Goal: Contribute content: Contribute content

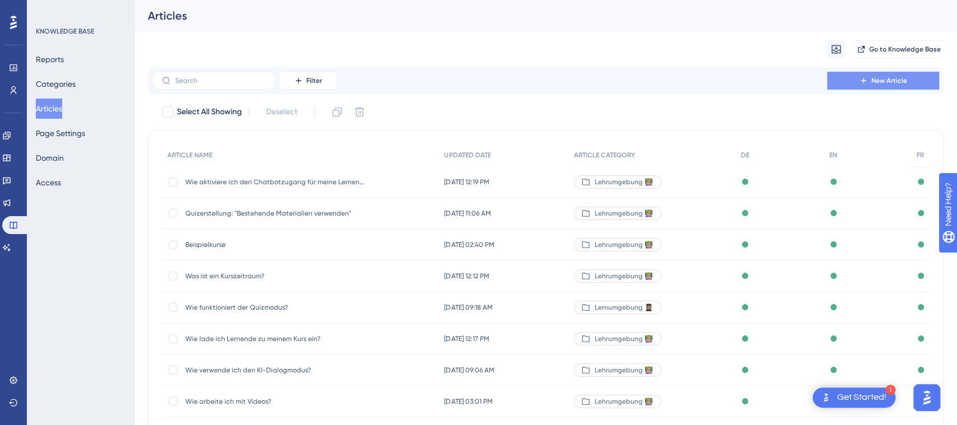
click at [905, 81] on span "New Article" at bounding box center [889, 80] width 36 height 9
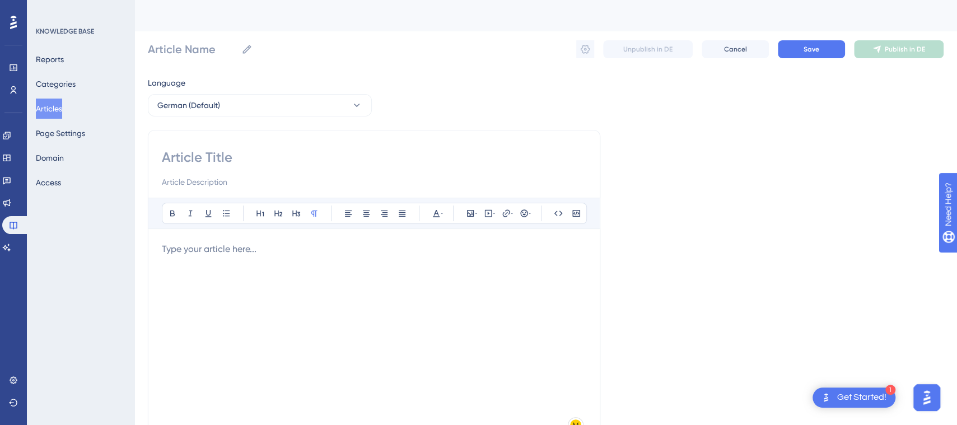
click at [248, 161] on div "✨ Save My Spot!✨" at bounding box center [484, 189] width 967 height 436
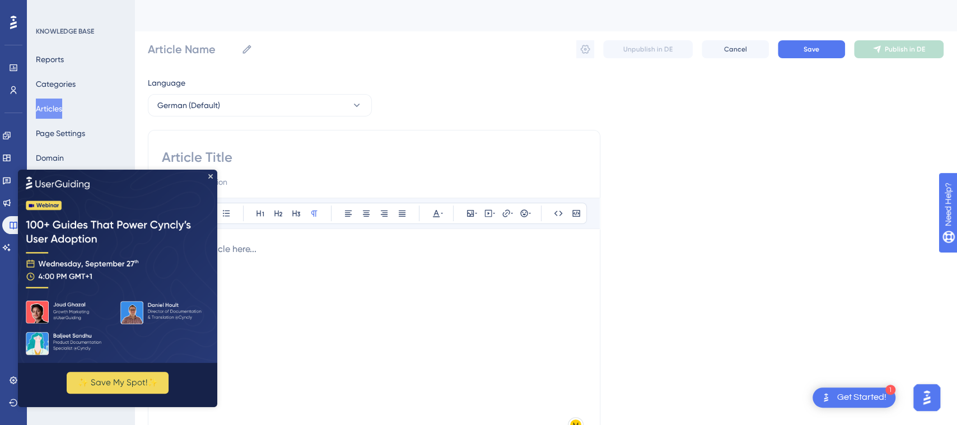
click at [248, 157] on input at bounding box center [374, 157] width 424 height 18
click at [211, 178] on icon "Close Preview" at bounding box center [210, 176] width 4 height 4
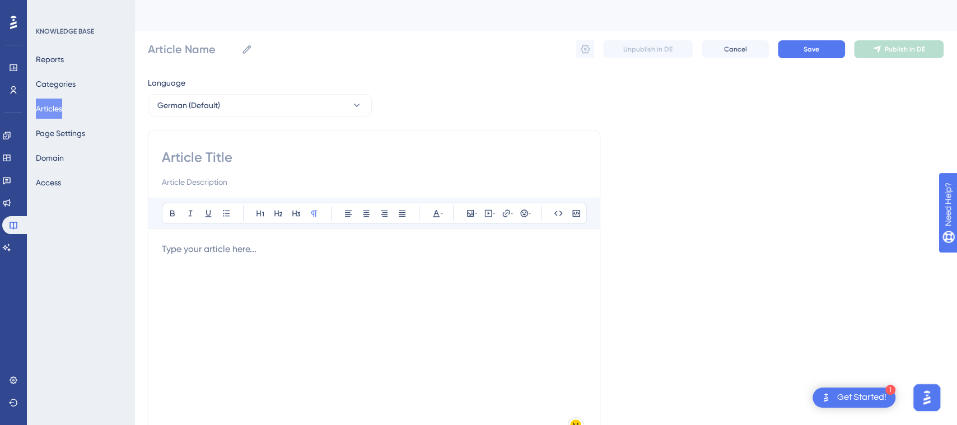
click at [219, 183] on input at bounding box center [374, 181] width 424 height 13
paste input "für Lernende 👩🏽‍🎓"
type input "für Lernende 👩🏽‍🎓"
click at [227, 159] on input at bounding box center [374, 157] width 424 height 18
type input "W"
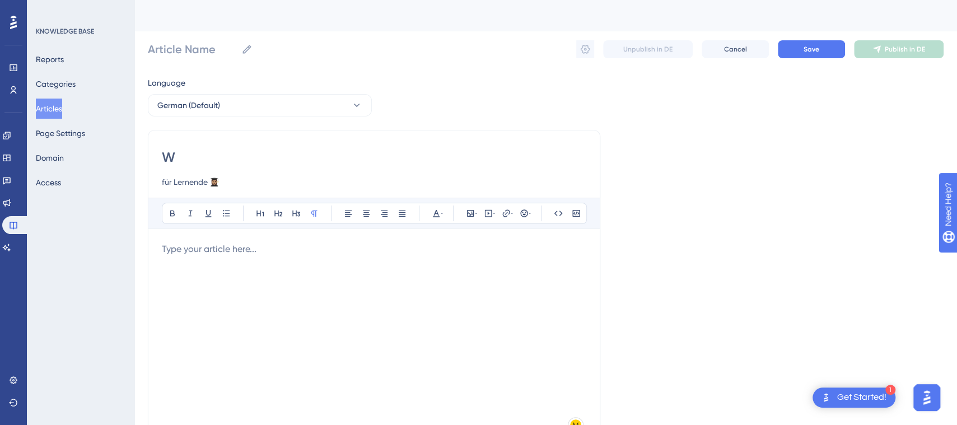
type input "W"
type input "Wie w"
type input "Wie we"
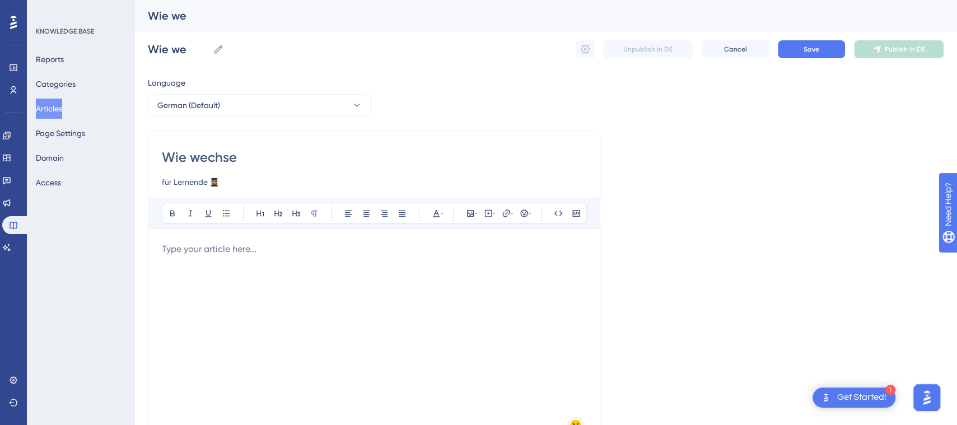
type input "Wie wechs"
type input "Wie wechsel ich vom Br"
type input "Wie wechsel ich vom Browsw"
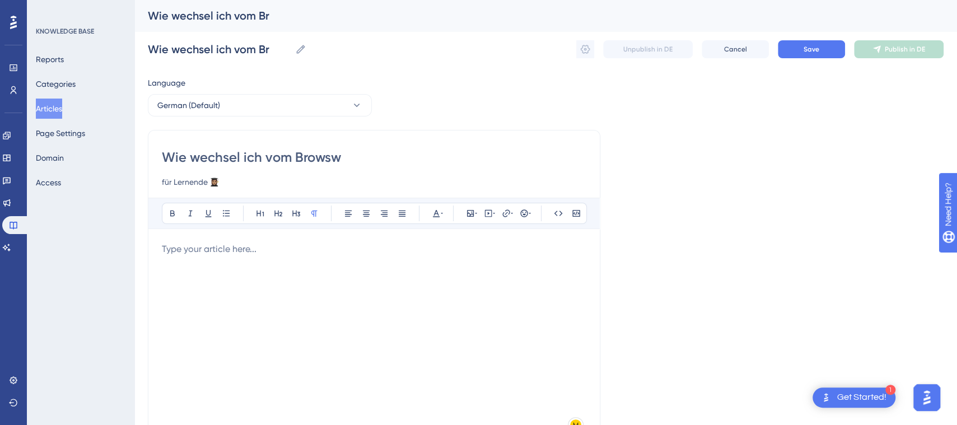
type input "Wie wechsel ich vom Browsw"
type input "Wie wechsel ich vom Browser auf ein"
click at [344, 46] on input "Wie wechsel ich vom Browser auf ein" at bounding box center [253, 49] width 211 height 16
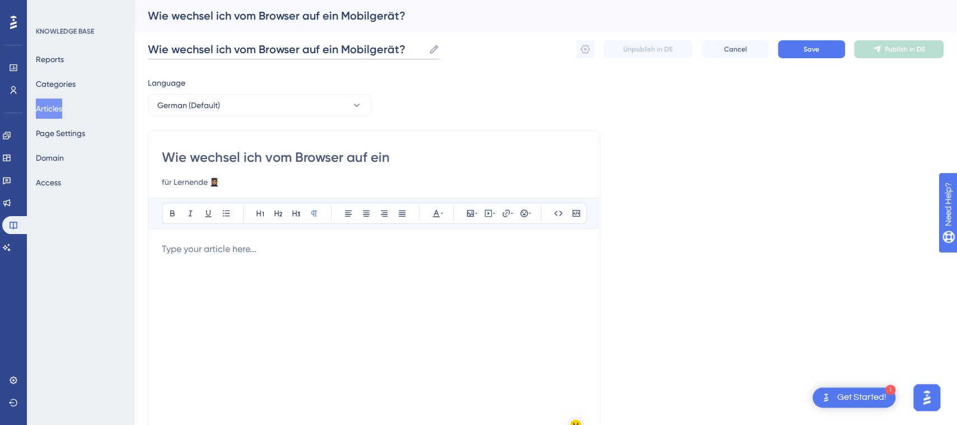
type input "Wie wechsel ich vom Browser auf ein Mobilgerät?"
click at [347, 306] on div at bounding box center [374, 365] width 424 height 246
click at [235, 253] on p at bounding box center [374, 248] width 424 height 13
click at [421, 158] on input "Wie wechsel ich vom Browser auf ein" at bounding box center [374, 157] width 424 height 18
type input "Wie wechsel ich vom Browser auf ein Mobilgerät?"
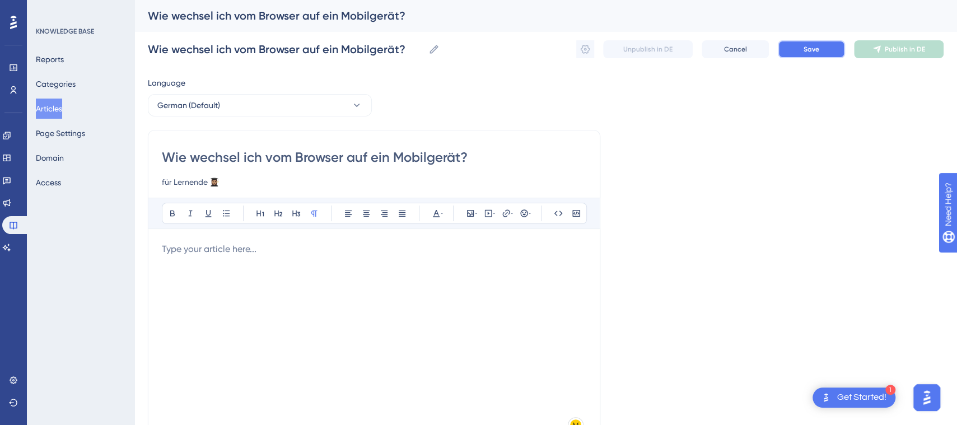
click at [810, 46] on span "Save" at bounding box center [812, 49] width 16 height 9
click at [261, 254] on p at bounding box center [374, 248] width 424 height 13
click at [240, 157] on input "Wie wechsel ich vom Browser auf ein Mobilgerät?" at bounding box center [374, 157] width 424 height 18
type input "Wie wechsele ich vom Browser auf ein Mobilgerät?"
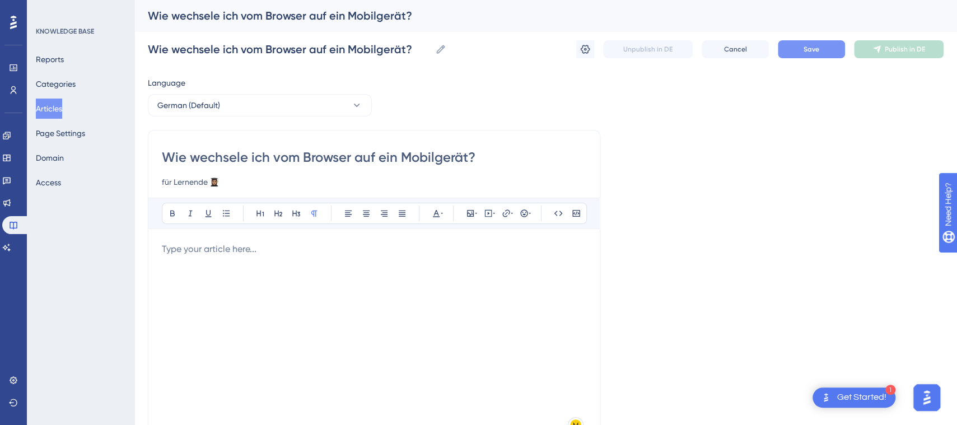
type input "Wie wechsele ich vom Browser auf ein Mobilgerät?"
click at [212, 296] on div at bounding box center [374, 365] width 424 height 246
click at [248, 251] on p "To enrich screen reader interactions, please activate Accessibility in Grammarl…" at bounding box center [374, 248] width 424 height 13
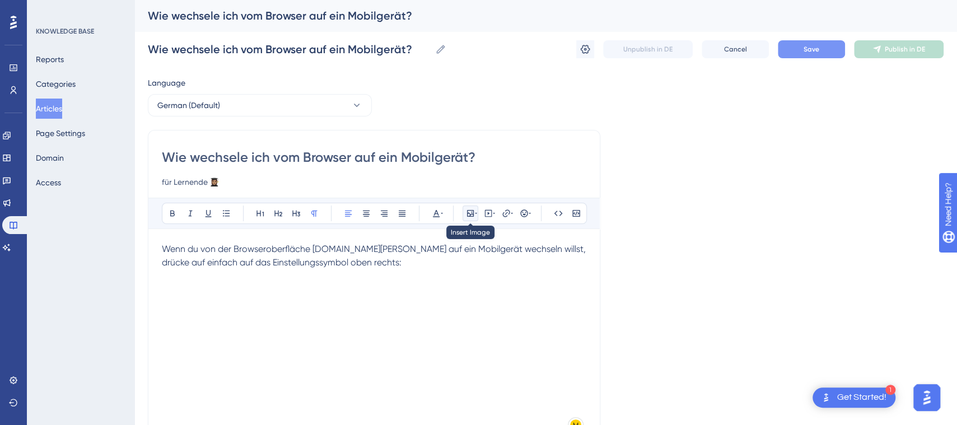
click at [473, 213] on icon at bounding box center [470, 213] width 7 height 7
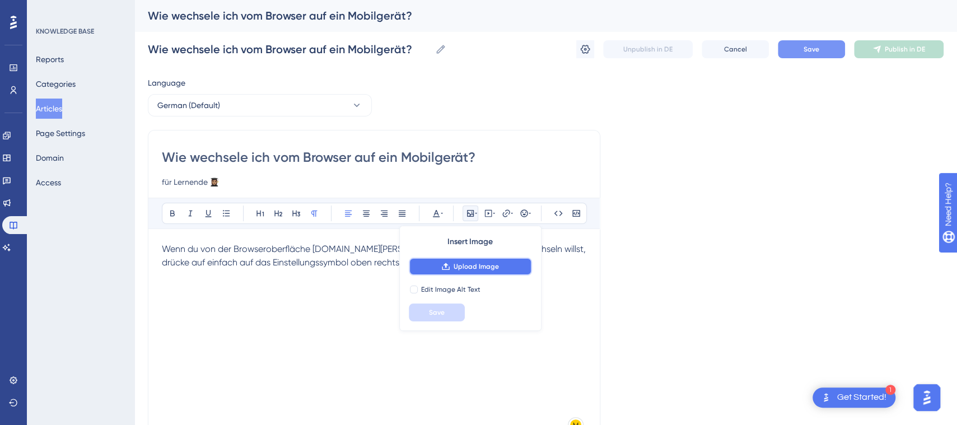
click at [484, 263] on span "Upload Image" at bounding box center [476, 266] width 45 height 9
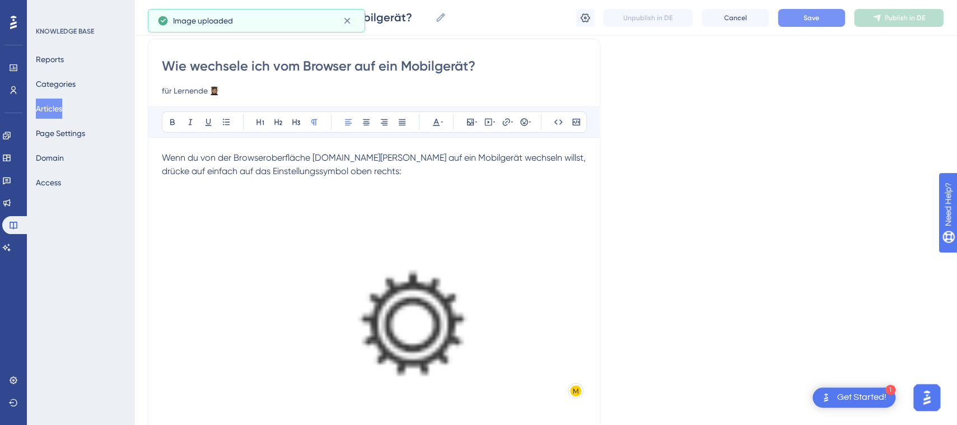
scroll to position [101, 0]
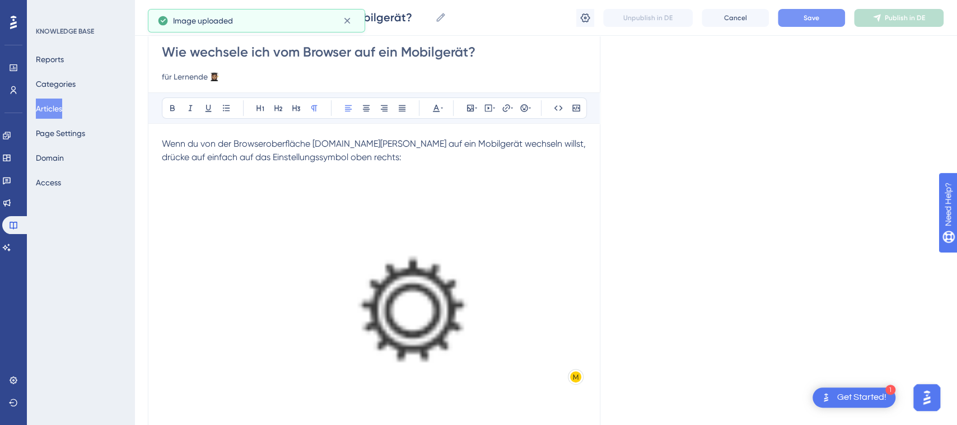
drag, startPoint x: 966, startPoint y: 180, endPoint x: 9, endPoint y: 16, distance: 971.0
click at [414, 355] on img "To enrich screen reader interactions, please activate Accessibility in Grammarl…" at bounding box center [374, 349] width 424 height 371
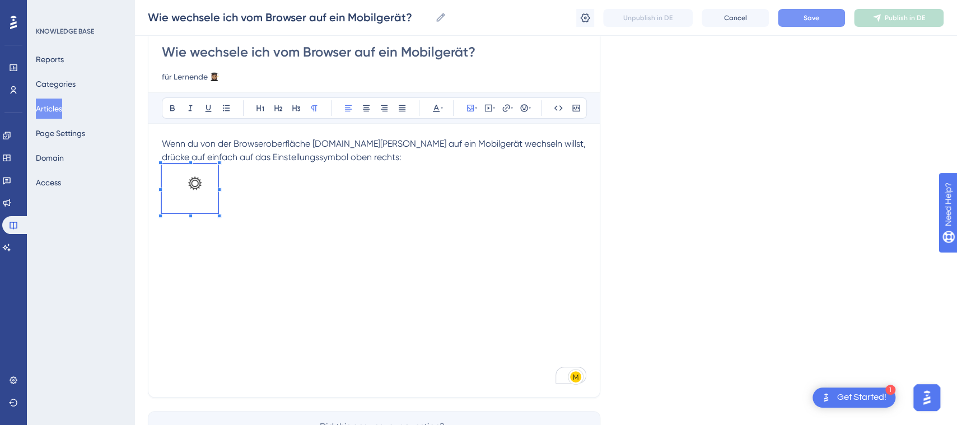
click at [175, 348] on div "Wenn du von der Browseroberfläche [DOMAIN_NAME][PERSON_NAME] auf ein Mobilgerät…" at bounding box center [374, 260] width 424 height 246
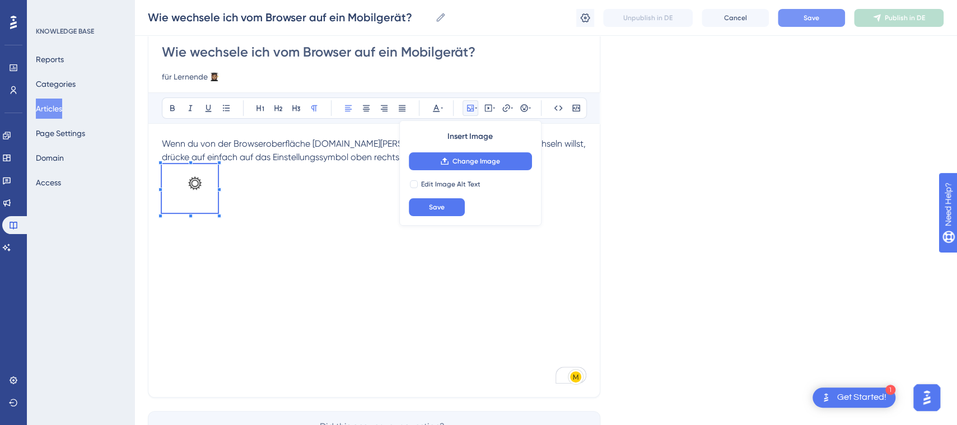
click at [264, 230] on div "Wenn du von der Browseroberfläche [DOMAIN_NAME][PERSON_NAME] auf ein Mobilgerät…" at bounding box center [374, 260] width 424 height 246
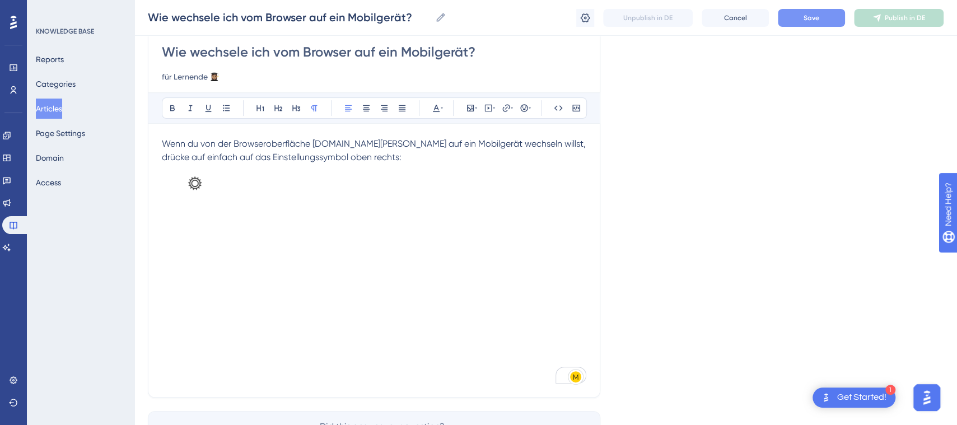
click at [176, 209] on img "To enrich screen reader interactions, please activate Accessibility in Grammarl…" at bounding box center [190, 188] width 56 height 49
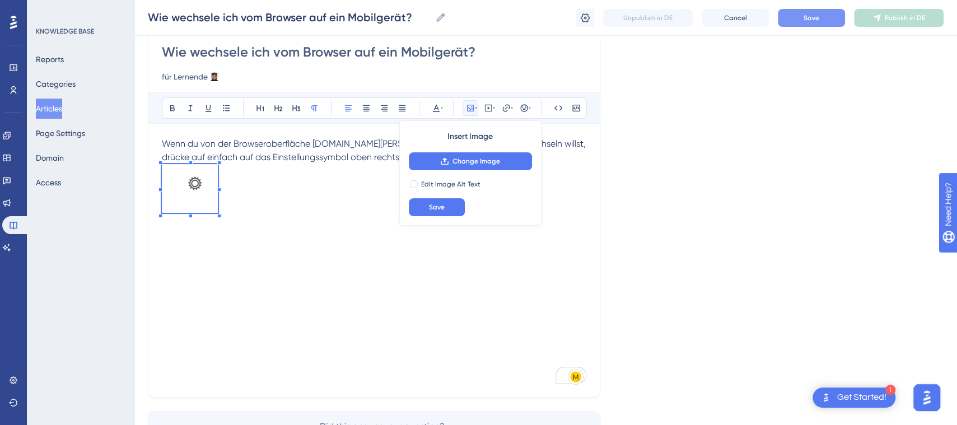
click at [249, 218] on div "Wenn du von der Browseroberfläche [DOMAIN_NAME][PERSON_NAME] auf ein Mobilgerät…" at bounding box center [374, 260] width 424 height 246
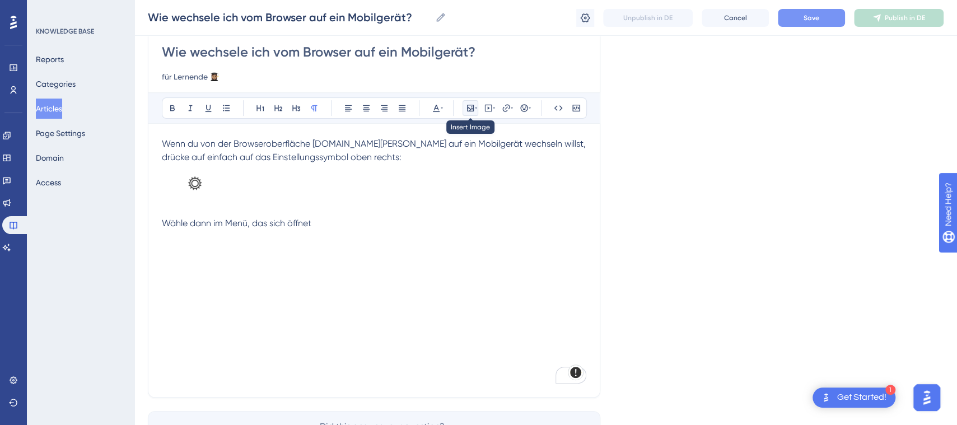
click at [469, 107] on icon at bounding box center [470, 108] width 9 height 9
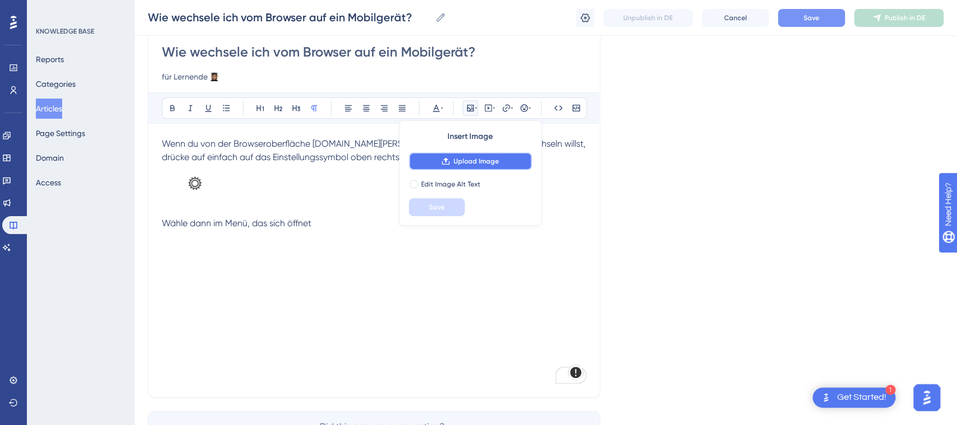
click at [490, 158] on span "Upload Image" at bounding box center [476, 161] width 45 height 9
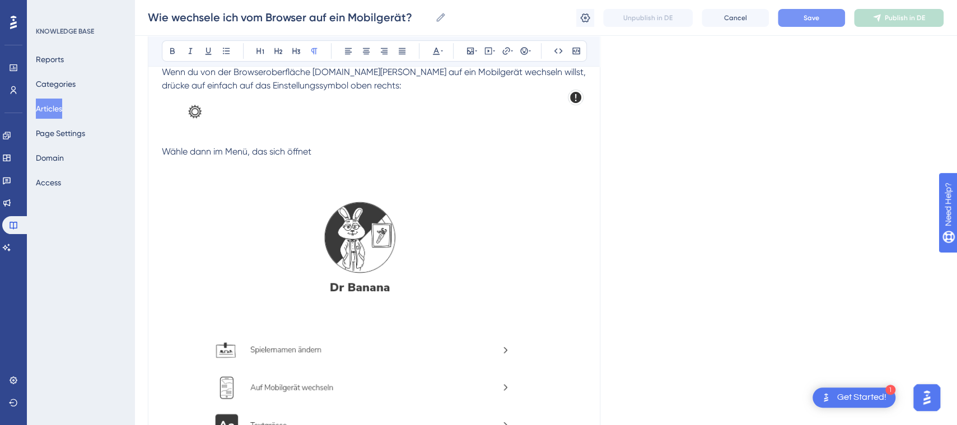
scroll to position [171, 0]
drag, startPoint x: 966, startPoint y: 149, endPoint x: 73, endPoint y: 17, distance: 902.8
click at [348, 150] on p "Wähle dann im Menü, das sich öffnet" at bounding box center [374, 152] width 424 height 13
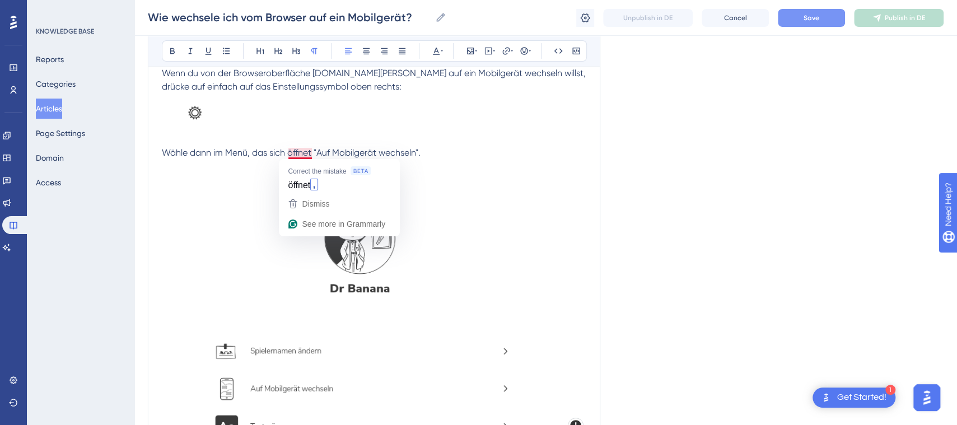
click at [296, 153] on span "Wähle dann im Menü, das sich öffnet "Auf Mobilgerät wechseln"." at bounding box center [291, 152] width 259 height 11
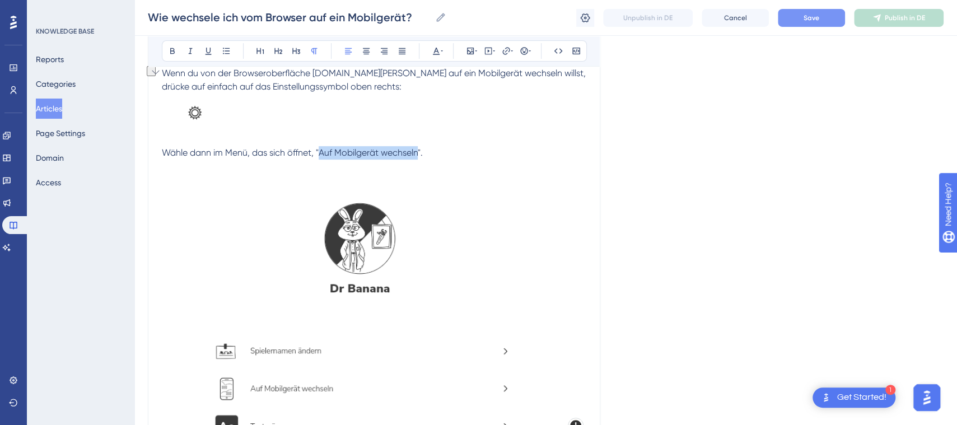
drag, startPoint x: 419, startPoint y: 151, endPoint x: 320, endPoint y: 152, distance: 98.6
click at [320, 152] on span "Wähle dann im Menü, das sich öffnet, "Auf Mobilgerät wechseln"." at bounding box center [292, 152] width 261 height 11
click at [175, 49] on icon at bounding box center [172, 50] width 9 height 9
click at [360, 96] on p "To enrich screen reader interactions, please activate Accessibility in Grammarl…" at bounding box center [374, 120] width 424 height 53
drag, startPoint x: 314, startPoint y: 74, endPoint x: 391, endPoint y: 74, distance: 76.7
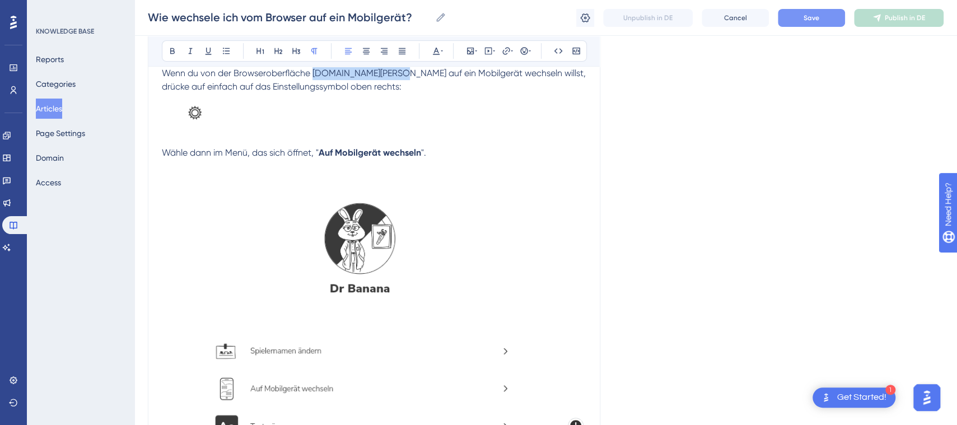
click at [391, 74] on span "Wenn du von der Browseroberfläche [DOMAIN_NAME][PERSON_NAME] auf ein Mobilgerät…" at bounding box center [375, 80] width 426 height 24
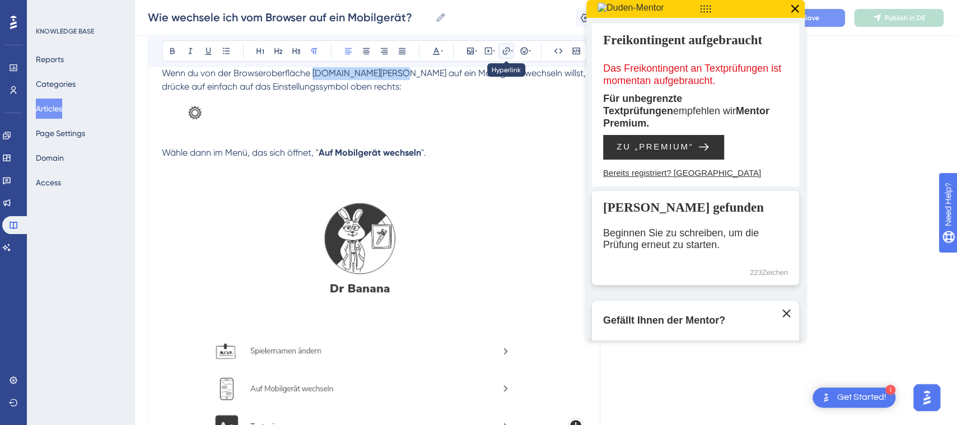
click at [511, 50] on icon at bounding box center [512, 50] width 2 height 9
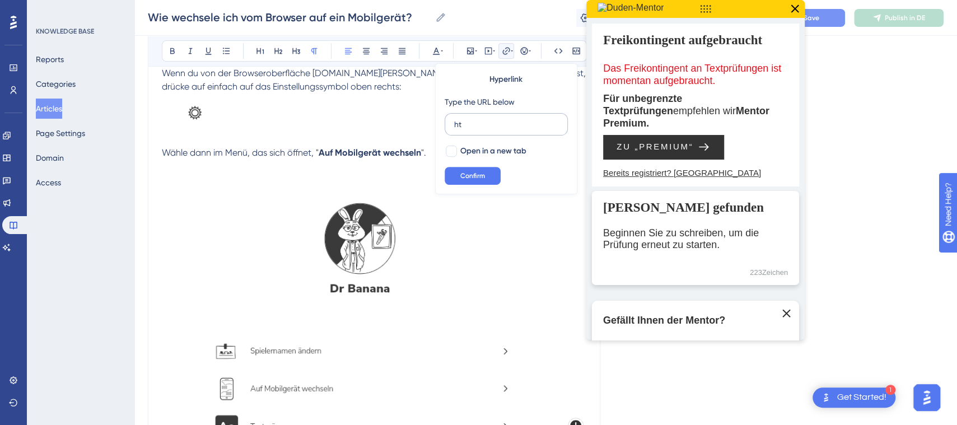
type input "h"
type input "[DOMAIN_NAME][PERSON_NAME]"
click at [454, 152] on div at bounding box center [451, 151] width 11 height 11
checkbox input "true"
click at [465, 173] on span "Confirm" at bounding box center [472, 175] width 25 height 9
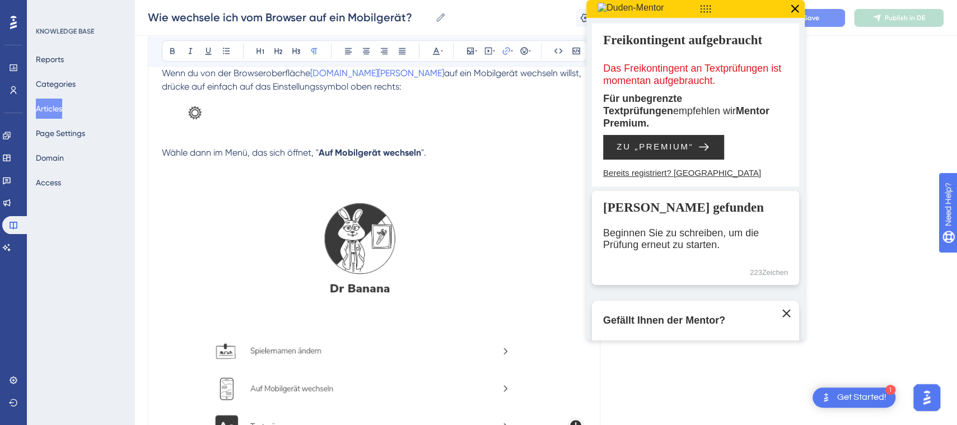
click at [799, 8] on icon at bounding box center [794, 9] width 15 height 15
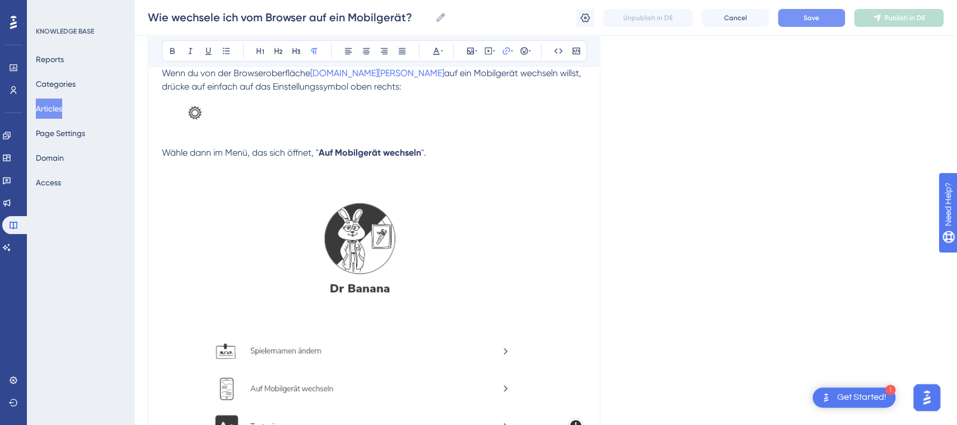
click at [475, 152] on p "Wähle dann im Menü, das sich öffnet, " Auf Mobilgerät wechseln "." at bounding box center [374, 152] width 424 height 13
drag, startPoint x: 227, startPoint y: 88, endPoint x: 305, endPoint y: 87, distance: 77.3
click at [305, 87] on span "auf ein Mobilgerät wechseln willst, drücke auf einfach auf das Einstellungssymb…" at bounding box center [373, 80] width 422 height 24
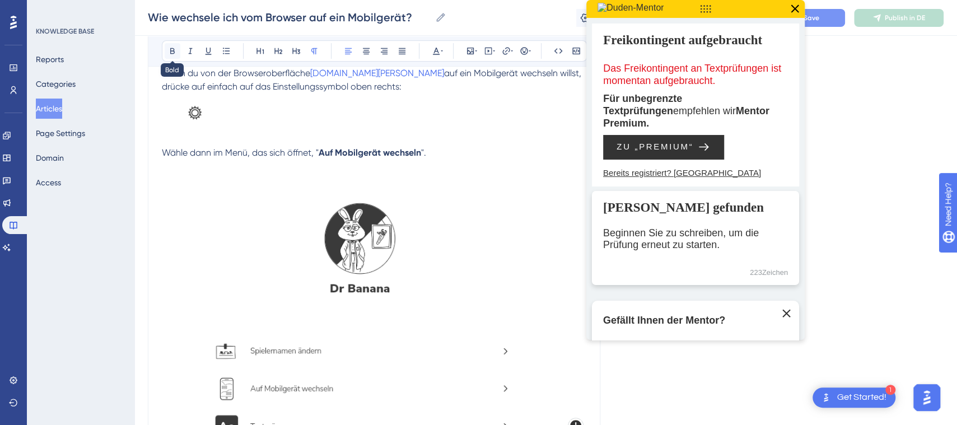
click at [173, 50] on icon at bounding box center [172, 51] width 4 height 6
click at [407, 146] on p "Wähle dann im Menü, das sich öffnet, " Auf Mobilgerät wechseln "." at bounding box center [374, 152] width 424 height 13
click at [797, 7] on icon at bounding box center [794, 9] width 15 height 15
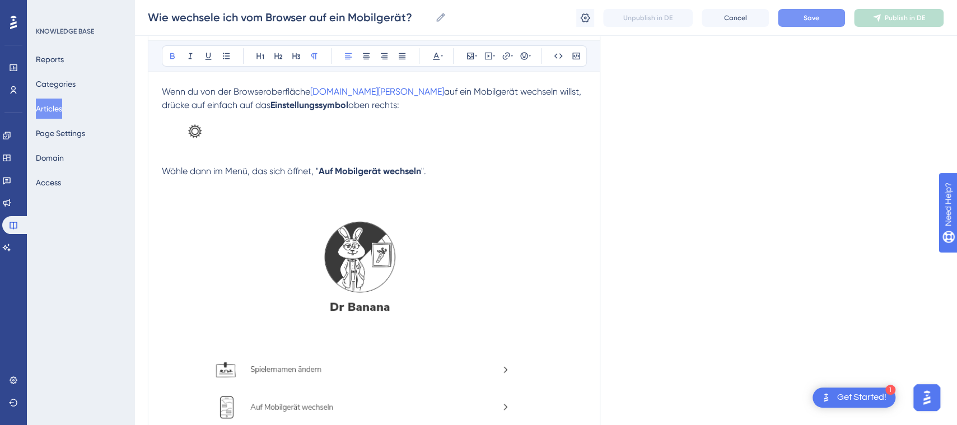
scroll to position [127, 0]
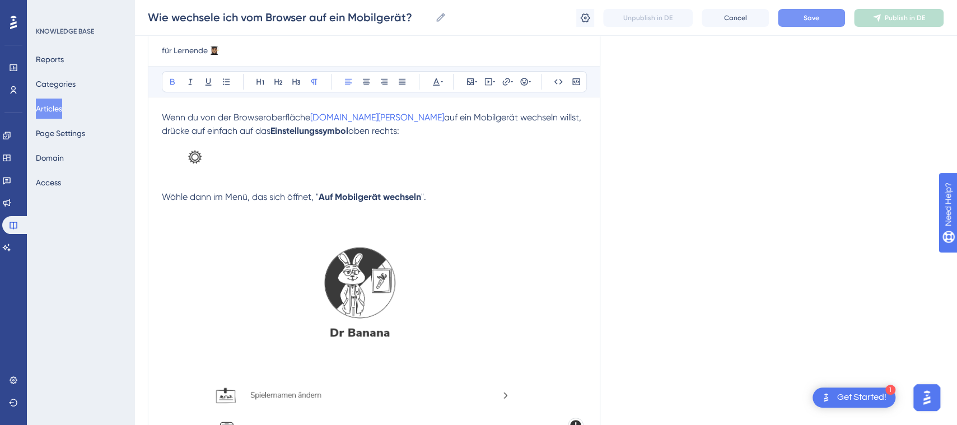
click at [207, 166] on img "To enrich screen reader interactions, please activate Accessibility in Grammarl…" at bounding box center [190, 162] width 56 height 49
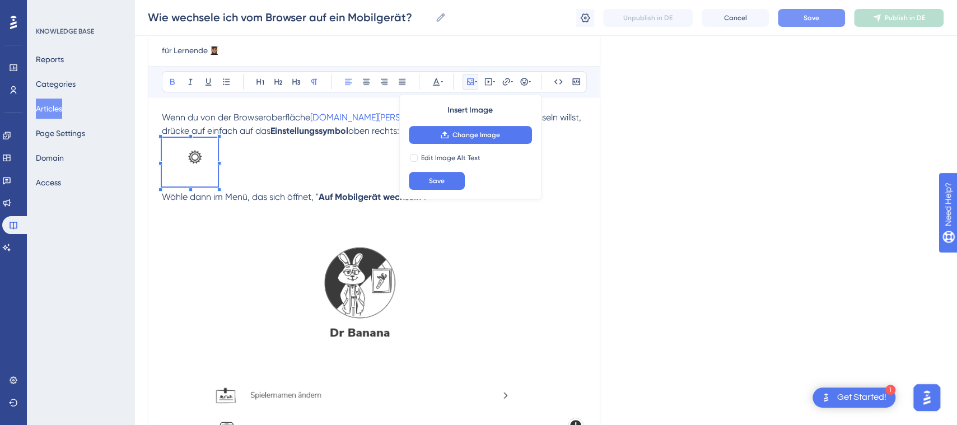
click at [200, 171] on span "To enrich screen reader interactions, please activate Accessibility in Grammarl…" at bounding box center [190, 164] width 56 height 53
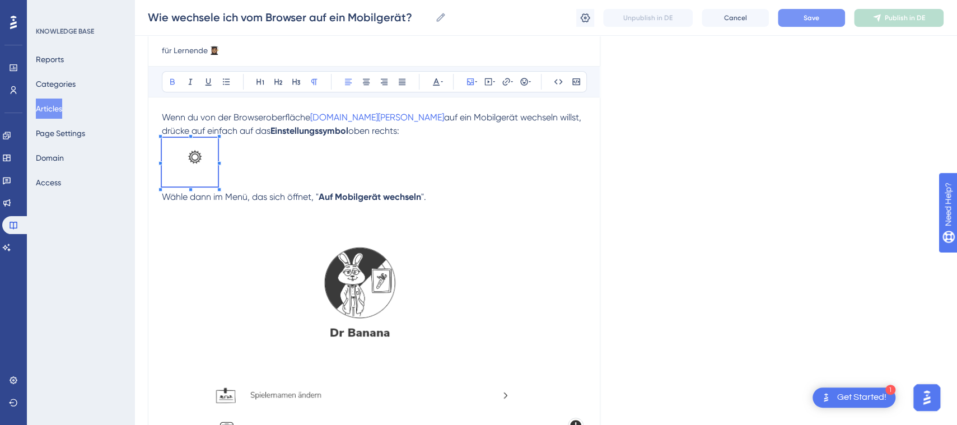
click at [208, 177] on span "To enrich screen reader interactions, please activate Accessibility in Grammarl…" at bounding box center [190, 164] width 56 height 53
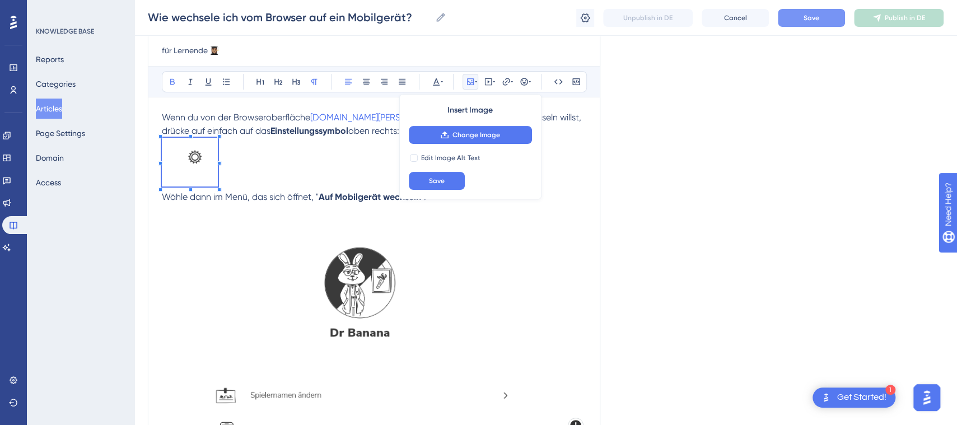
click at [210, 180] on span "To enrich screen reader interactions, please activate Accessibility in Grammarl…" at bounding box center [190, 164] width 56 height 53
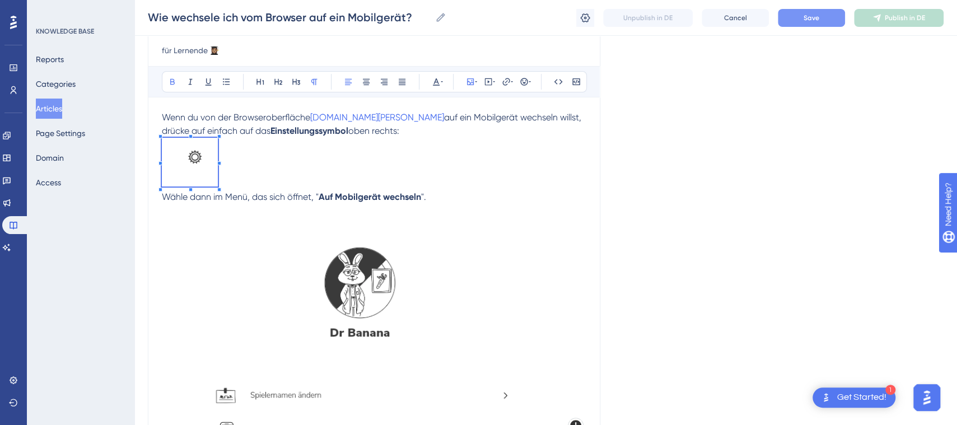
click at [180, 176] on span "To enrich screen reader interactions, please activate Accessibility in Grammarl…" at bounding box center [190, 164] width 56 height 53
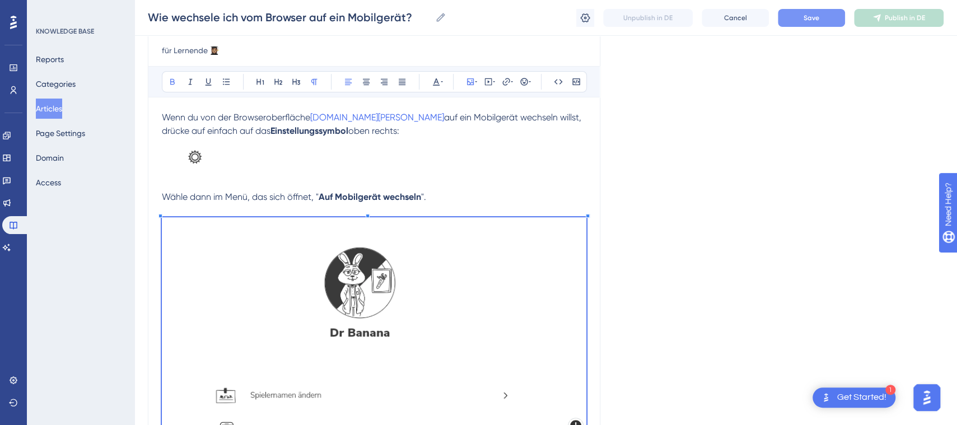
click at [189, 163] on img "To enrich screen reader interactions, please activate Accessibility in Grammarl…" at bounding box center [190, 162] width 56 height 49
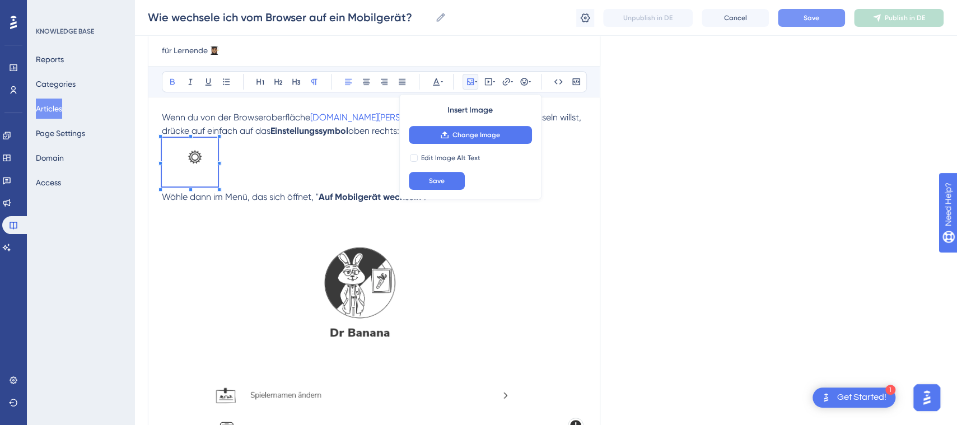
click at [200, 161] on span "To enrich screen reader interactions, please activate Accessibility in Grammarl…" at bounding box center [190, 164] width 56 height 53
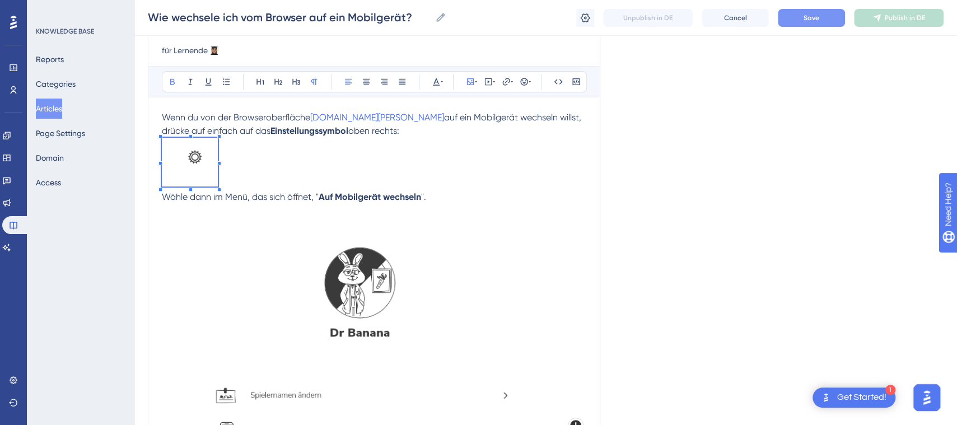
click at [182, 166] on img "To enrich screen reader interactions, please activate Accessibility in Grammarl…" at bounding box center [190, 162] width 56 height 49
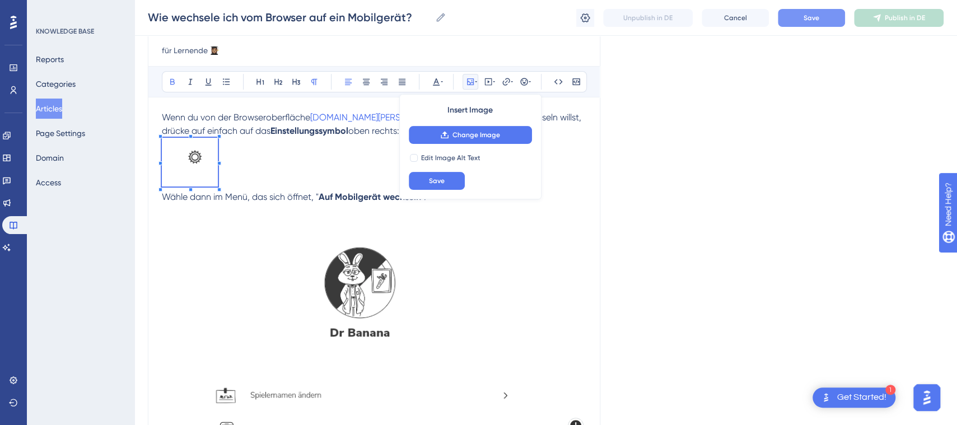
click at [325, 154] on p "To enrich screen reader interactions, please activate Accessibility in Grammarl…" at bounding box center [374, 164] width 424 height 53
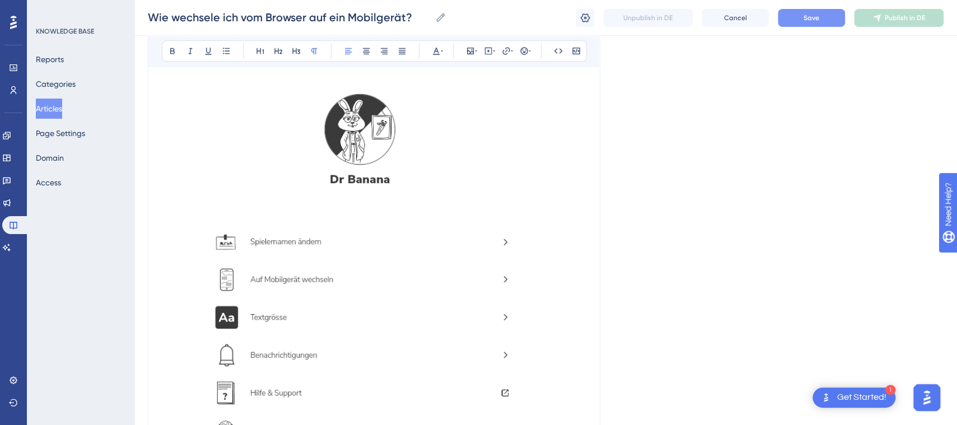
scroll to position [325, 0]
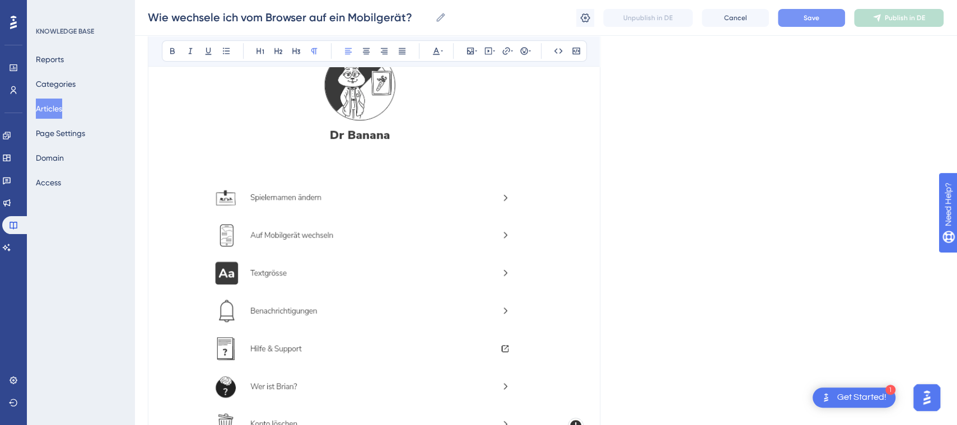
click at [444, 264] on img "To enrich screen reader interactions, please activate Accessibility in Grammarl…" at bounding box center [374, 251] width 424 height 463
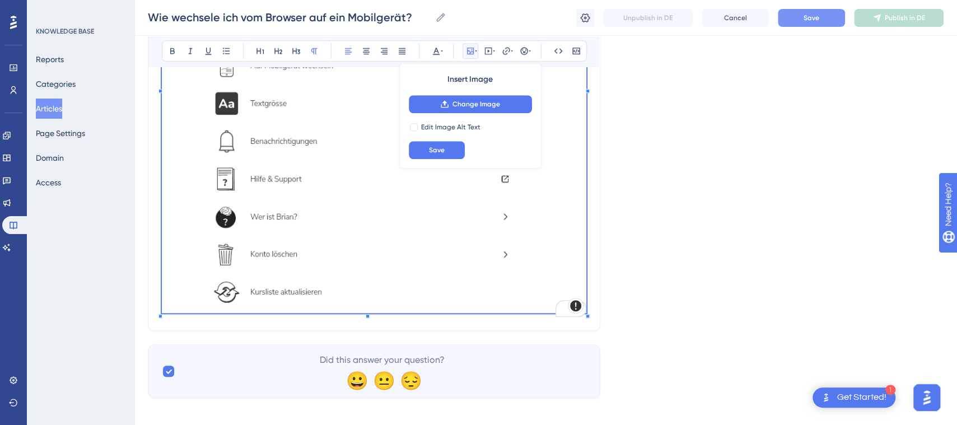
scroll to position [502, 0]
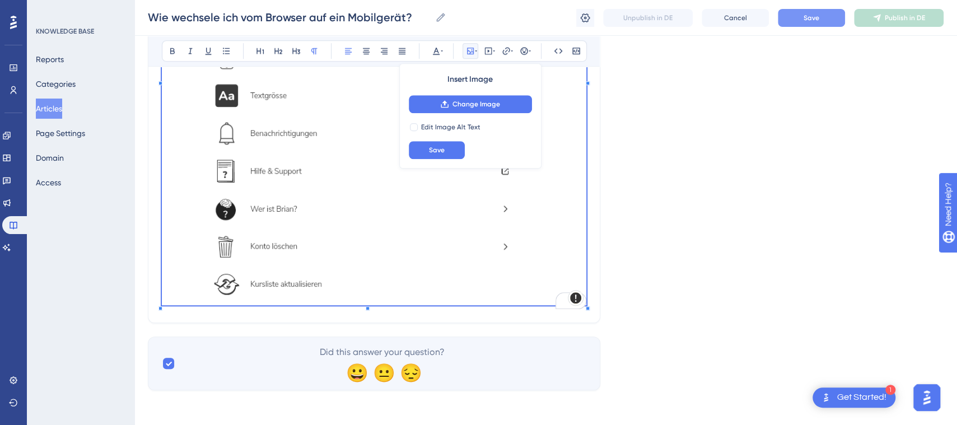
click at [496, 294] on img "To enrich screen reader interactions, please activate Accessibility in Grammarl…" at bounding box center [374, 73] width 424 height 463
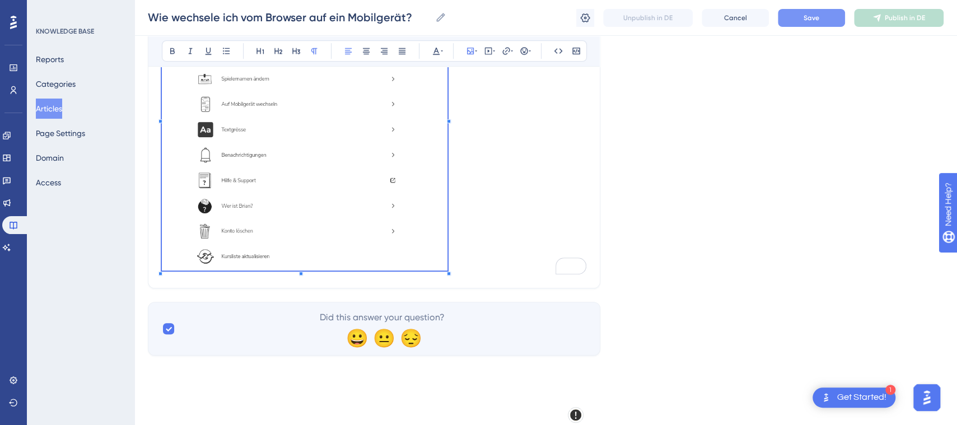
click at [449, 227] on p "To enrich screen reader interactions, please activate Accessibility in Grammarl…" at bounding box center [374, 116] width 424 height 315
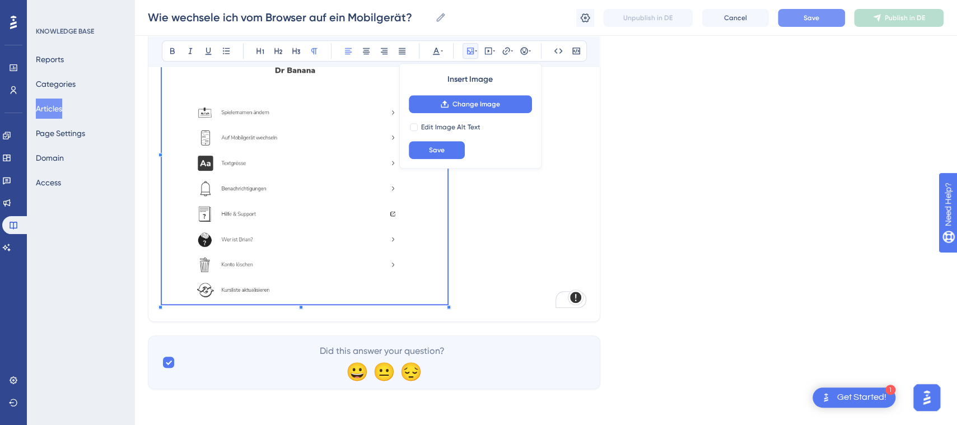
scroll to position [351, 0]
click at [362, 50] on icon at bounding box center [366, 50] width 9 height 9
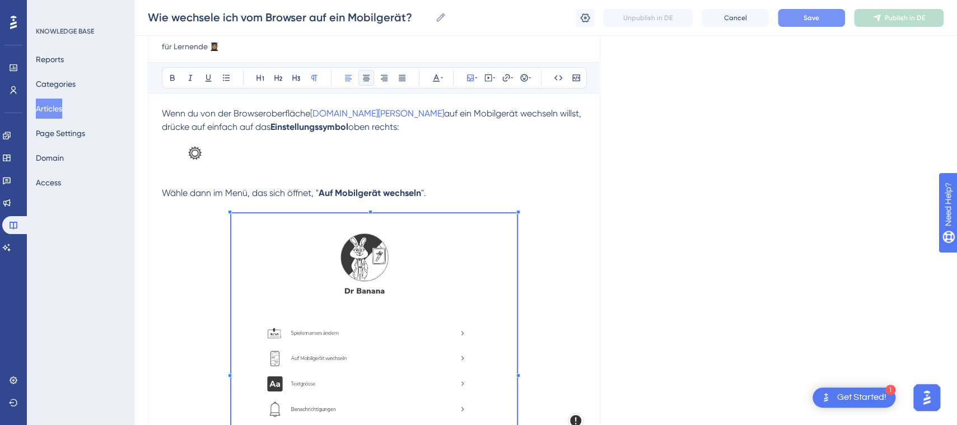
scroll to position [119, 0]
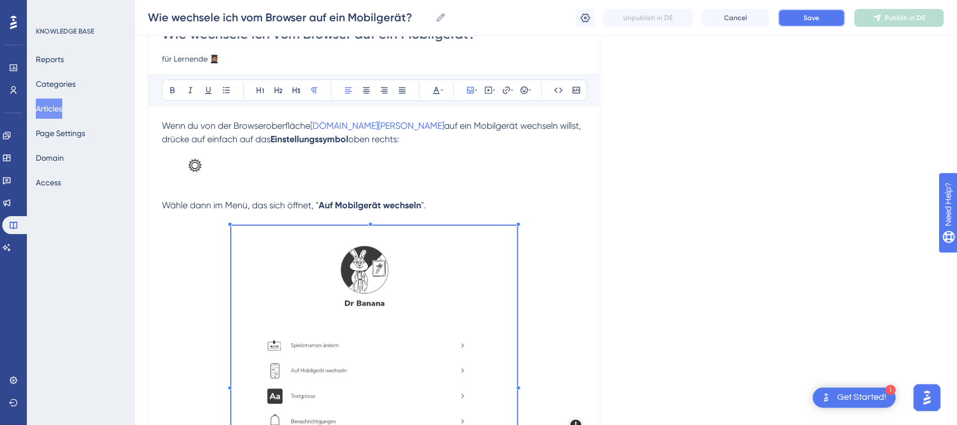
click at [809, 17] on span "Save" at bounding box center [812, 17] width 16 height 9
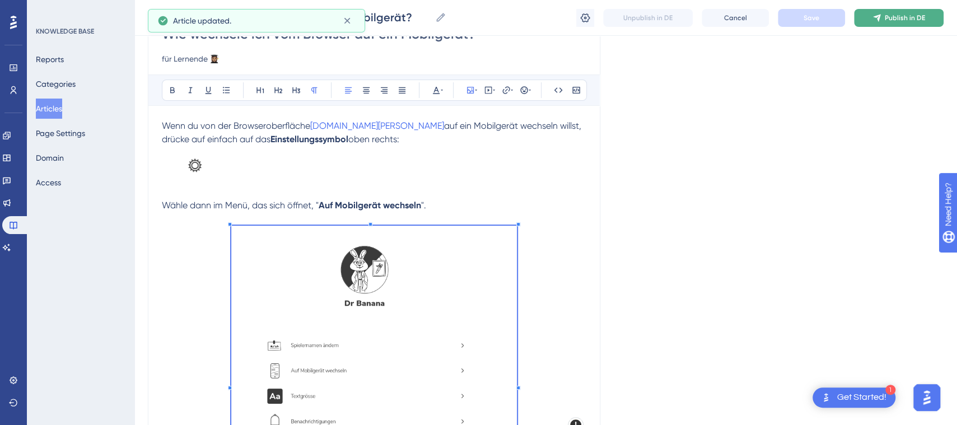
click at [895, 19] on span "Publish in DE" at bounding box center [905, 17] width 40 height 9
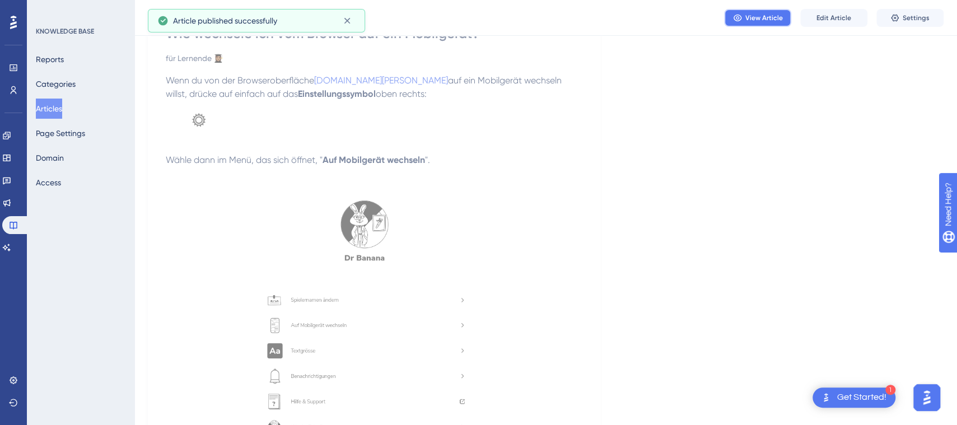
click at [772, 17] on span "View Article" at bounding box center [764, 17] width 38 height 9
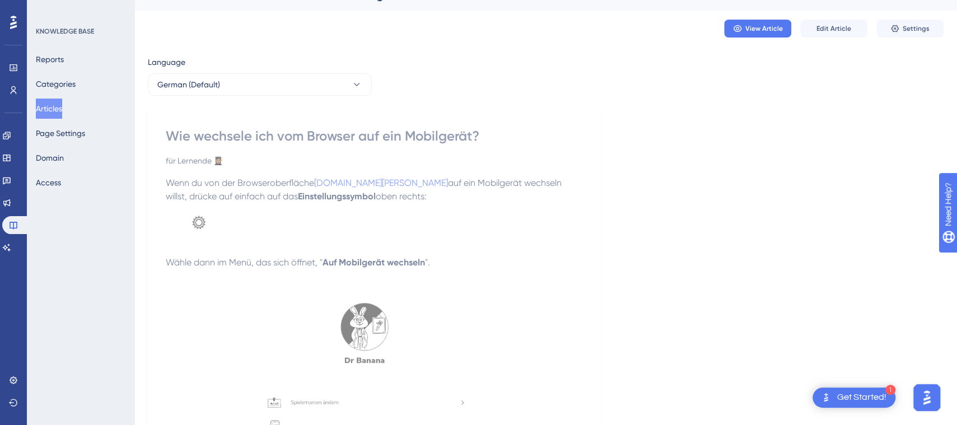
scroll to position [0, 0]
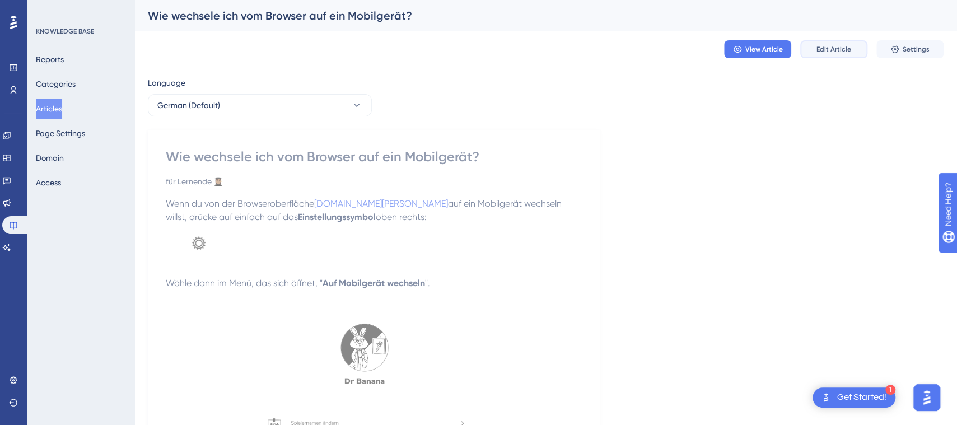
click at [830, 49] on span "Edit Article" at bounding box center [833, 49] width 35 height 9
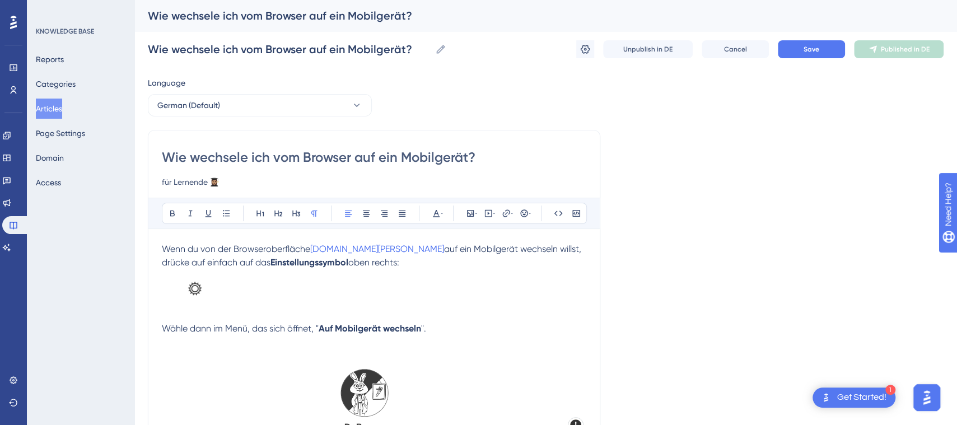
drag, startPoint x: 480, startPoint y: 159, endPoint x: 155, endPoint y: 151, distance: 325.4
click at [155, 151] on div "Wie wechsele ich vom Browser auf ein Mobilgerät? für Lernende 👩🏽‍🎓 Bold Italic …" at bounding box center [374, 404] width 452 height 548
click at [832, 50] on button "Save" at bounding box center [811, 49] width 67 height 18
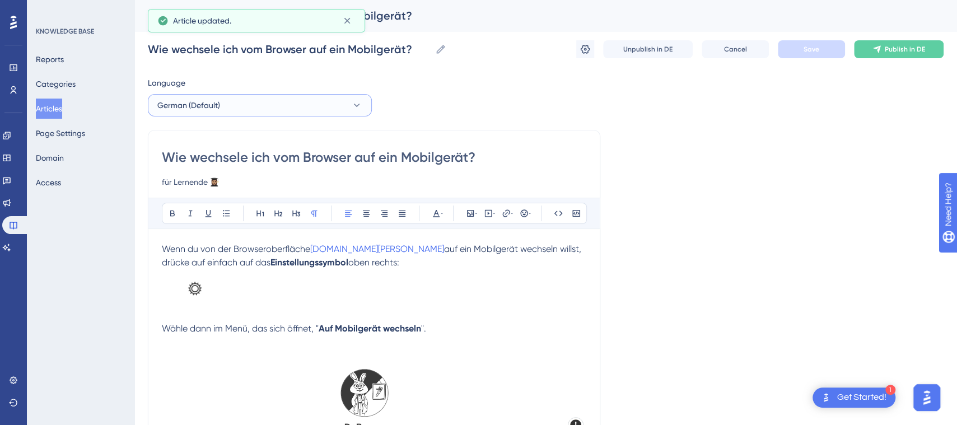
click at [352, 104] on icon at bounding box center [356, 105] width 11 height 11
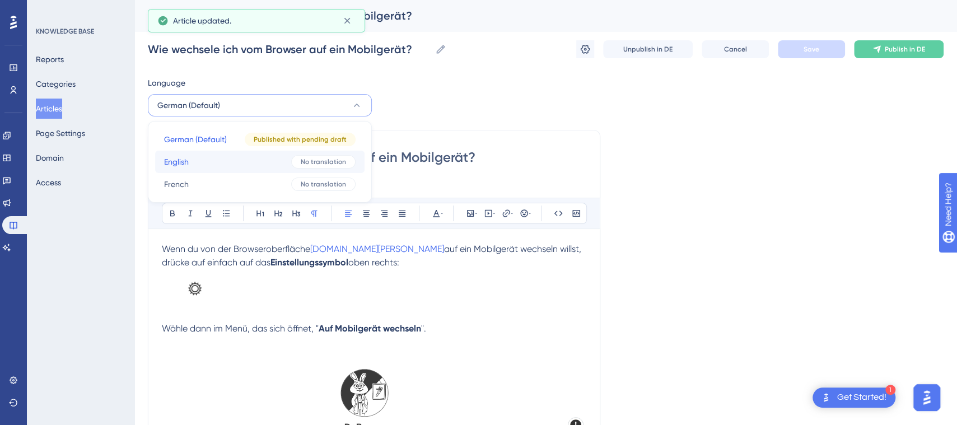
click at [314, 156] on div "No translation" at bounding box center [323, 161] width 64 height 13
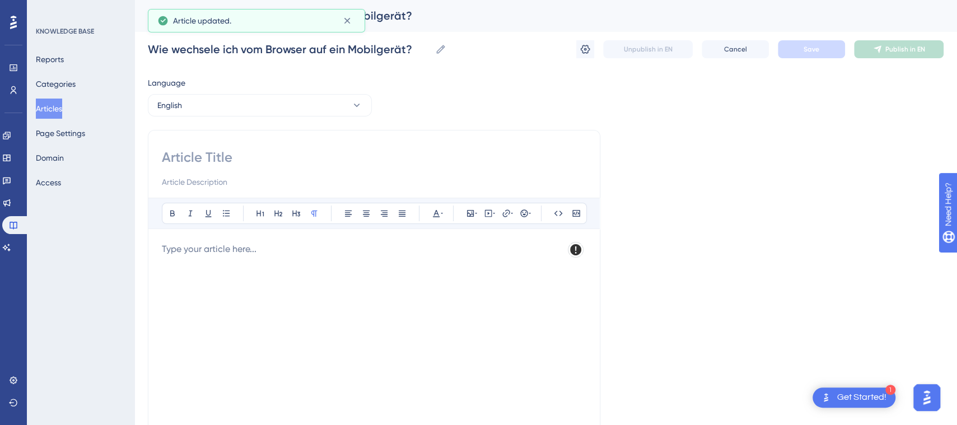
click at [239, 154] on input at bounding box center [374, 157] width 424 height 18
paste input "How do I switch from the browser to a mobile device?"
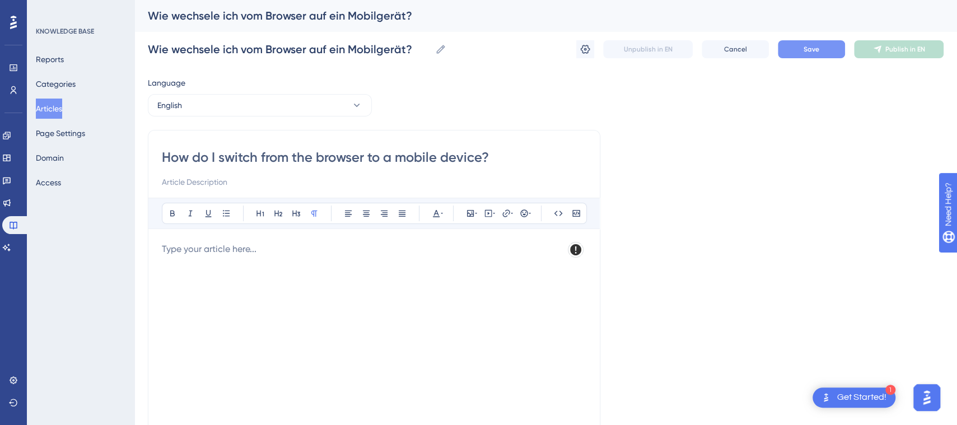
type input "How do I switch from the browser to a mobile device?"
click at [820, 46] on button "Save" at bounding box center [811, 49] width 67 height 18
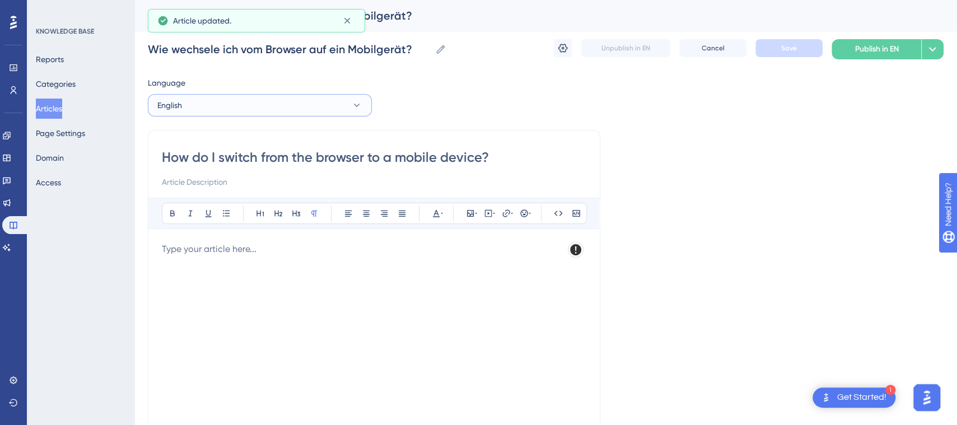
click at [353, 106] on icon at bounding box center [356, 105] width 11 height 11
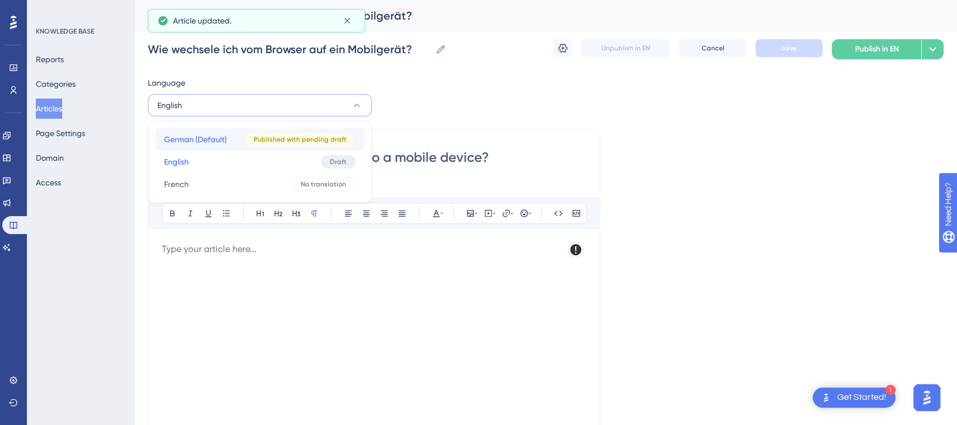
click at [316, 140] on span "Published with pending draft" at bounding box center [300, 139] width 93 height 9
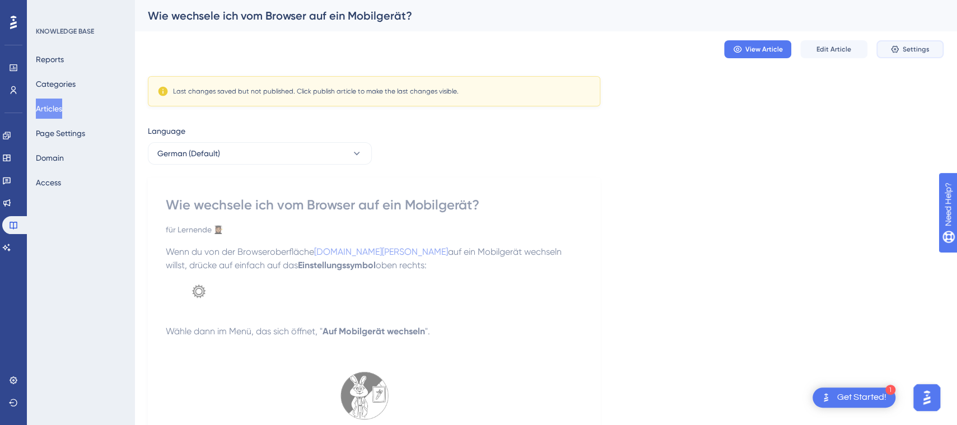
click at [917, 49] on span "Settings" at bounding box center [916, 49] width 27 height 9
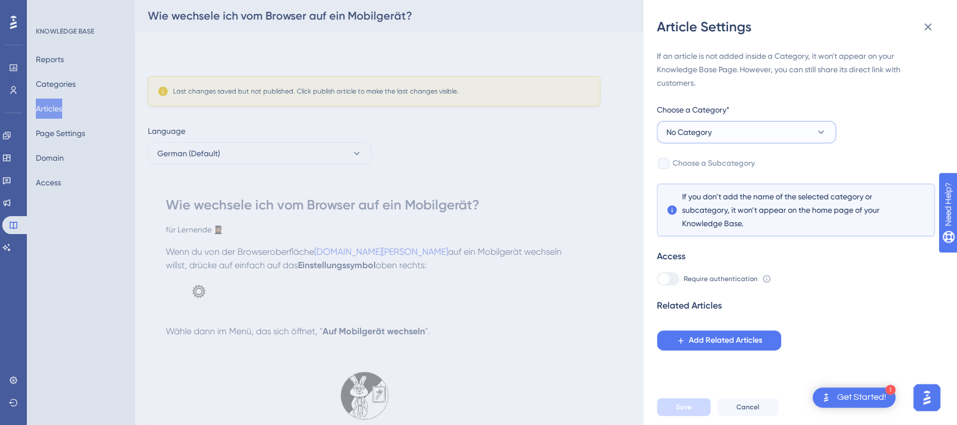
click at [795, 134] on button "No Category" at bounding box center [746, 132] width 179 height 22
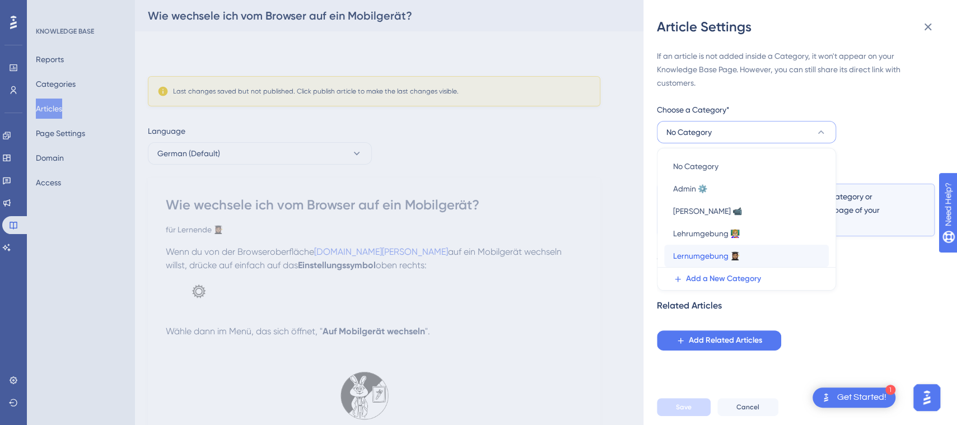
click at [744, 251] on div "Lernumgebung 👩🏽‍🎓 Lernumgebung 👩🏽‍🎓" at bounding box center [746, 256] width 147 height 22
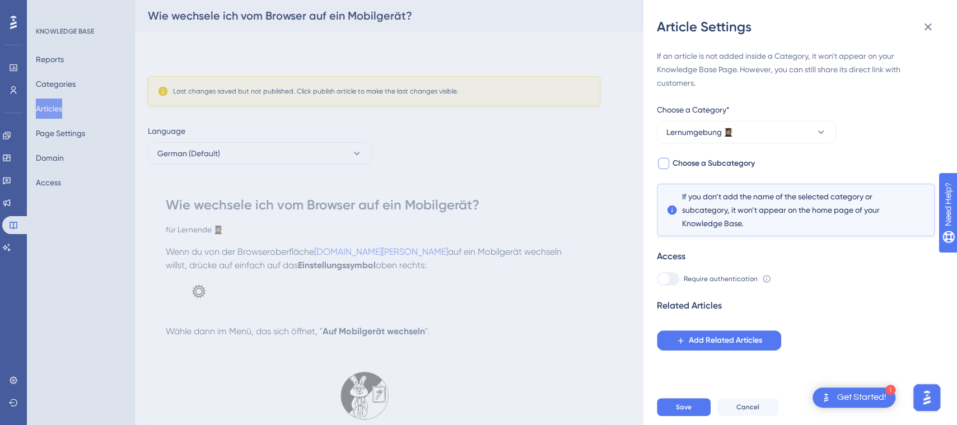
click at [665, 165] on div at bounding box center [663, 163] width 11 height 11
checkbox input "true"
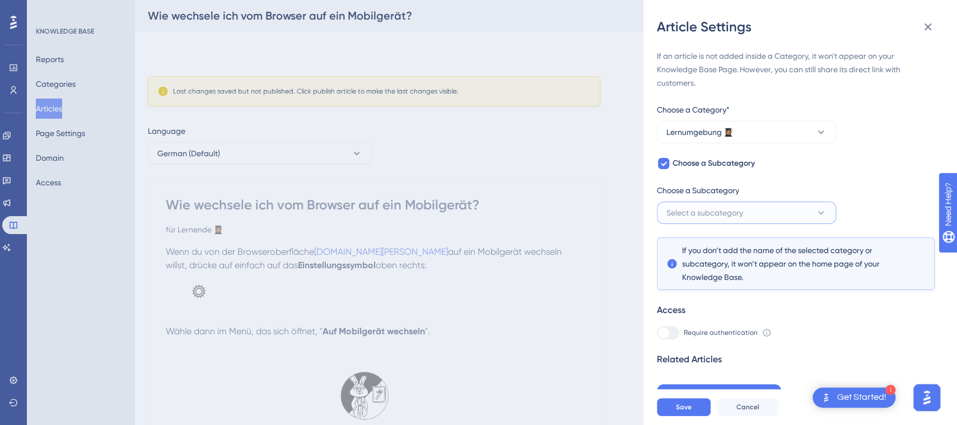
click at [806, 209] on button "Select a subcategory" at bounding box center [746, 213] width 179 height 22
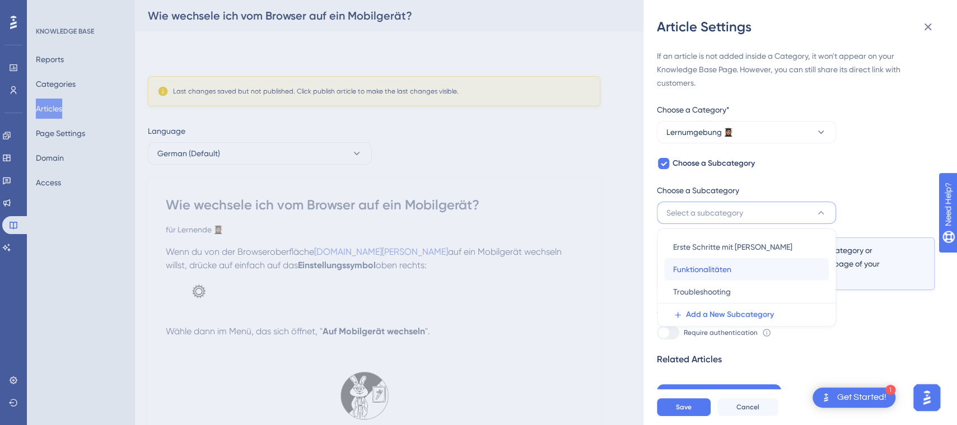
click at [772, 264] on div "Funktionalitäten Funktionalitäten" at bounding box center [746, 269] width 147 height 22
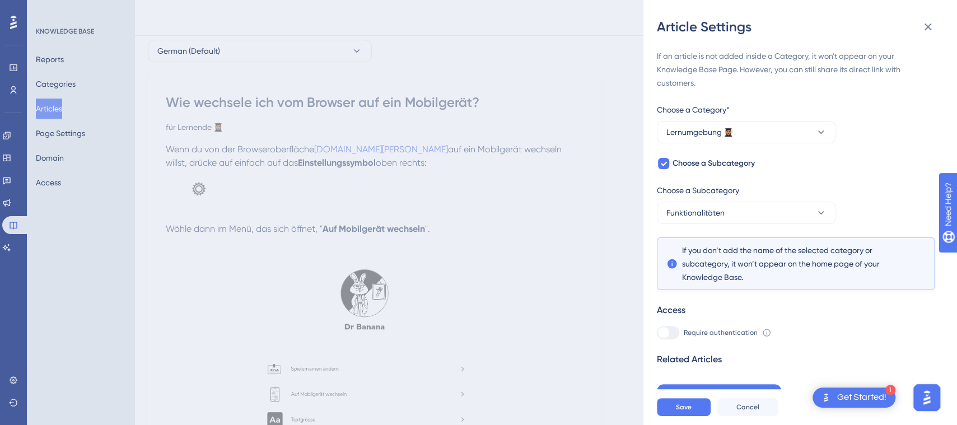
scroll to position [109, 0]
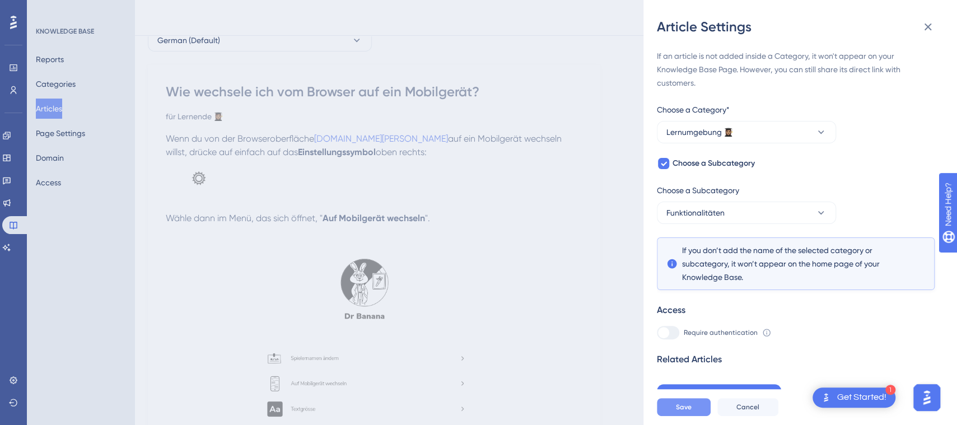
click at [698, 415] on button "Save" at bounding box center [684, 407] width 54 height 18
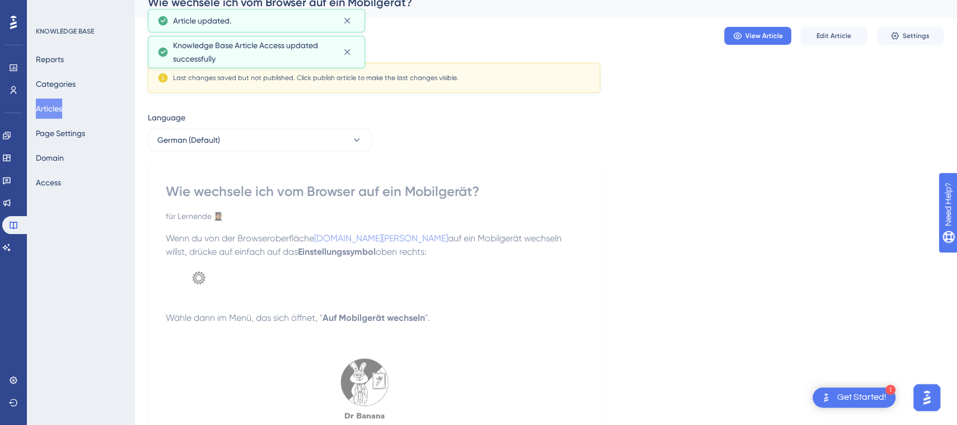
scroll to position [0, 0]
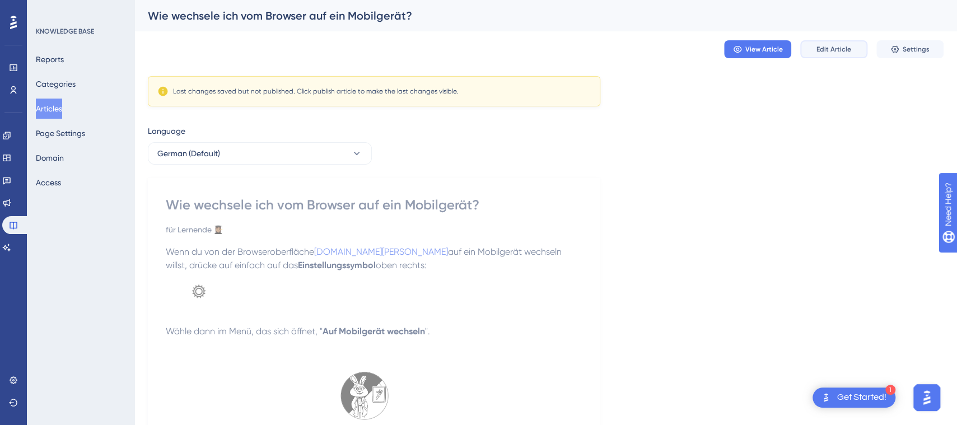
click at [840, 49] on span "Edit Article" at bounding box center [833, 49] width 35 height 9
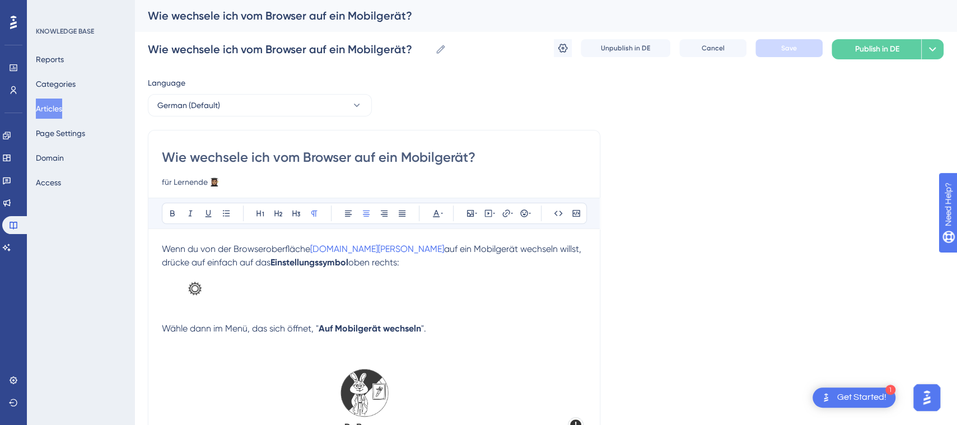
drag, startPoint x: 204, startPoint y: 183, endPoint x: 148, endPoint y: 179, distance: 56.2
click at [148, 179] on div "Wie wechsele ich vom Browser auf ein Mobilgerät? für Lernende 👩🏽‍🎓 Bold Italic …" at bounding box center [374, 404] width 452 height 548
click at [258, 102] on button "German (Default)" at bounding box center [260, 105] width 224 height 22
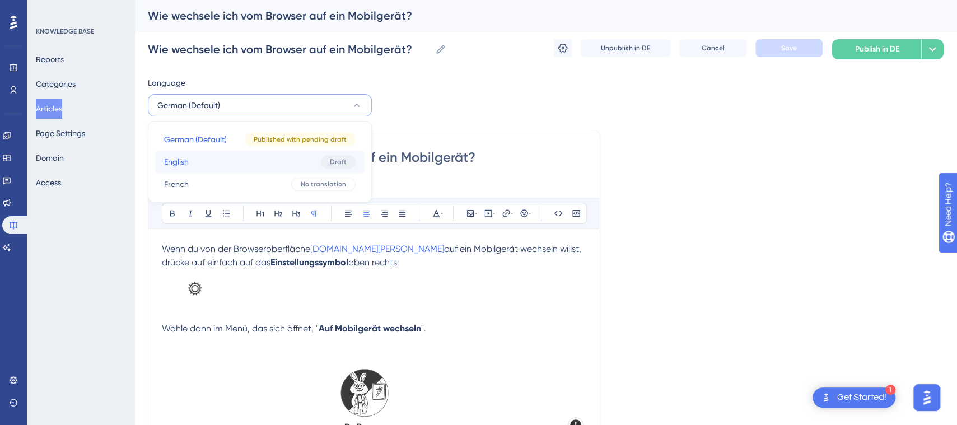
click at [238, 162] on button "English English Draft" at bounding box center [259, 162] width 209 height 22
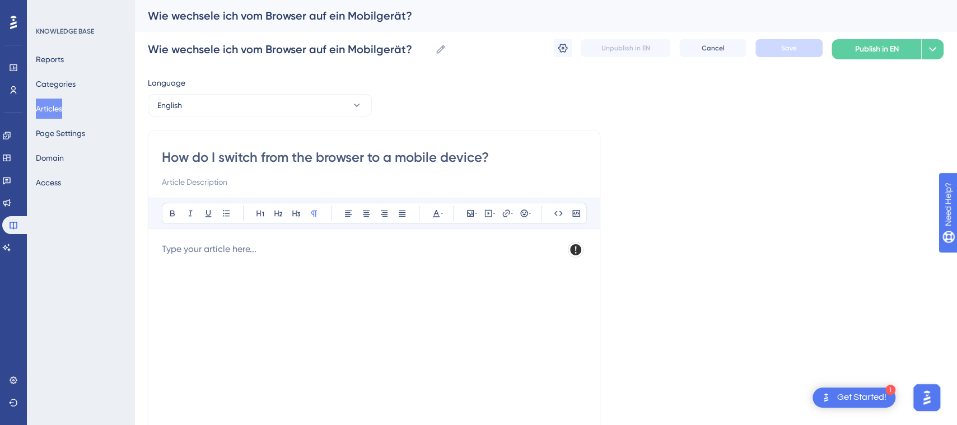
click at [222, 184] on input at bounding box center [374, 181] width 424 height 13
paste input "für Lernende 👩🏽‍🎓"
type input "für Lernende 👩🏽‍🎓"
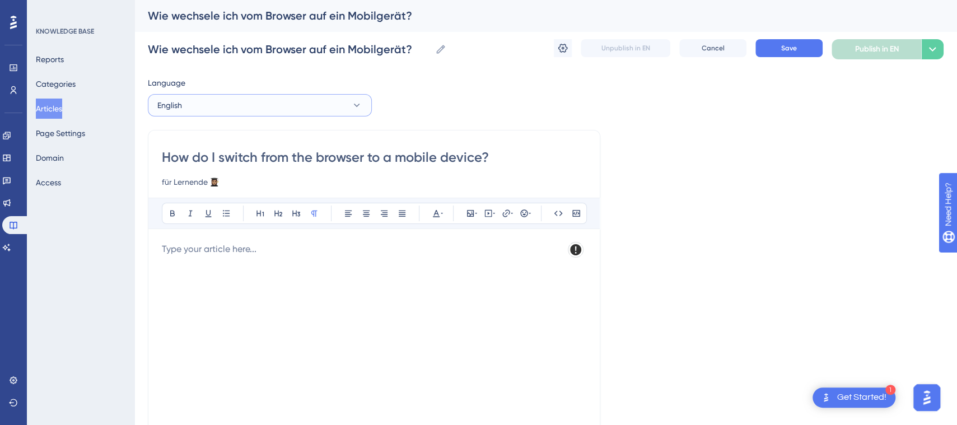
click at [335, 102] on button "English" at bounding box center [260, 105] width 224 height 22
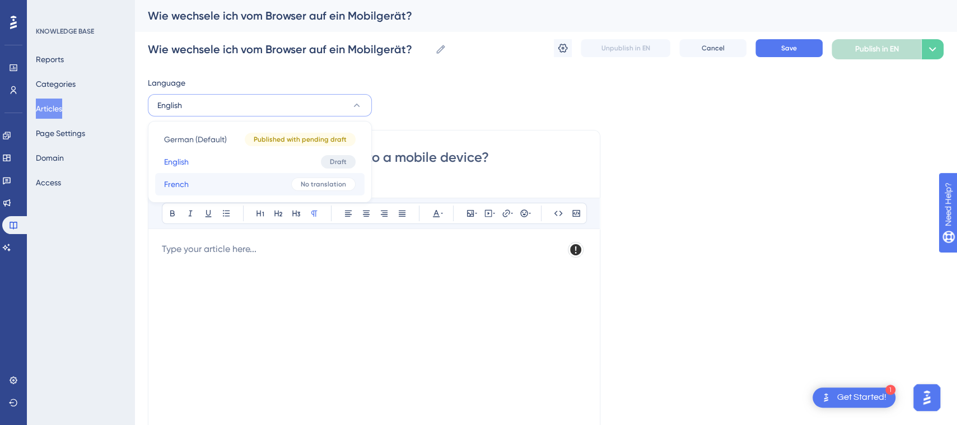
click at [276, 190] on button "French French No translation" at bounding box center [259, 184] width 209 height 22
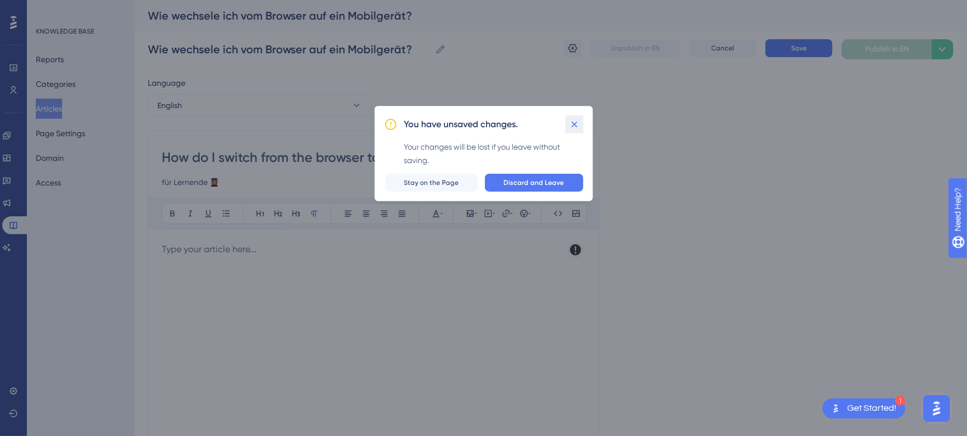
click at [569, 126] on icon at bounding box center [574, 124] width 11 height 11
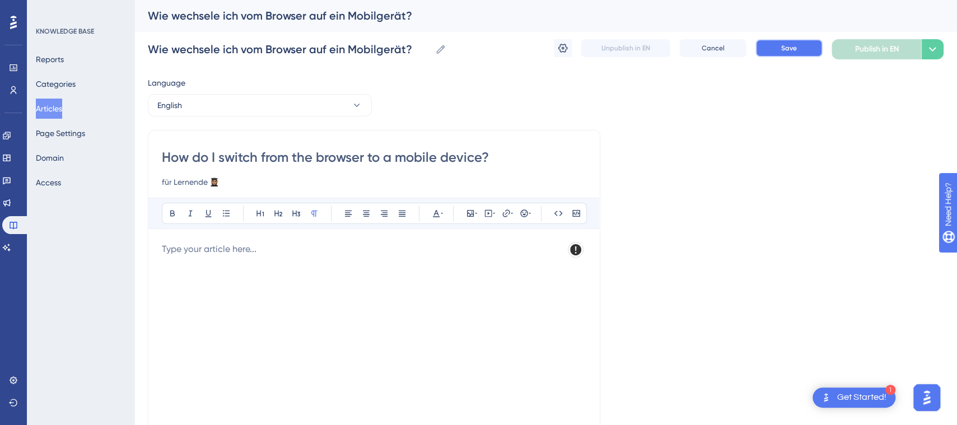
click at [786, 52] on span "Save" at bounding box center [789, 48] width 16 height 9
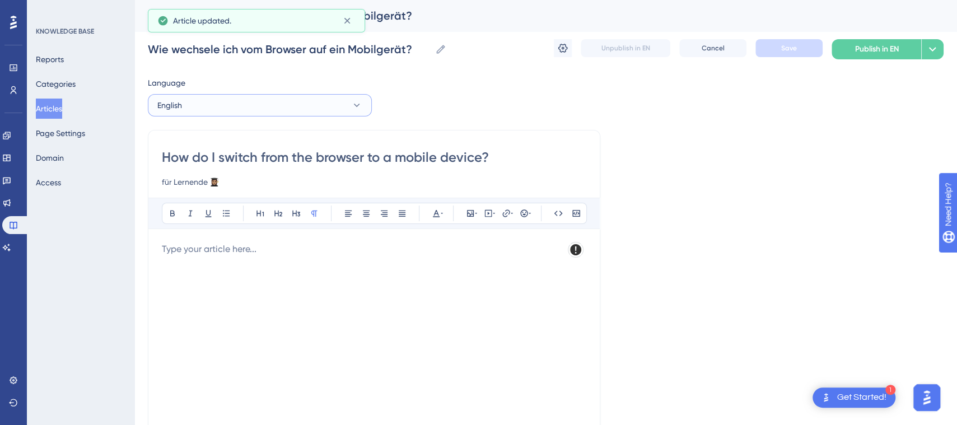
click at [245, 104] on button "English" at bounding box center [260, 105] width 224 height 22
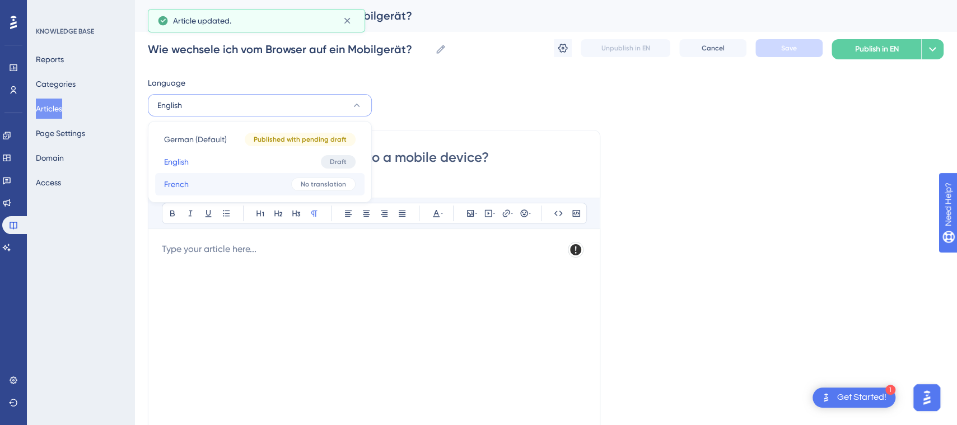
click at [230, 178] on button "French French No translation" at bounding box center [259, 184] width 209 height 22
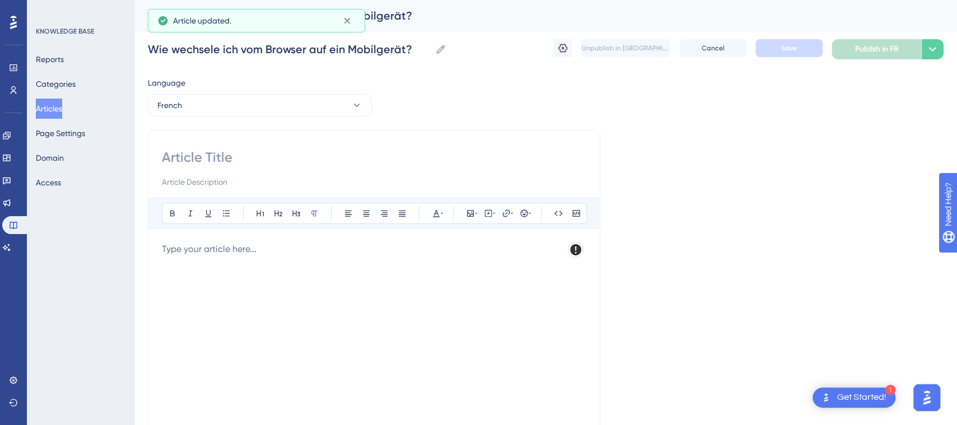
click at [228, 185] on input at bounding box center [374, 181] width 424 height 13
paste input "für Lernende 👩🏽‍🎓"
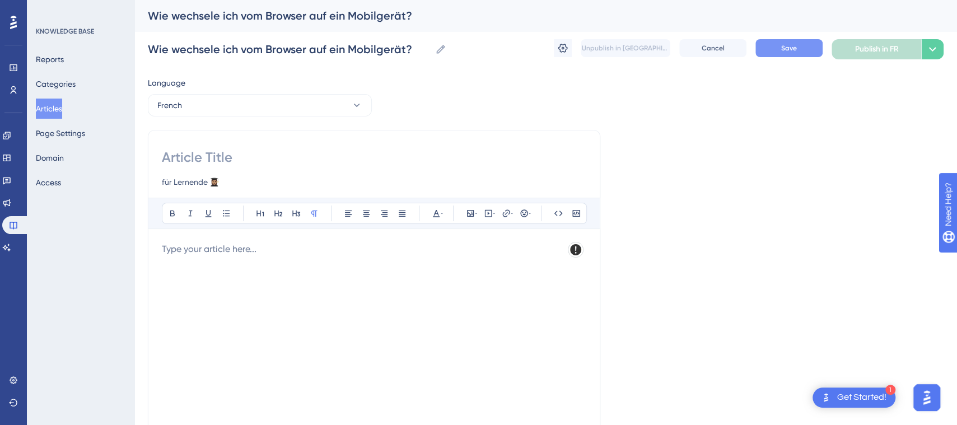
type input "für Lernende 👩🏽‍🎓"
click at [244, 152] on input at bounding box center [374, 157] width 424 height 18
paste input "Comment passer du navigateur à un appareil mobile ?"
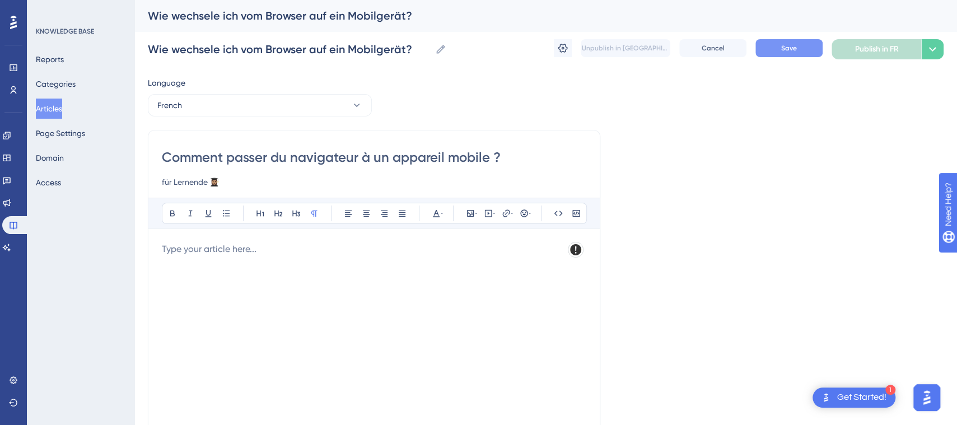
type input "Comment passer du navigateur à un appareil mobile ?"
click at [785, 49] on span "Save" at bounding box center [789, 48] width 16 height 9
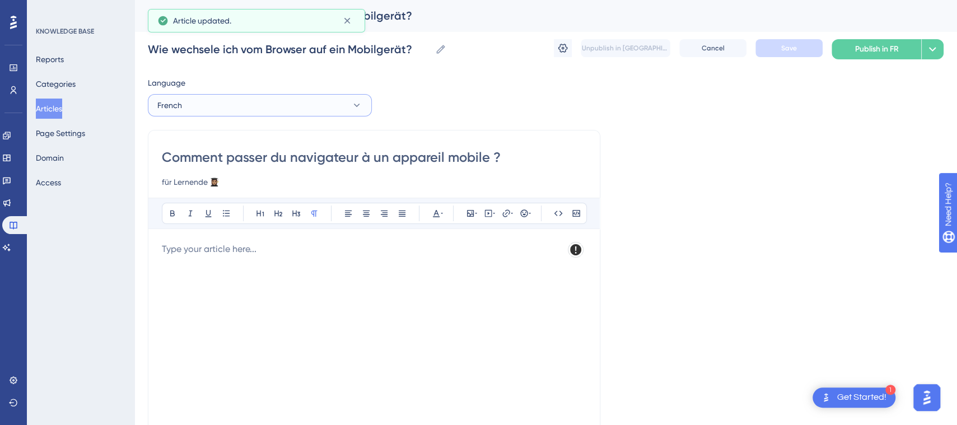
click at [265, 104] on button "French" at bounding box center [260, 105] width 224 height 22
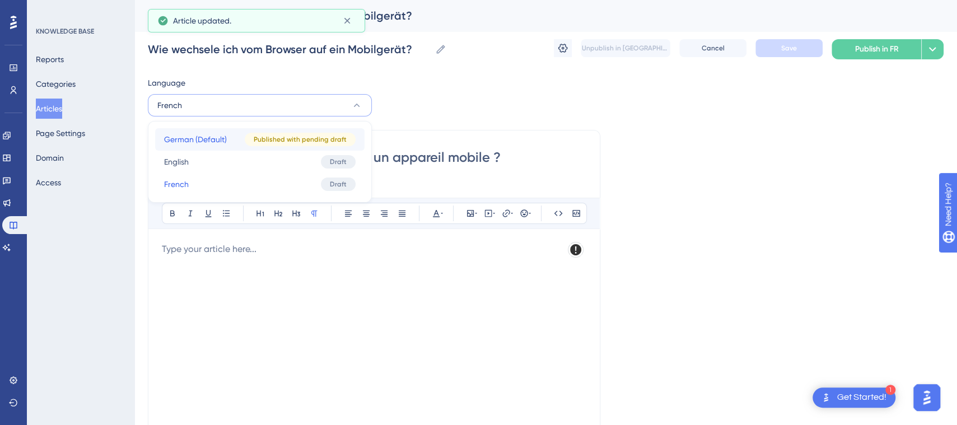
click at [245, 142] on button "German (Default) German (Default) Published with pending draft" at bounding box center [259, 139] width 209 height 22
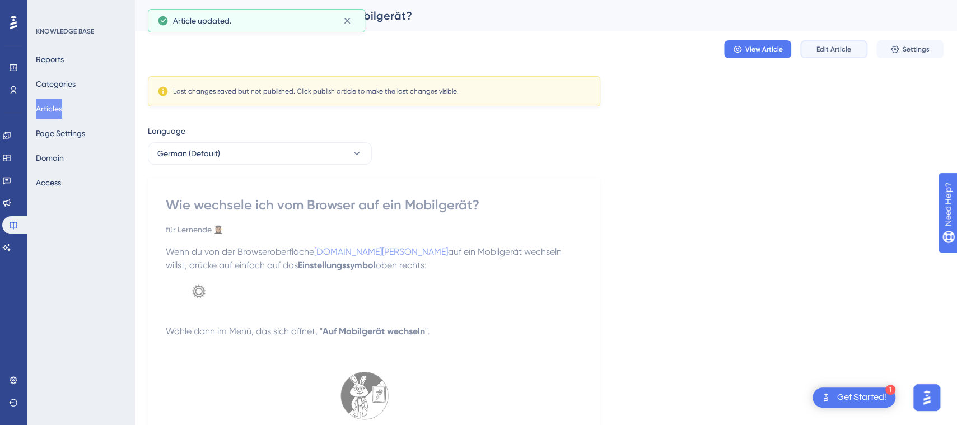
click at [821, 52] on span "Edit Article" at bounding box center [833, 49] width 35 height 9
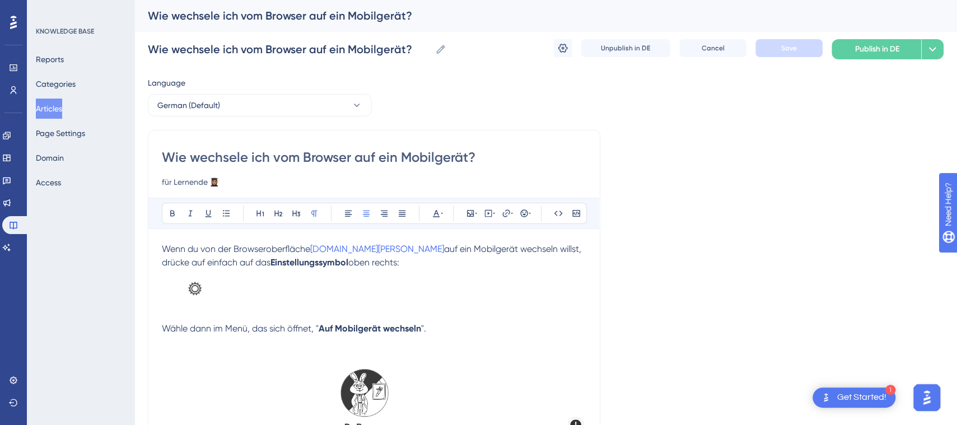
drag, startPoint x: 160, startPoint y: 246, endPoint x: 298, endPoint y: 321, distance: 157.4
click at [310, 329] on div "Wie wechsele ich vom Browser auf ein Mobilgerät? für Lernende 👩🏽‍🎓 Bold Italic …" at bounding box center [374, 404] width 452 height 548
click at [178, 253] on span "Wenn du von der Browseroberfläche" at bounding box center [236, 249] width 148 height 11
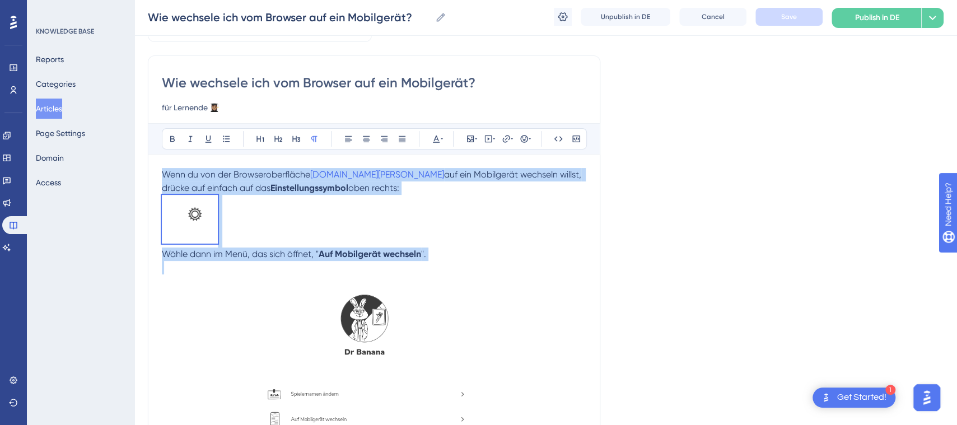
scroll to position [101, 0]
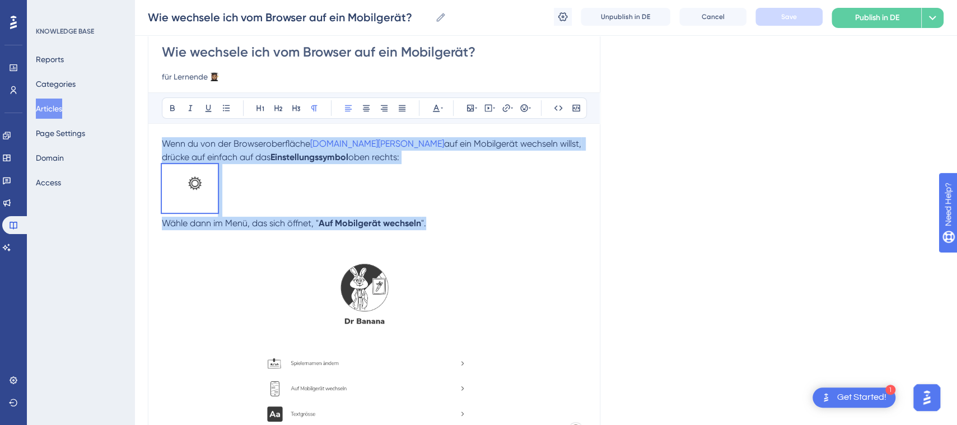
drag, startPoint x: 164, startPoint y: 248, endPoint x: 445, endPoint y: 221, distance: 282.9
click at [445, 221] on div "Wenn du von der Browseroberfläche [DOMAIN_NAME][PERSON_NAME] auf ein Mobilgerät…" at bounding box center [374, 348] width 424 height 422
copy div "Wenn du von der Browseroberfläche [DOMAIN_NAME][PERSON_NAME] auf ein Mobilgerät…"
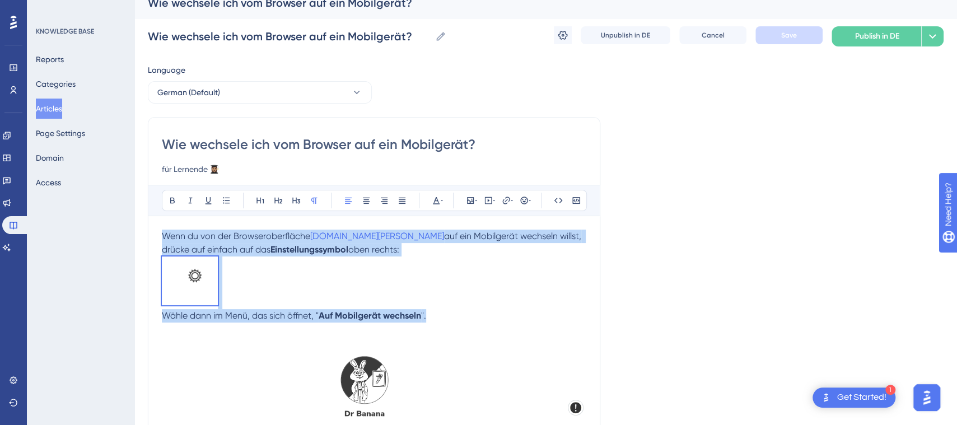
scroll to position [0, 0]
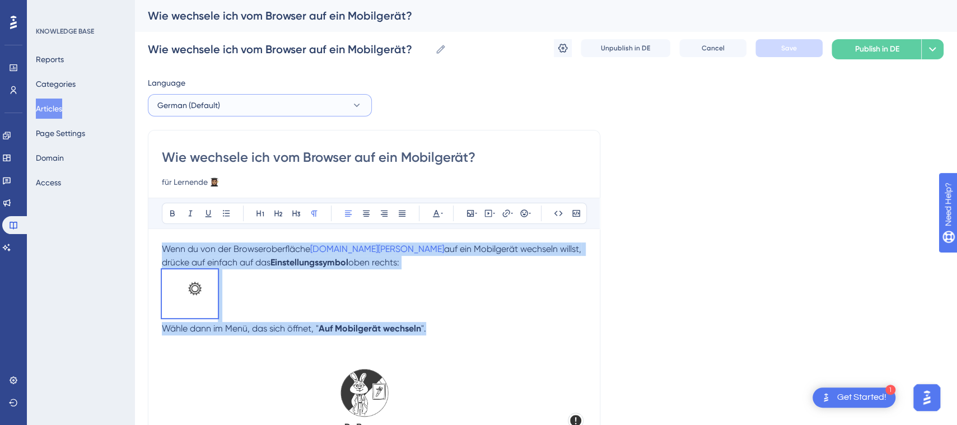
click at [333, 100] on button "German (Default)" at bounding box center [260, 105] width 224 height 22
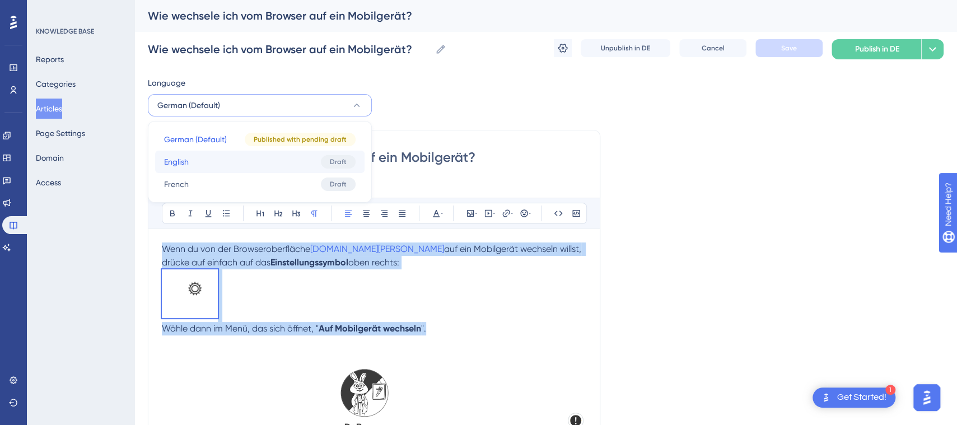
click at [276, 153] on button "English English Draft" at bounding box center [259, 162] width 209 height 22
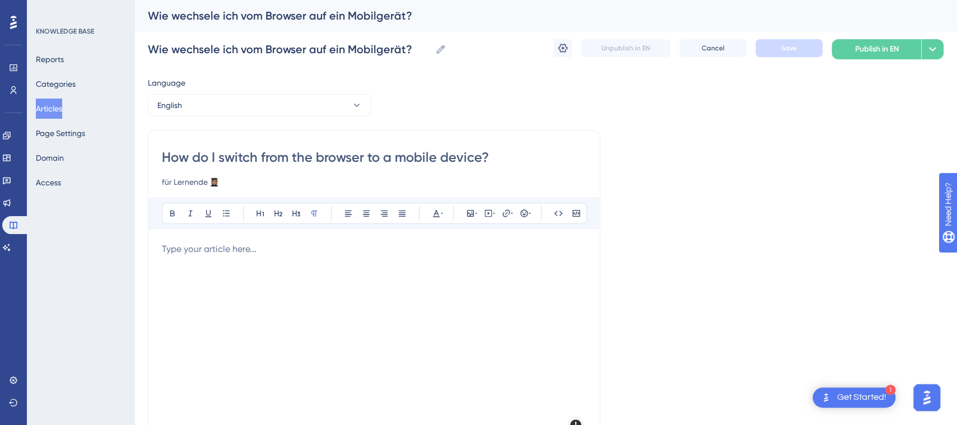
click at [241, 245] on p at bounding box center [374, 248] width 424 height 13
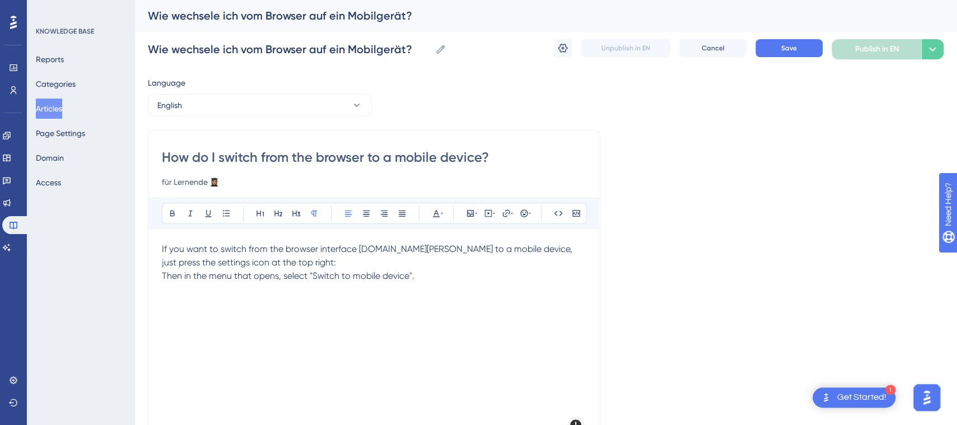
click at [307, 258] on p "If you want to switch from the browser interface [DOMAIN_NAME][PERSON_NAME] to …" at bounding box center [374, 255] width 424 height 27
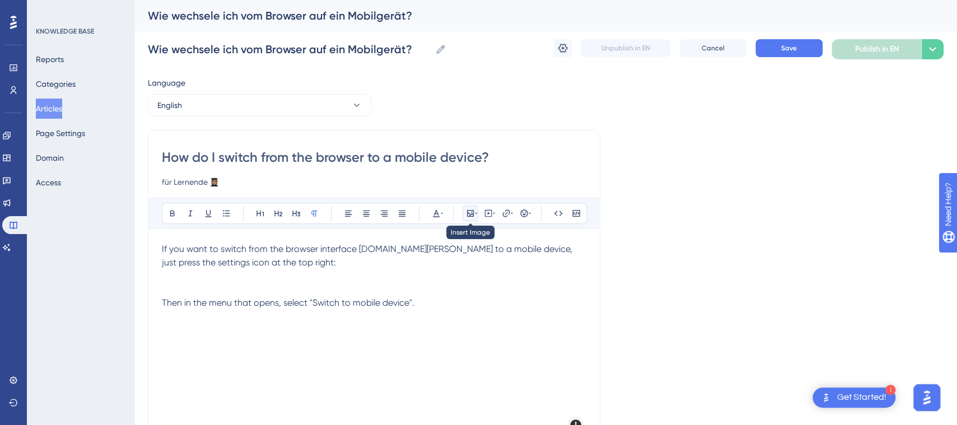
click at [471, 210] on icon at bounding box center [470, 213] width 7 height 7
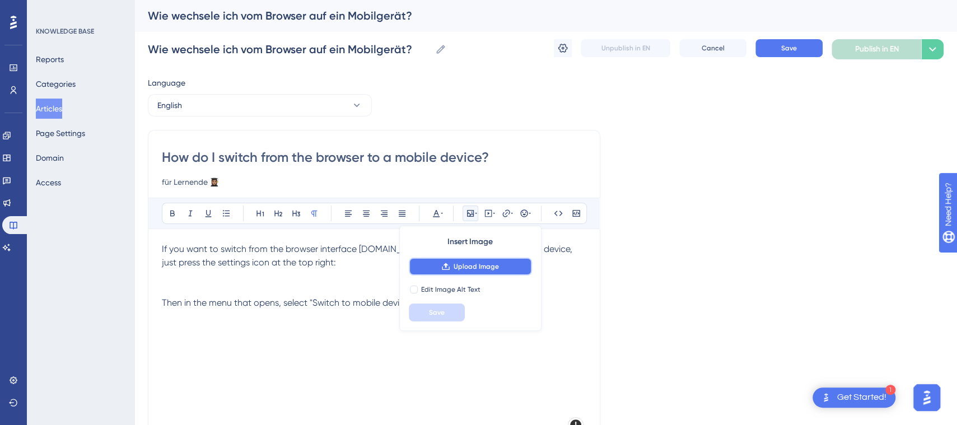
click at [468, 270] on span "Upload Image" at bounding box center [476, 266] width 45 height 9
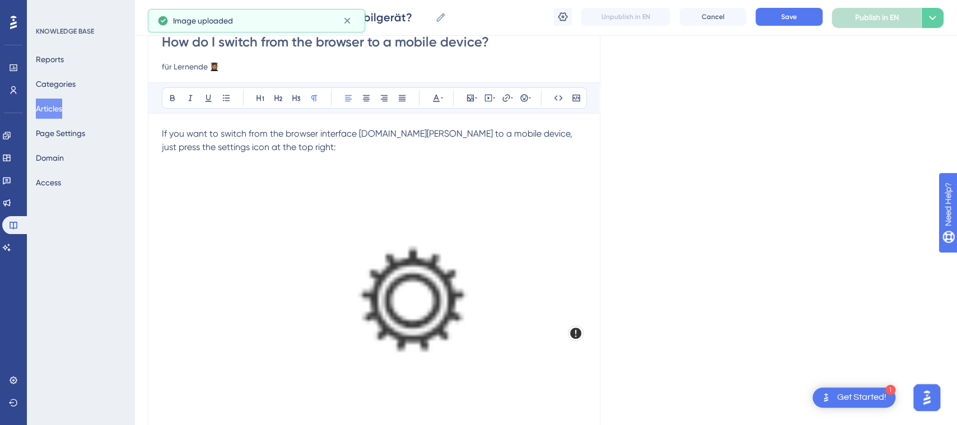
scroll to position [200, 0]
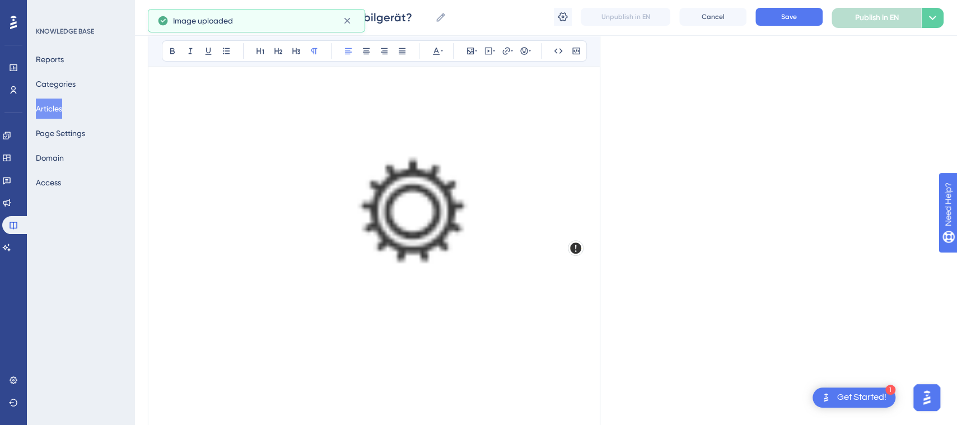
click at [469, 248] on img at bounding box center [374, 250] width 424 height 371
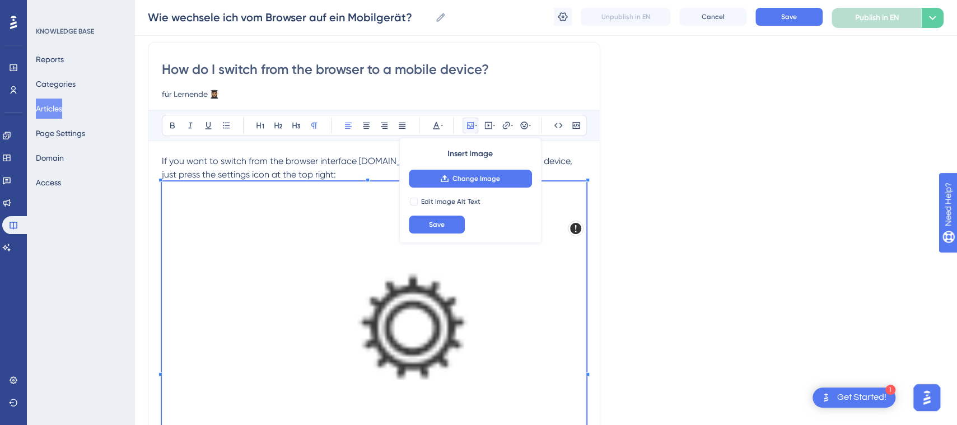
scroll to position [54, 0]
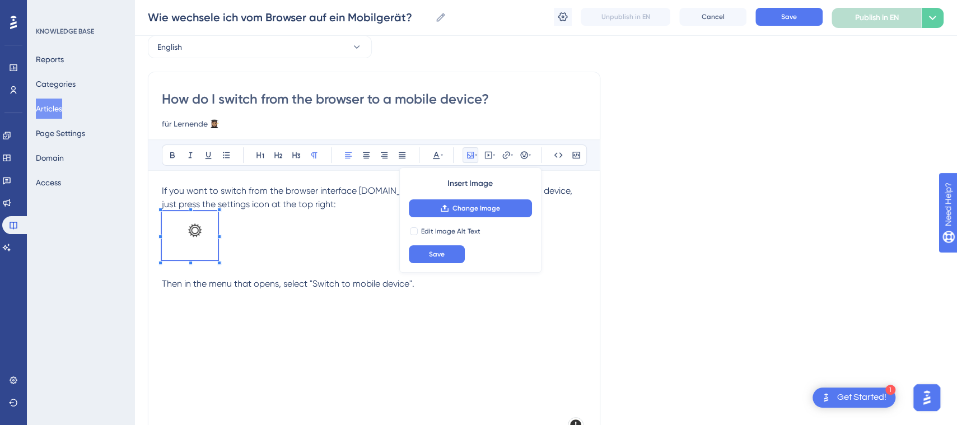
click at [134, 423] on div "Performance Users Engagement Widgets Feedback Product Updates Knowledge Base AI…" at bounding box center [545, 237] width 823 height 583
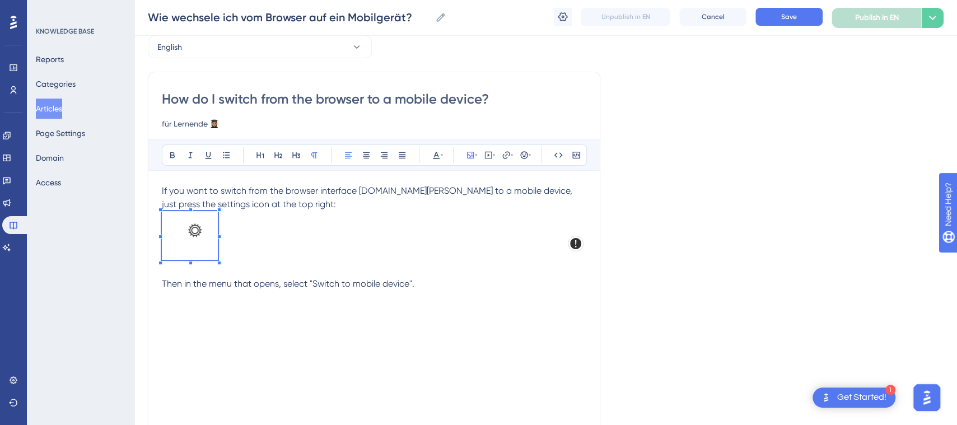
click at [269, 320] on div "If you want to switch from the browser interface [DOMAIN_NAME][PERSON_NAME] to …" at bounding box center [374, 307] width 424 height 246
click at [175, 269] on p at bounding box center [374, 270] width 424 height 13
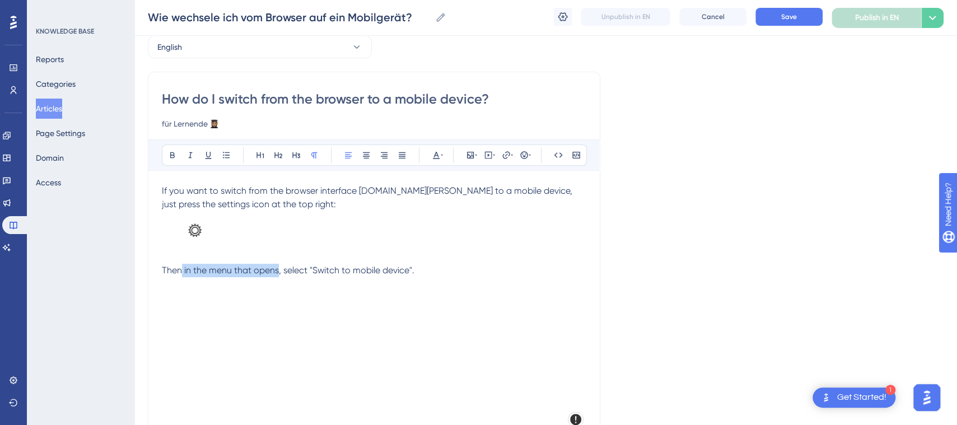
drag, startPoint x: 279, startPoint y: 270, endPoint x: 182, endPoint y: 272, distance: 96.9
click at [182, 272] on span "Then in the menu that opens, select "Switch to mobile device"." at bounding box center [288, 270] width 253 height 11
click at [468, 155] on icon at bounding box center [470, 155] width 9 height 9
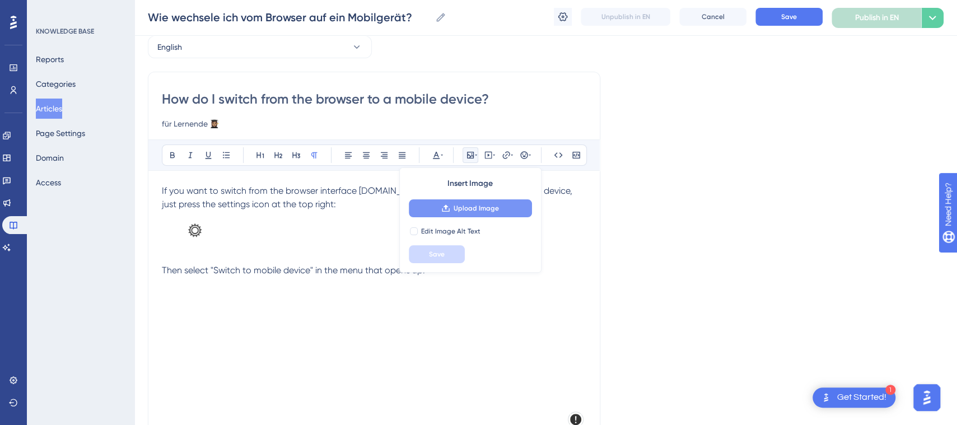
click at [480, 211] on span "Upload Image" at bounding box center [476, 208] width 45 height 9
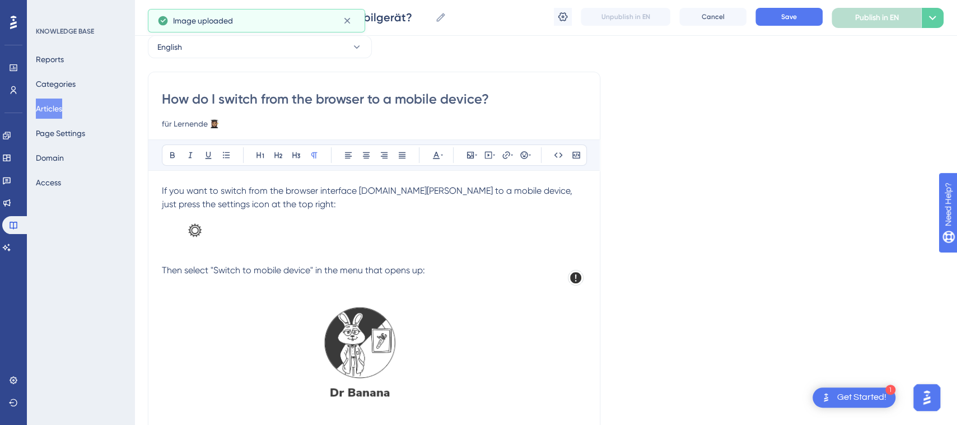
scroll to position [265, 0]
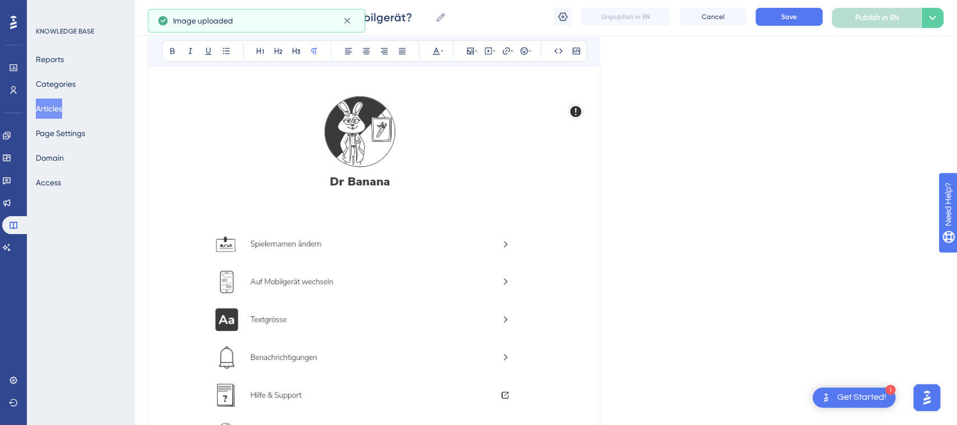
click at [470, 284] on img at bounding box center [374, 297] width 424 height 463
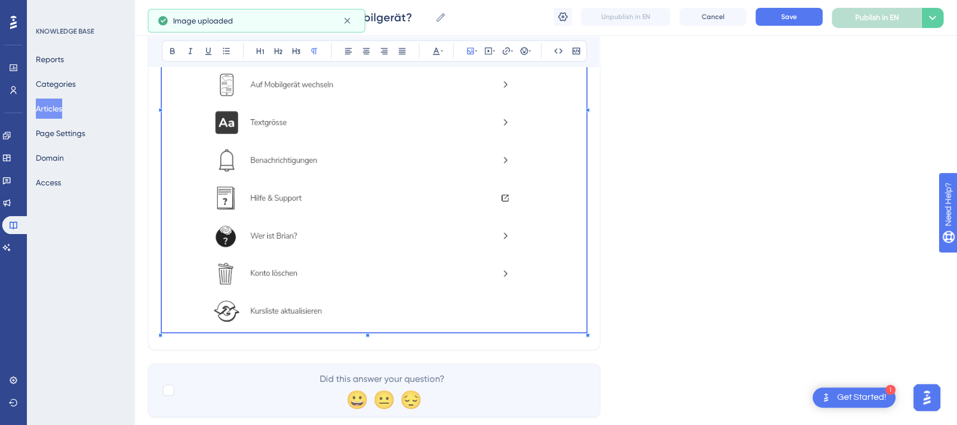
scroll to position [469, 0]
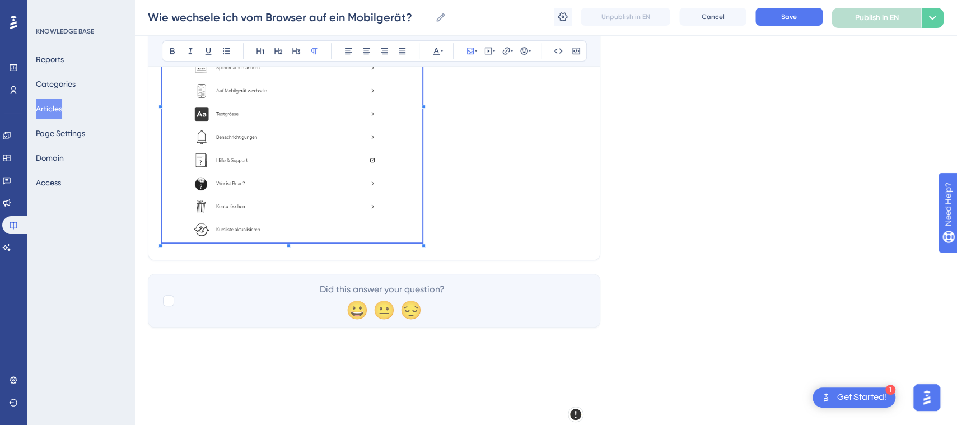
click at [422, 208] on p at bounding box center [374, 103] width 424 height 288
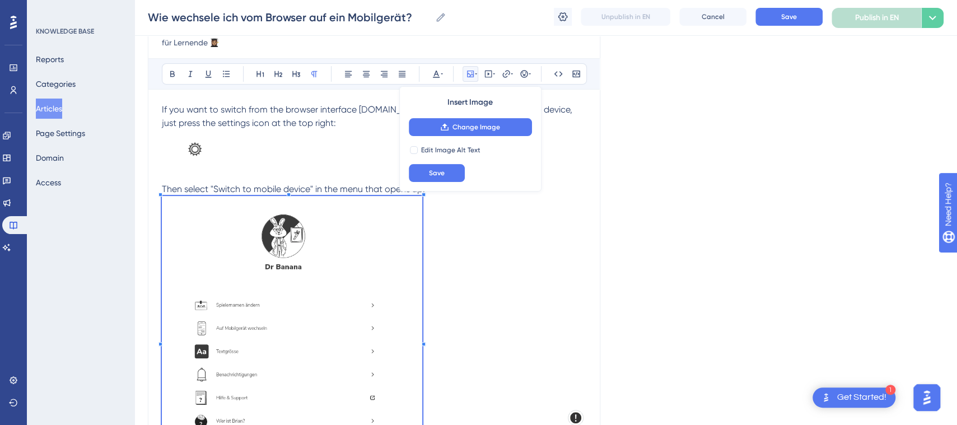
scroll to position [120, 0]
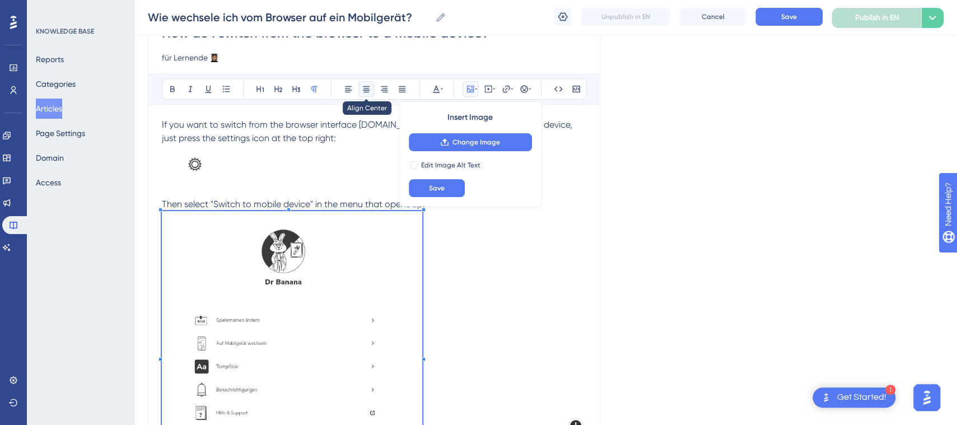
click at [362, 85] on icon at bounding box center [366, 89] width 9 height 9
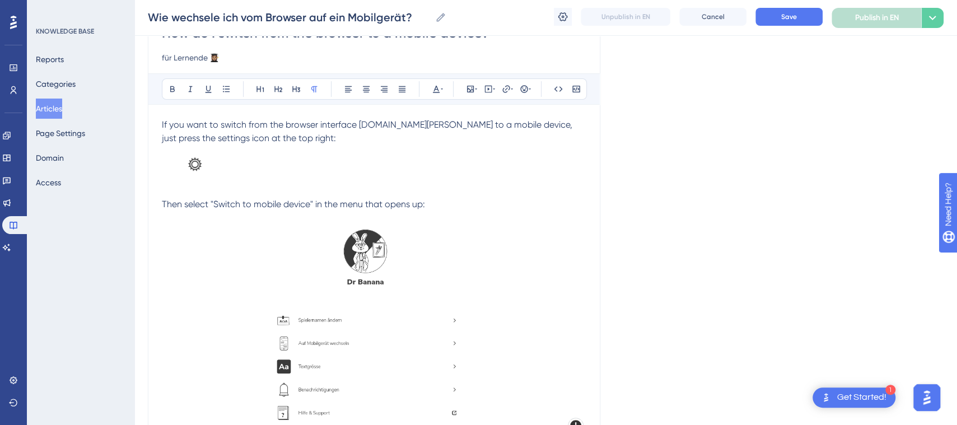
click at [320, 165] on p at bounding box center [374, 171] width 424 height 53
drag, startPoint x: 357, startPoint y: 123, endPoint x: 436, endPoint y: 130, distance: 79.8
click at [436, 130] on p "If you want to switch from the browser interface [DOMAIN_NAME][PERSON_NAME] to …" at bounding box center [374, 131] width 424 height 27
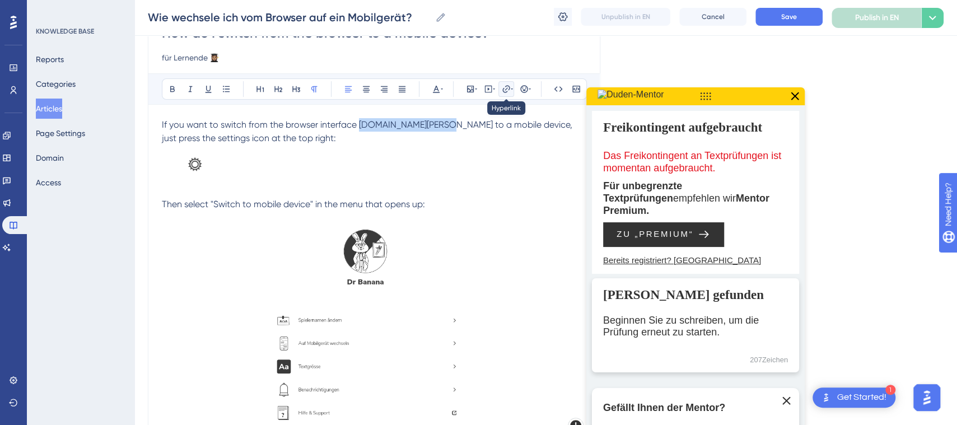
click at [507, 88] on icon at bounding box center [506, 89] width 9 height 9
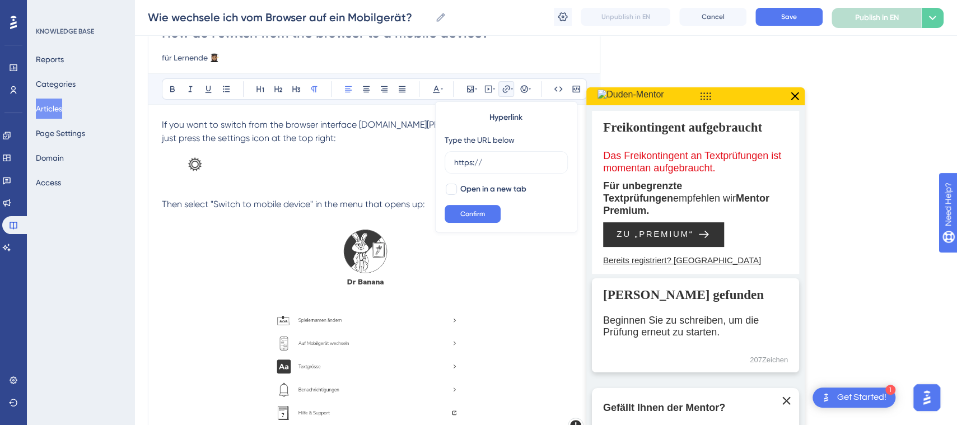
drag, startPoint x: 491, startPoint y: 154, endPoint x: 419, endPoint y: 164, distance: 72.3
click at [419, 164] on div "Bold Italic Underline Bullet Point Heading 1 Heading 2 Heading 3 Normal Align L…" at bounding box center [374, 286] width 424 height 426
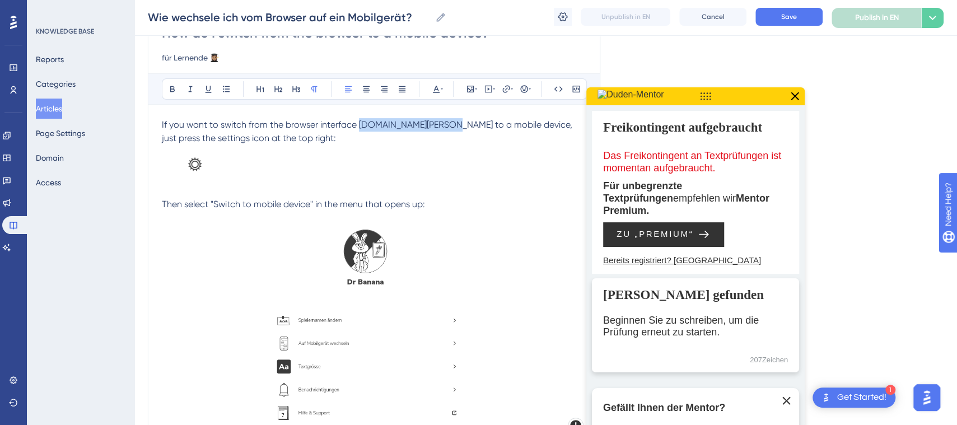
drag, startPoint x: 358, startPoint y: 126, endPoint x: 437, endPoint y: 125, distance: 79.5
click at [437, 125] on span "If you want to switch from the browser interface [DOMAIN_NAME][PERSON_NAME] to …" at bounding box center [368, 131] width 413 height 24
click at [502, 85] on icon at bounding box center [506, 89] width 9 height 9
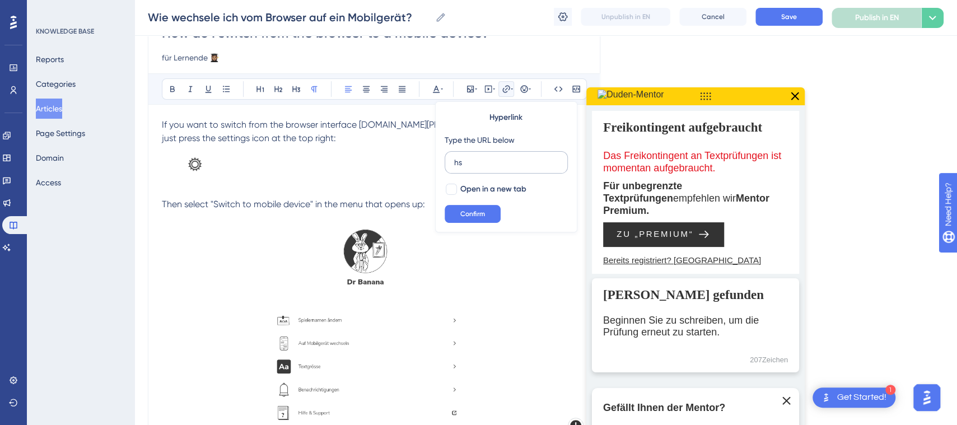
type input "h"
type input "[DOMAIN_NAME][PERSON_NAME]"
click at [466, 212] on span "Confirm" at bounding box center [472, 213] width 25 height 9
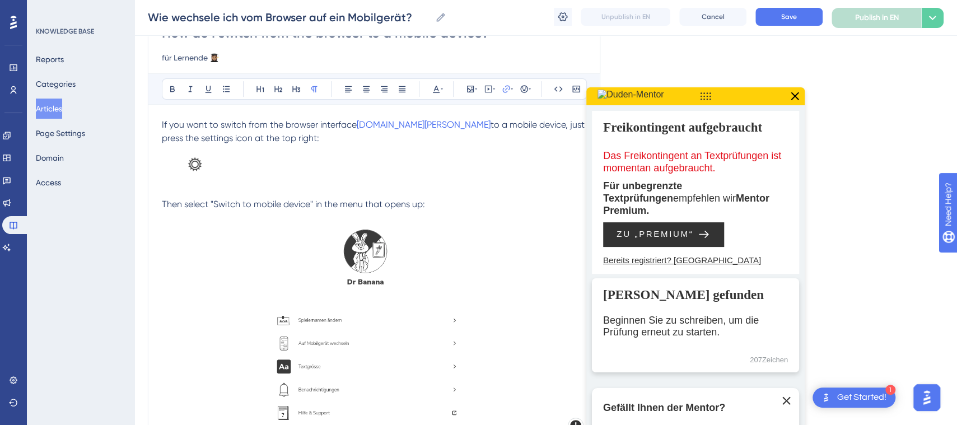
click at [797, 98] on icon at bounding box center [795, 96] width 8 height 8
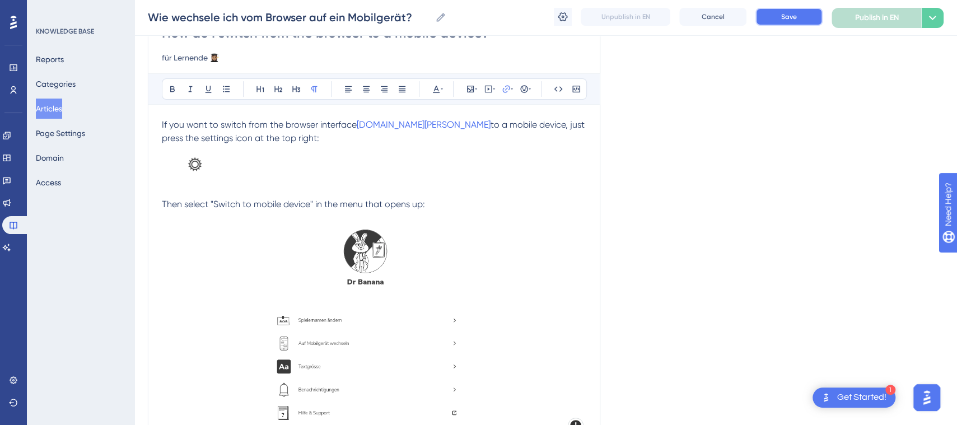
click at [801, 21] on button "Save" at bounding box center [788, 17] width 67 height 18
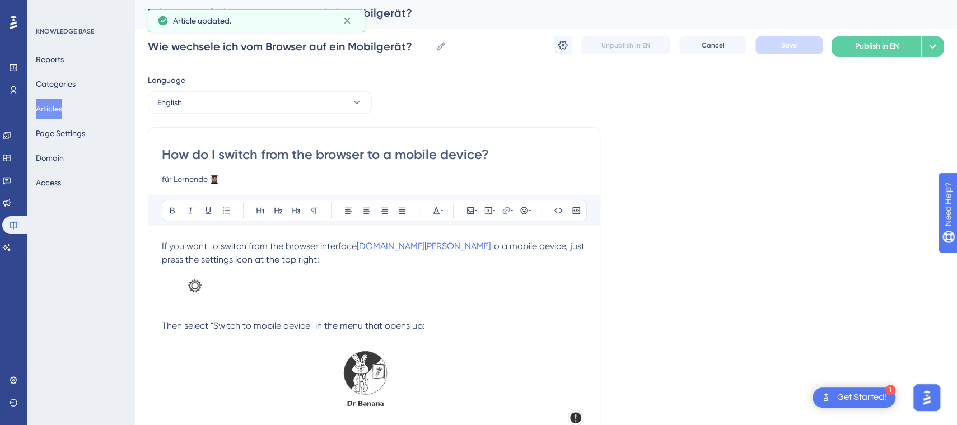
scroll to position [0, 0]
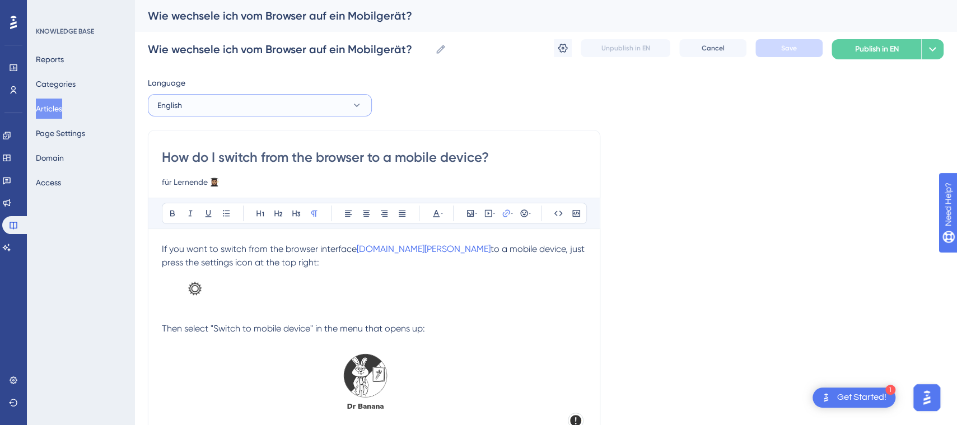
click at [356, 107] on icon at bounding box center [356, 105] width 11 height 11
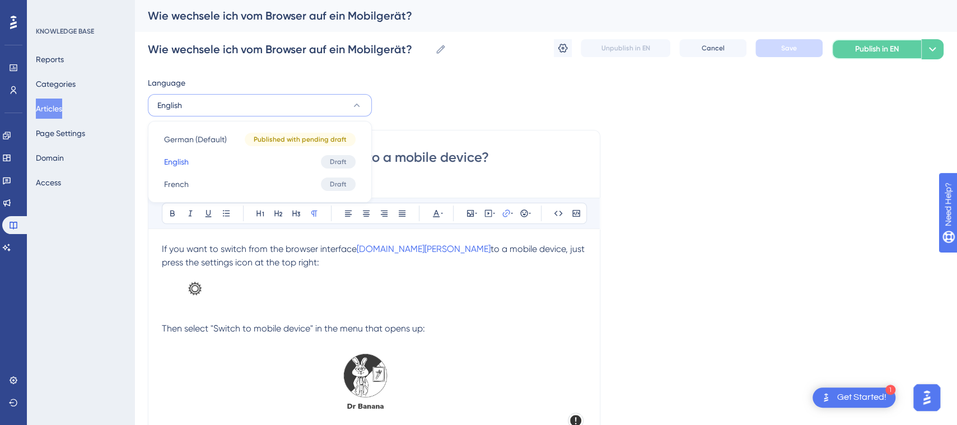
click at [873, 49] on span "Publish in EN" at bounding box center [877, 49] width 44 height 13
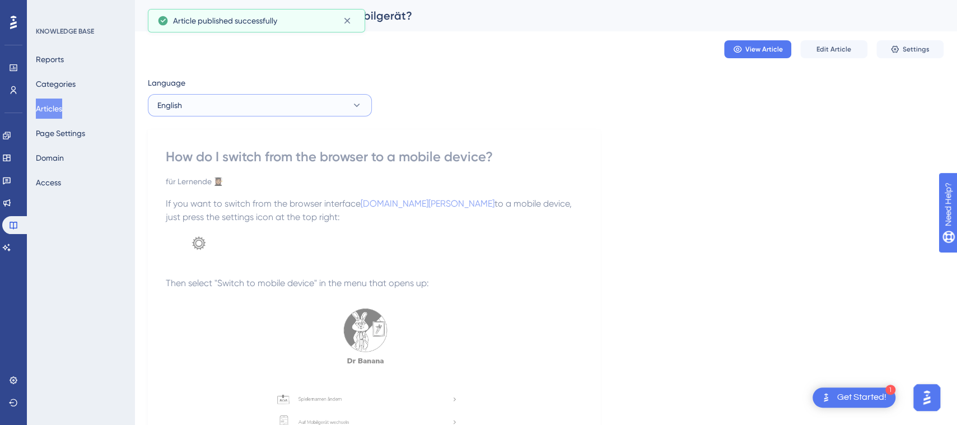
click at [352, 104] on icon at bounding box center [356, 105] width 11 height 11
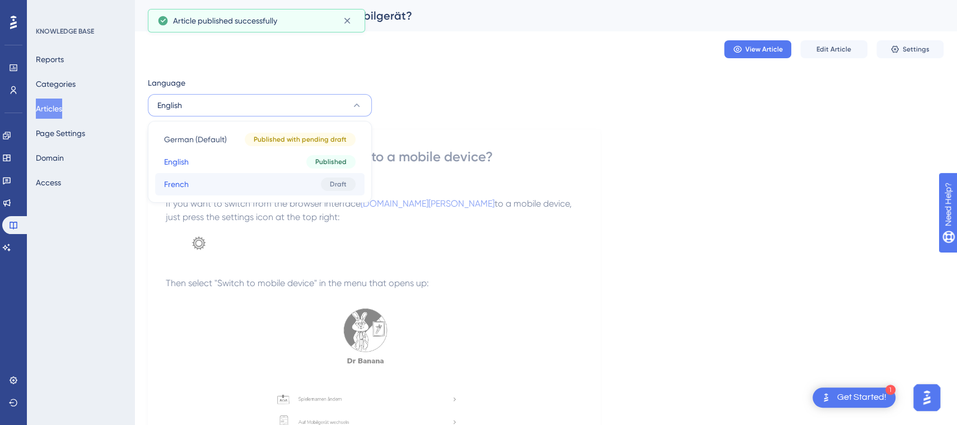
click at [303, 176] on button "French French Draft" at bounding box center [259, 184] width 209 height 22
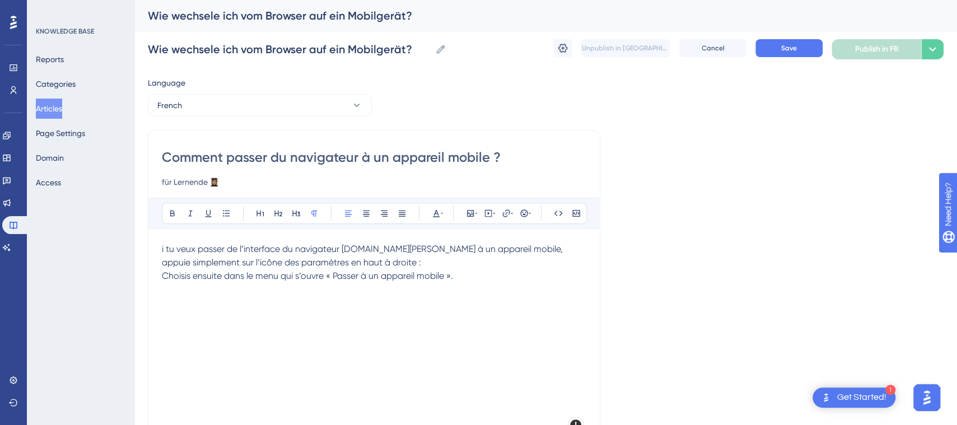
click at [162, 246] on span "i tu veux passer de l’interface du navigateur [DOMAIN_NAME][PERSON_NAME] à un a…" at bounding box center [363, 256] width 403 height 24
click at [439, 263] on p "Si tu veux passer de l’interface du navigateur [DOMAIN_NAME][PERSON_NAME] à un …" at bounding box center [374, 255] width 424 height 27
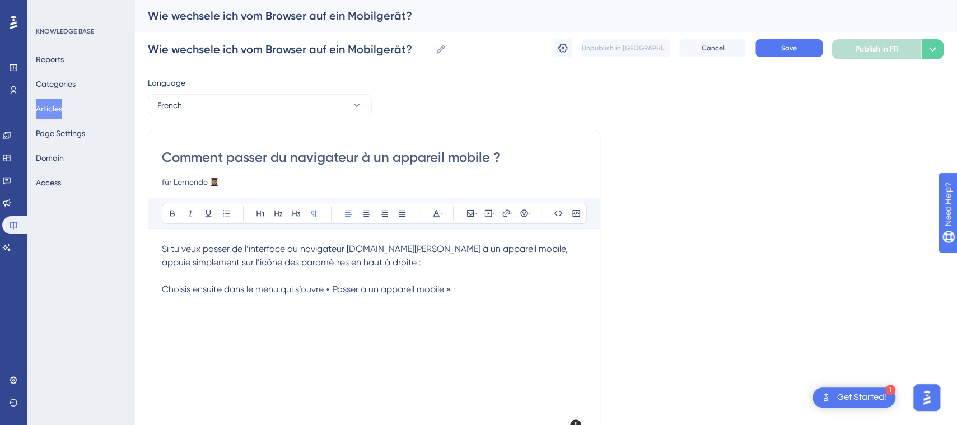
click at [349, 250] on span "Si tu veux passer de l’interface du navigateur [DOMAIN_NAME][PERSON_NAME] à un …" at bounding box center [366, 256] width 408 height 24
click at [349, 249] on span "Si tu veux passer de l’interface du navigateur [DOMAIN_NAME][PERSON_NAME] à un …" at bounding box center [366, 256] width 408 height 24
drag, startPoint x: 429, startPoint y: 248, endPoint x: 349, endPoint y: 245, distance: 80.7
click at [349, 245] on span "Si tu veux passer de l’interface du navigateur [DOMAIN_NAME][PERSON_NAME] à un …" at bounding box center [366, 256] width 408 height 24
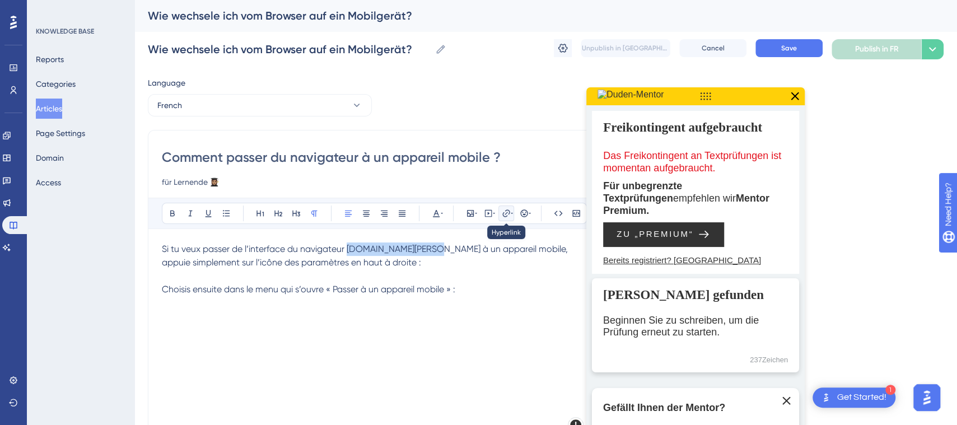
click at [505, 213] on icon at bounding box center [506, 213] width 9 height 9
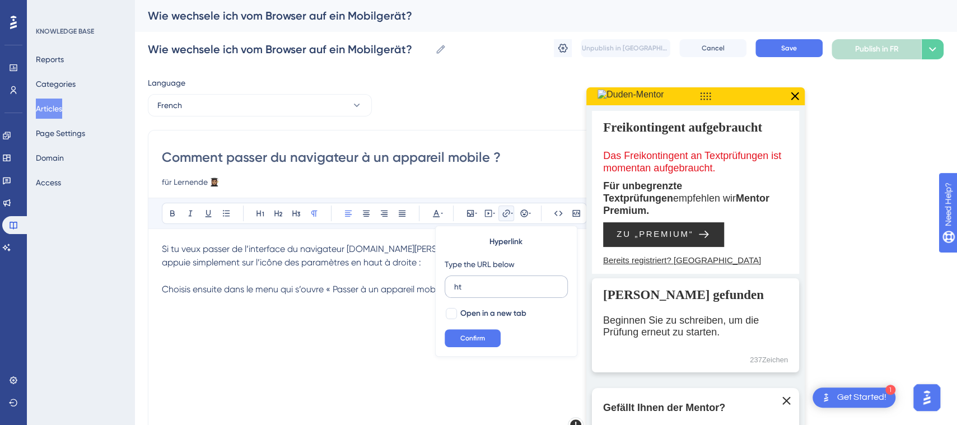
type input "h"
type input "[DOMAIN_NAME][PERSON_NAME]"
click at [451, 316] on div at bounding box center [451, 313] width 11 height 11
checkbox input "true"
click at [474, 339] on span "Confirm" at bounding box center [472, 338] width 25 height 9
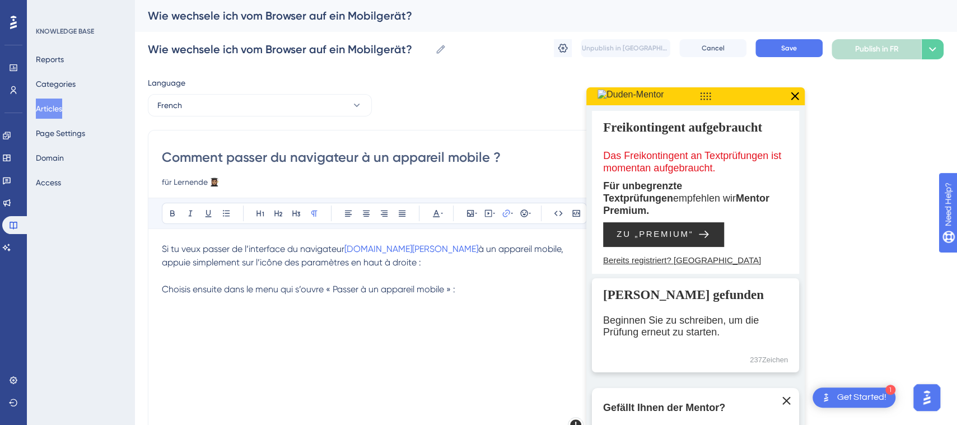
click at [800, 92] on icon at bounding box center [794, 96] width 15 height 15
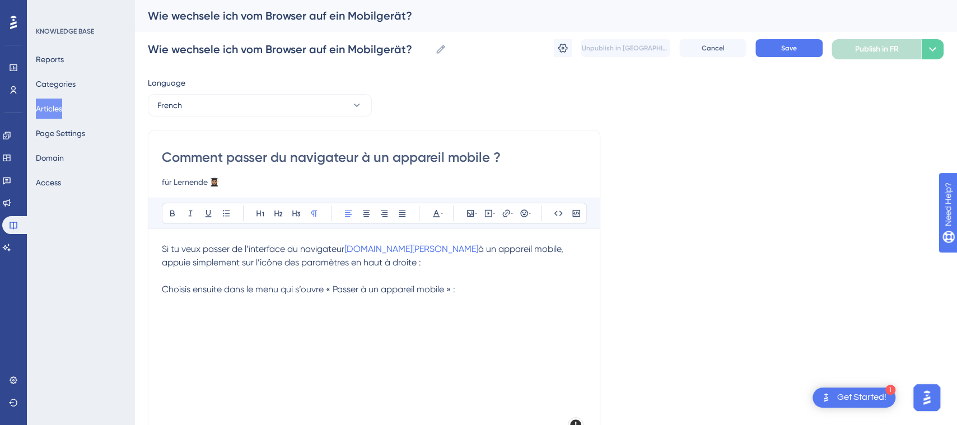
click at [544, 293] on p "Choisis ensuite dans le menu qui s’ouvre « Passer à un appareil mobile » :" at bounding box center [374, 289] width 424 height 13
click at [358, 279] on p at bounding box center [374, 275] width 424 height 13
click at [469, 214] on icon at bounding box center [470, 213] width 9 height 9
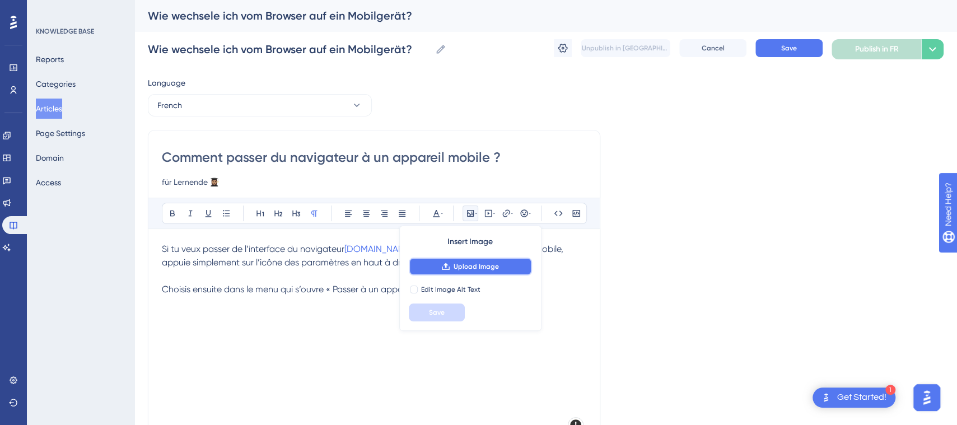
click at [473, 263] on span "Upload Image" at bounding box center [476, 266] width 45 height 9
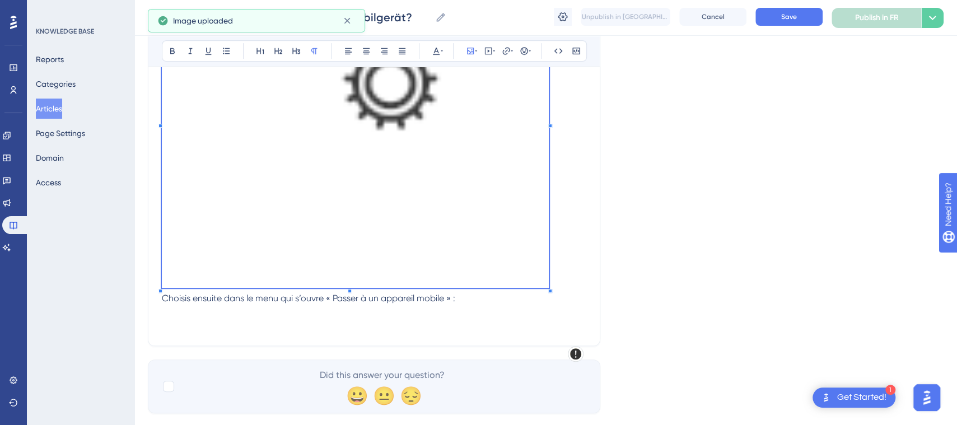
scroll to position [254, 0]
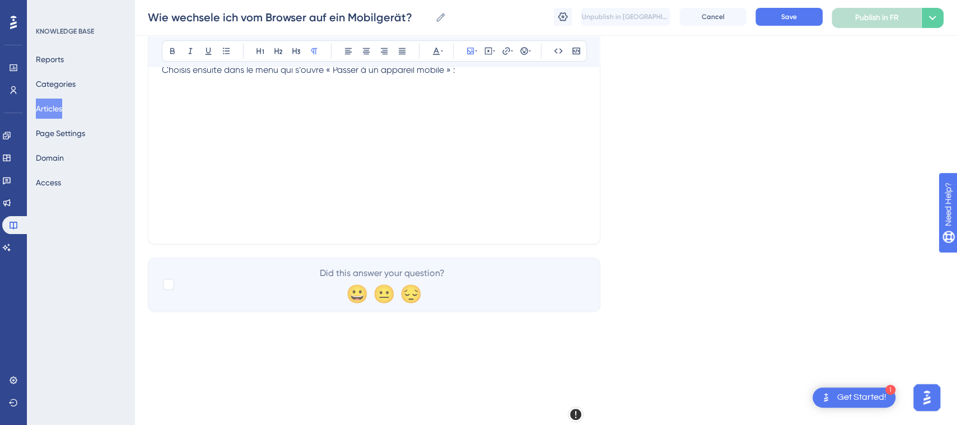
click at [155, 123] on div "Comment passer du navigateur à un appareil mobile ? für Lernende 👩🏽‍🎓 Bold Ital…" at bounding box center [374, 57] width 452 height 373
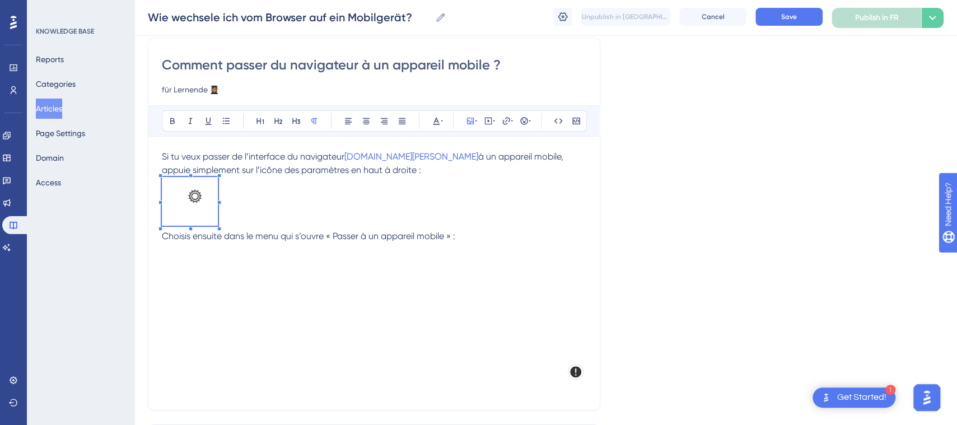
scroll to position [32, 0]
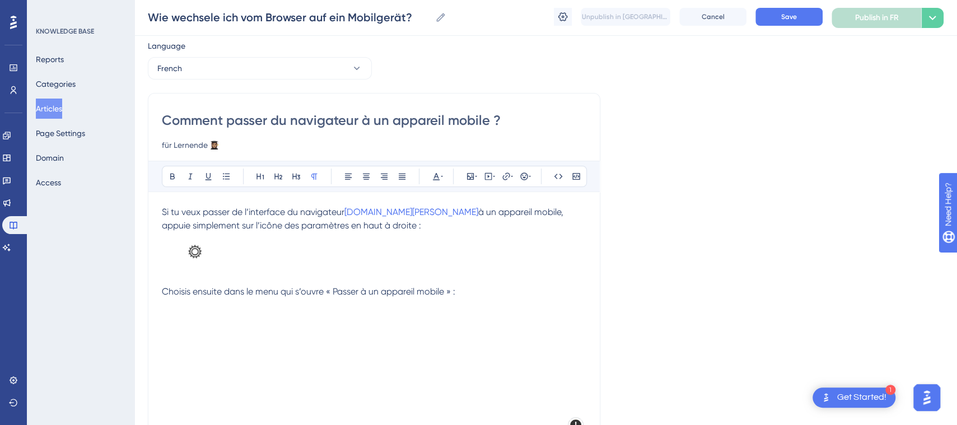
click at [478, 298] on p at bounding box center [374, 304] width 424 height 13
click at [470, 177] on icon at bounding box center [470, 176] width 7 height 7
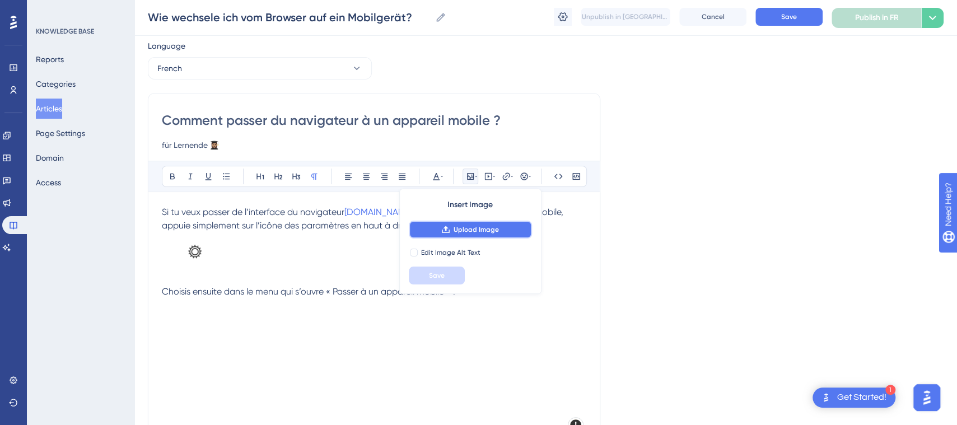
click at [500, 231] on button "Upload Image" at bounding box center [470, 230] width 123 height 18
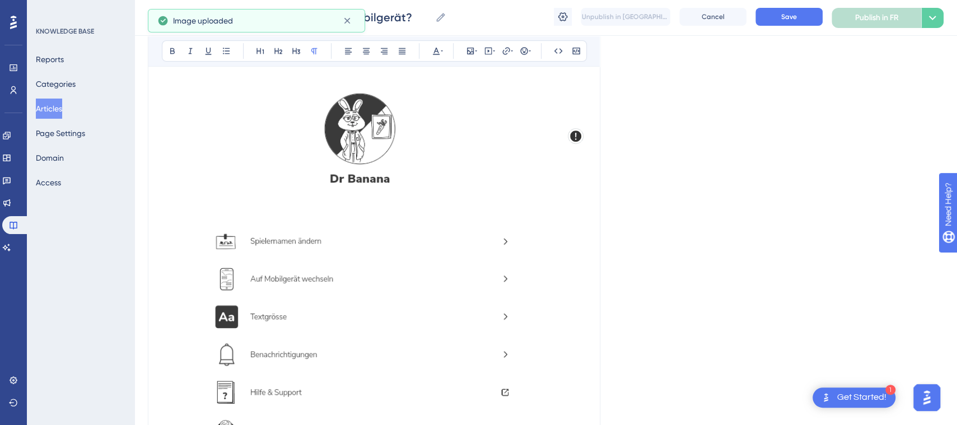
scroll to position [316, 0]
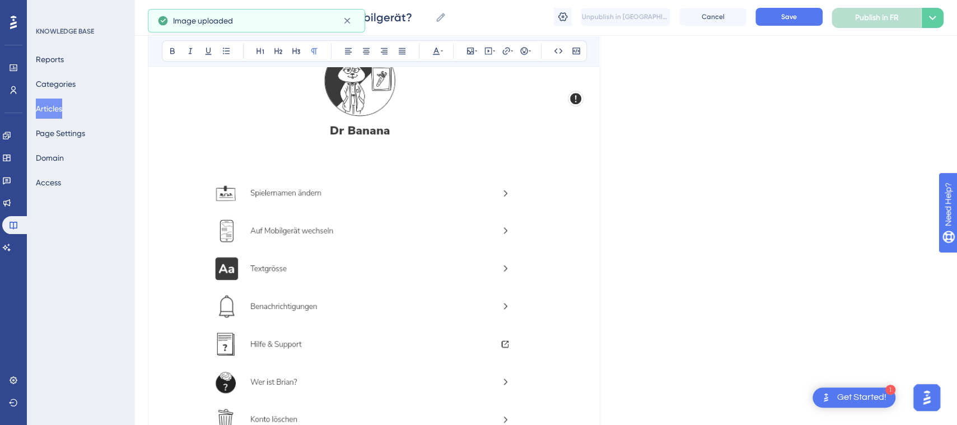
click at [494, 291] on img at bounding box center [374, 246] width 424 height 463
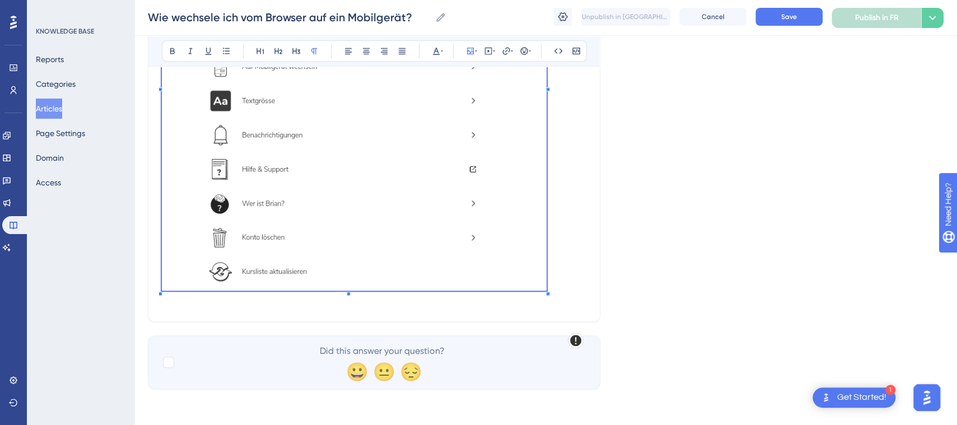
scroll to position [385, 0]
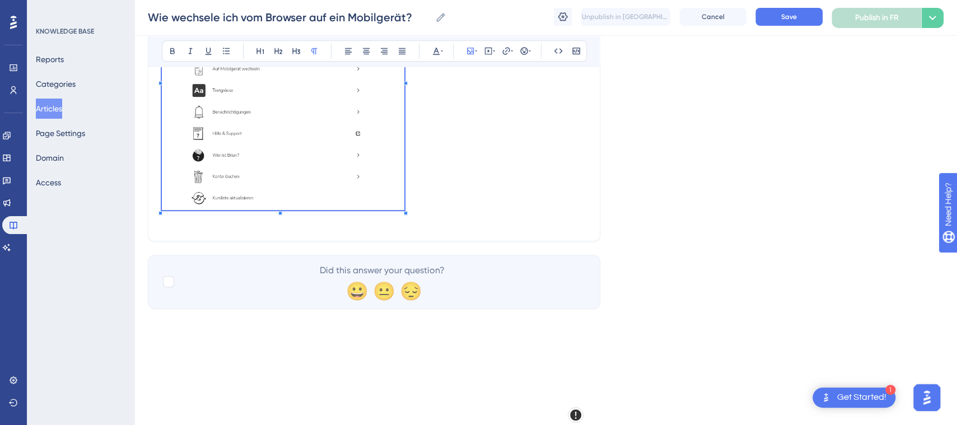
click at [404, 199] on span at bounding box center [283, 80] width 242 height 268
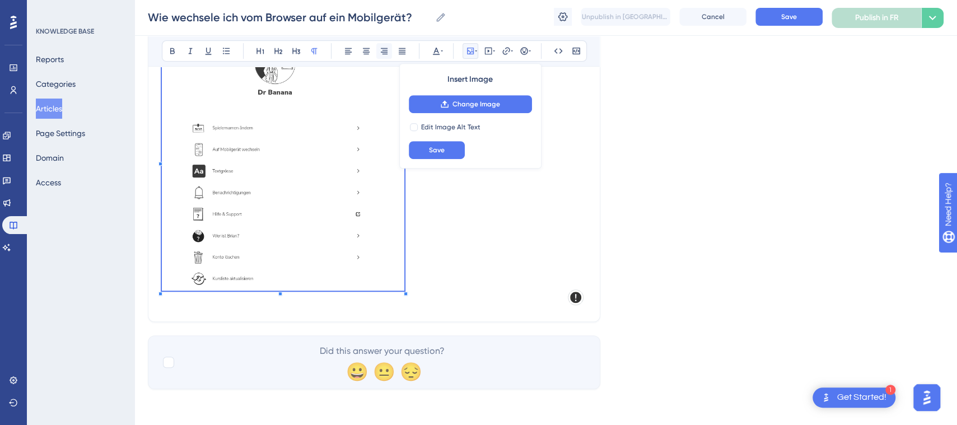
scroll to position [304, 0]
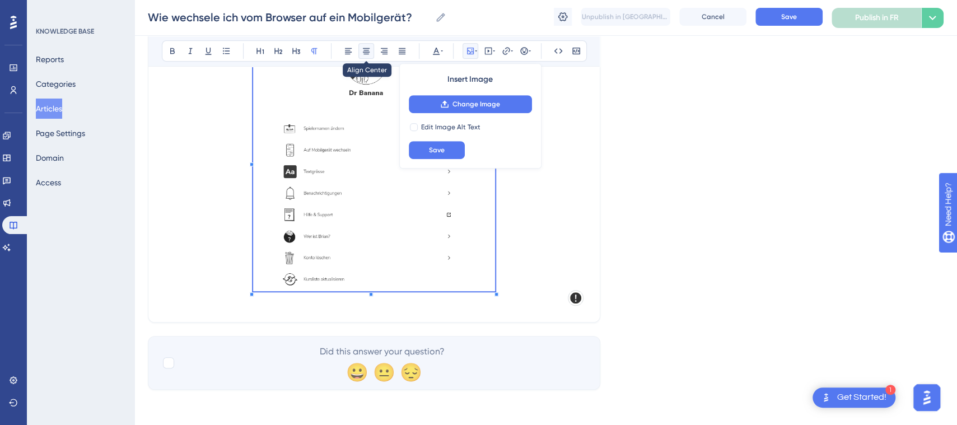
click at [368, 48] on icon at bounding box center [366, 50] width 9 height 9
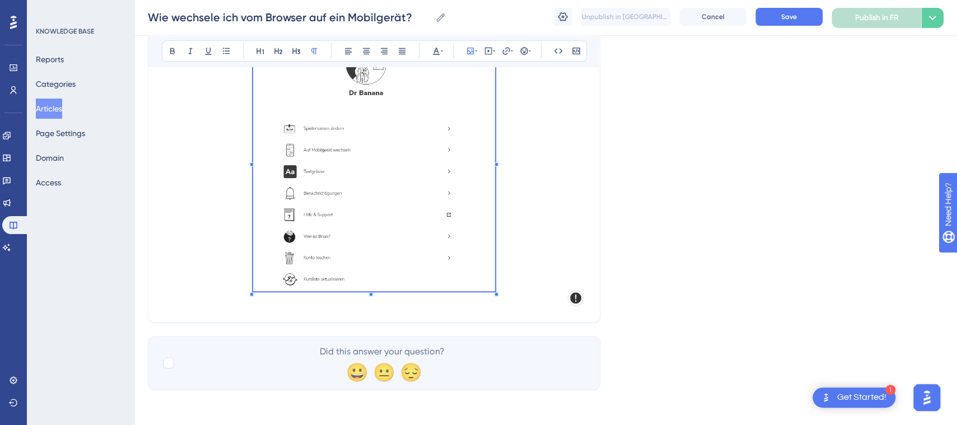
click at [828, 255] on div "Language French Comment passer du navigateur à un appareil mobile ? für Lernend…" at bounding box center [546, 79] width 796 height 622
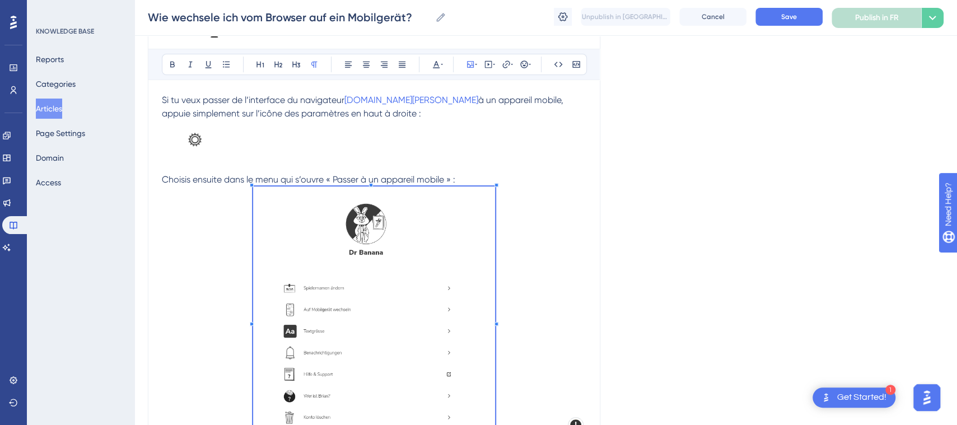
click at [583, 227] on p at bounding box center [374, 320] width 424 height 268
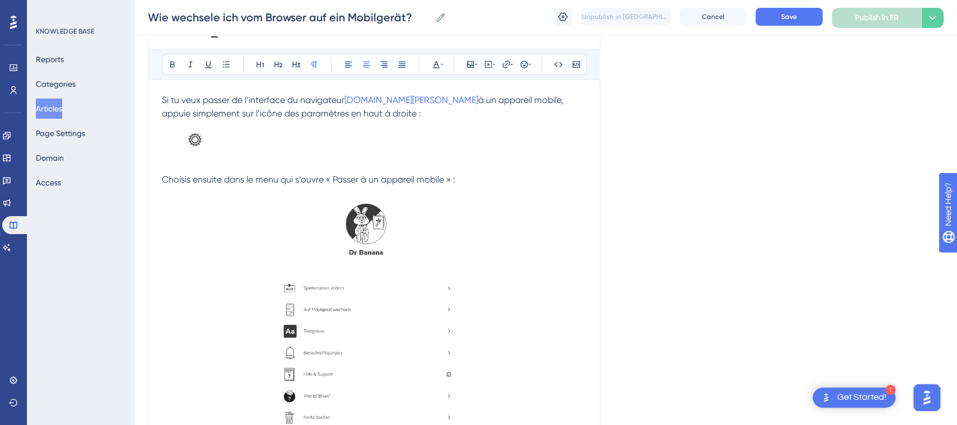
scroll to position [161, 0]
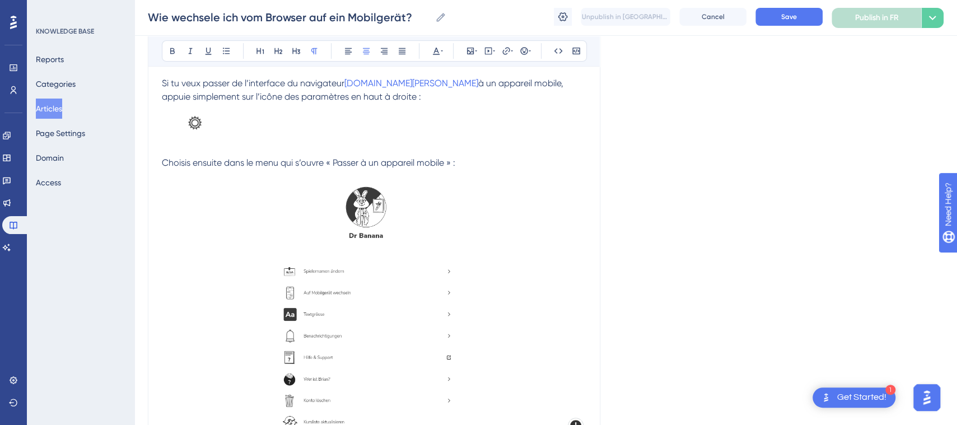
click at [198, 133] on img at bounding box center [190, 128] width 56 height 49
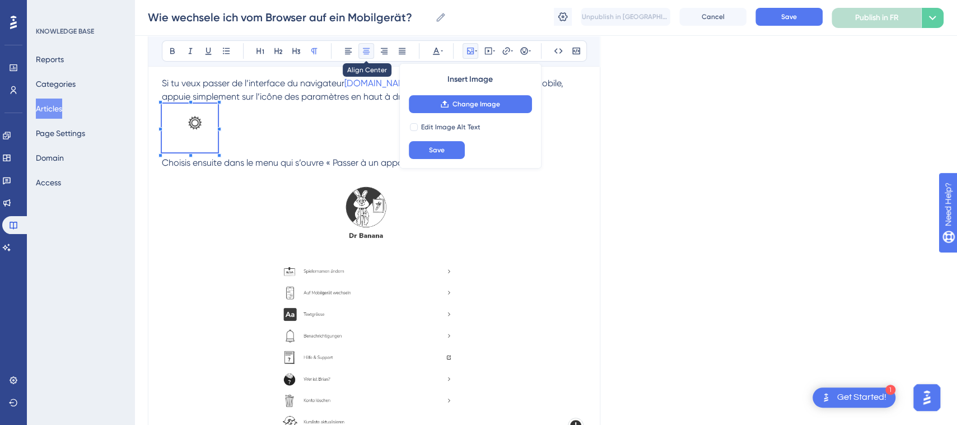
click at [366, 51] on icon at bounding box center [366, 50] width 9 height 9
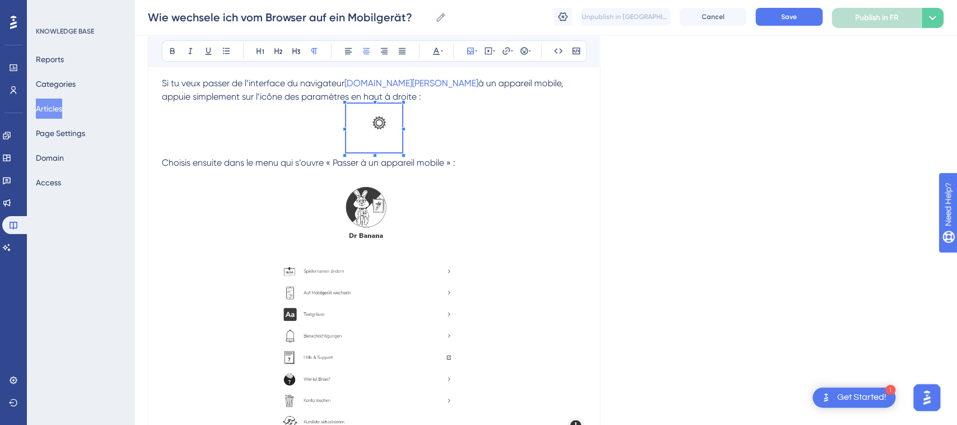
click at [492, 184] on img at bounding box center [374, 302] width 242 height 264
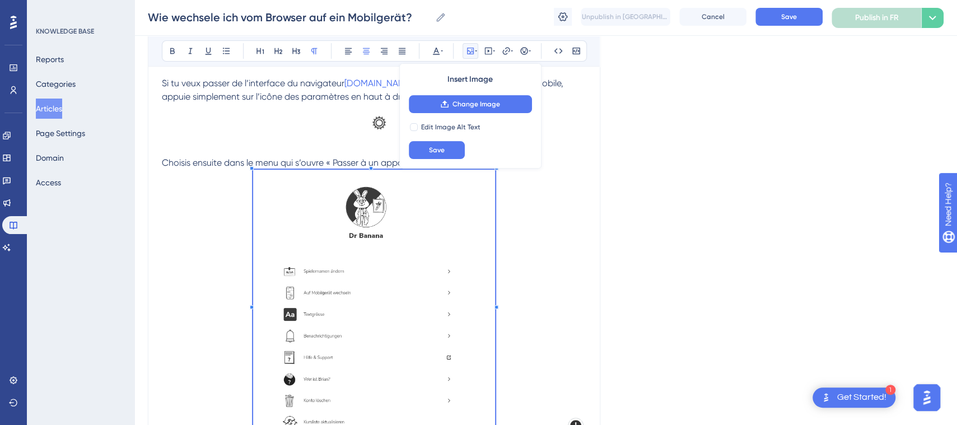
click at [549, 244] on p at bounding box center [374, 304] width 424 height 268
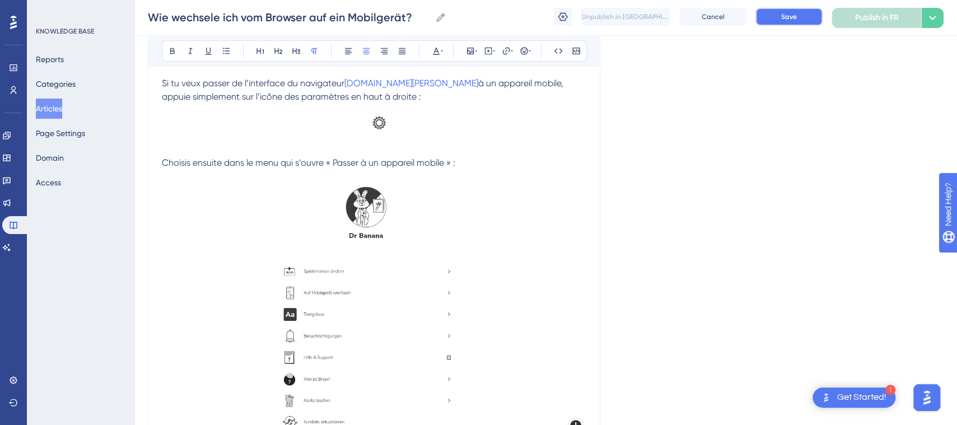
click at [785, 17] on span "Save" at bounding box center [789, 16] width 16 height 9
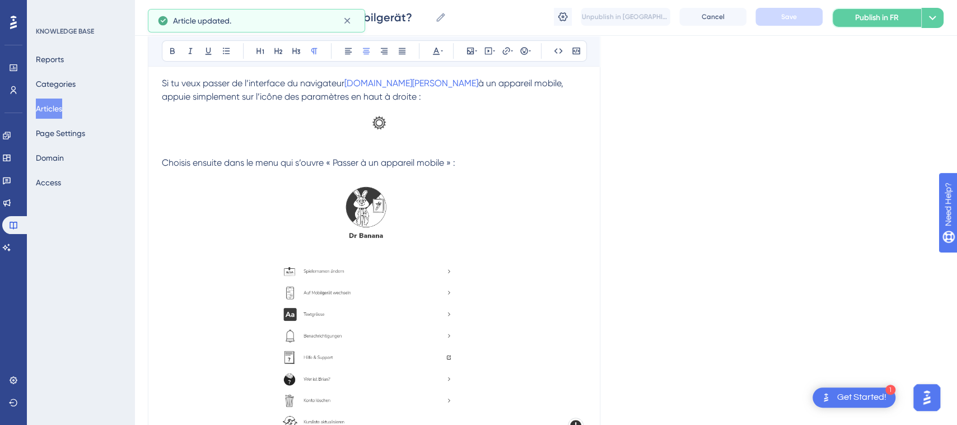
click at [875, 18] on span "Publish in FR" at bounding box center [877, 17] width 44 height 13
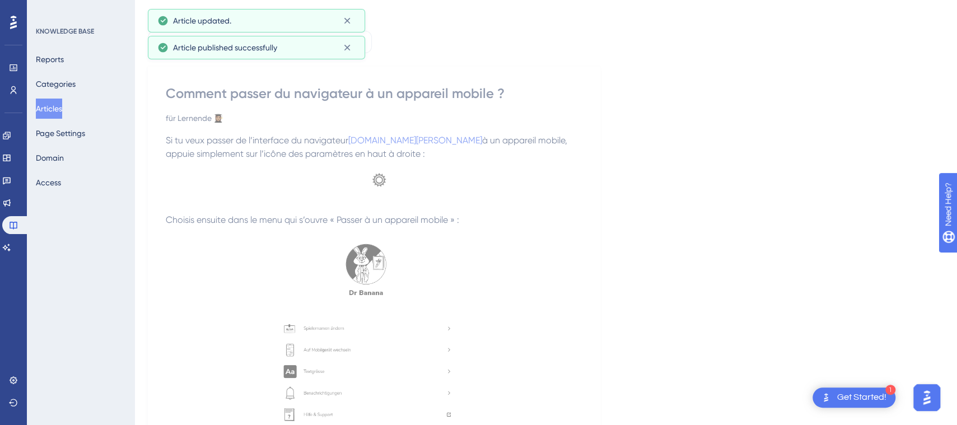
scroll to position [0, 0]
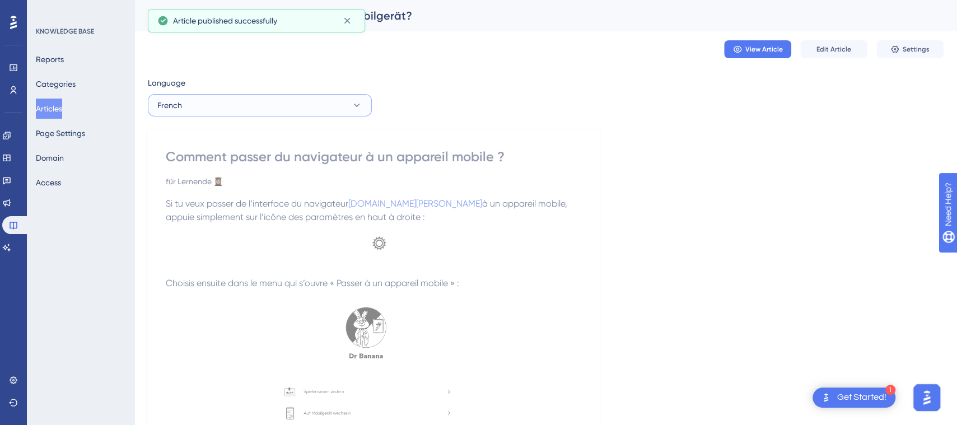
click at [307, 101] on button "French" at bounding box center [260, 105] width 224 height 22
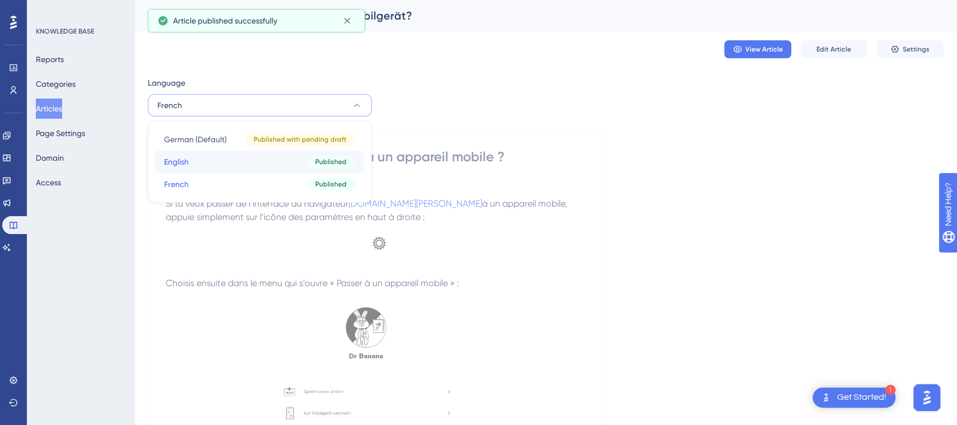
click at [264, 157] on button "English English Published" at bounding box center [259, 162] width 209 height 22
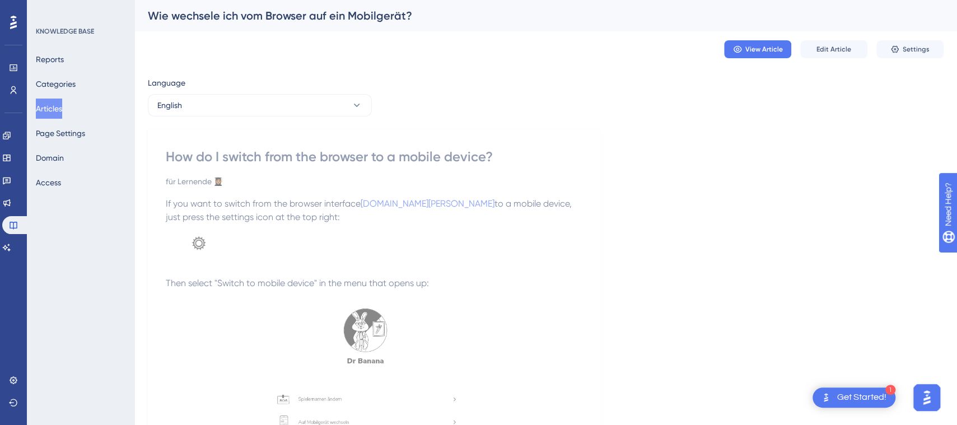
click at [208, 249] on img at bounding box center [194, 248] width 56 height 49
click at [832, 44] on button "Edit Article" at bounding box center [833, 49] width 67 height 18
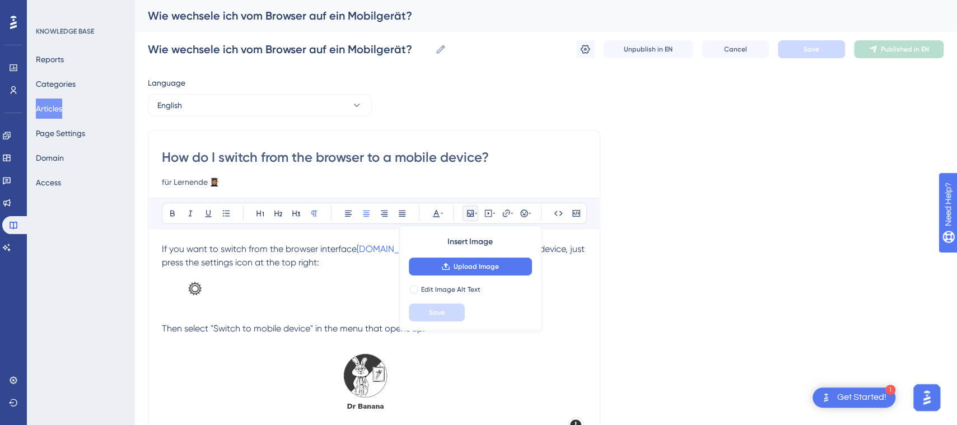
click at [194, 297] on img at bounding box center [190, 293] width 56 height 49
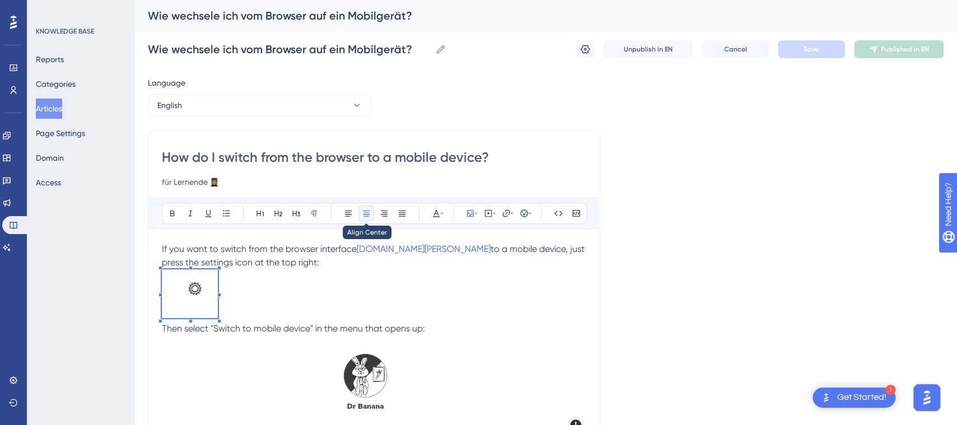
click at [367, 212] on icon at bounding box center [366, 214] width 7 height 6
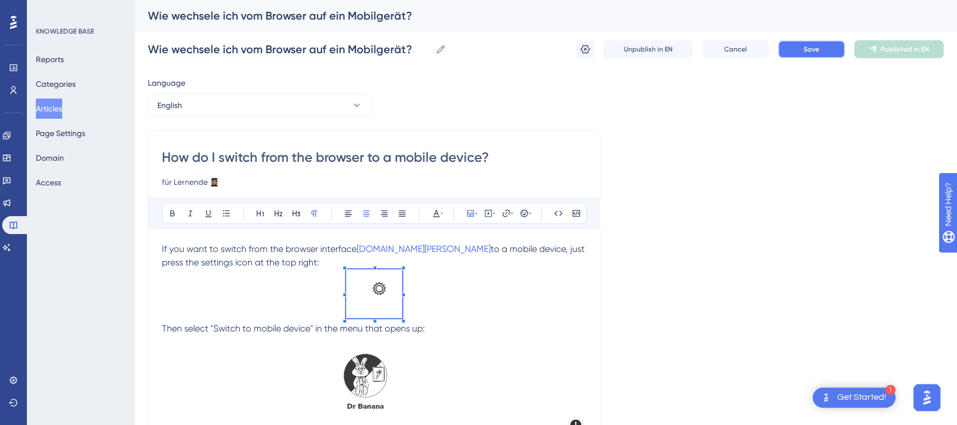
click at [824, 48] on button "Save" at bounding box center [811, 49] width 67 height 18
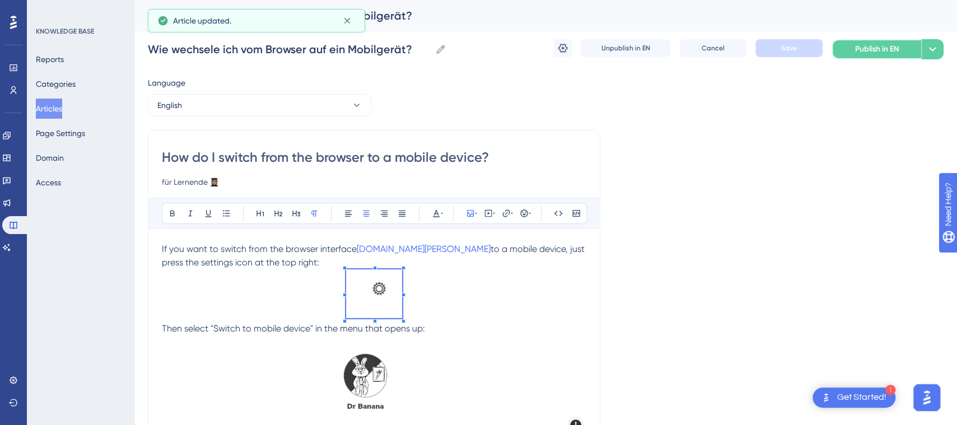
click at [887, 50] on span "Publish in EN" at bounding box center [877, 49] width 44 height 13
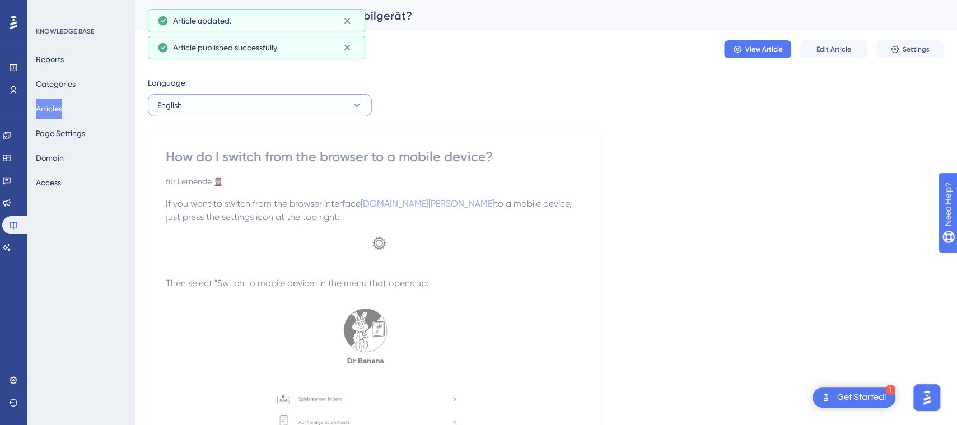
click at [332, 114] on button "English" at bounding box center [260, 105] width 224 height 22
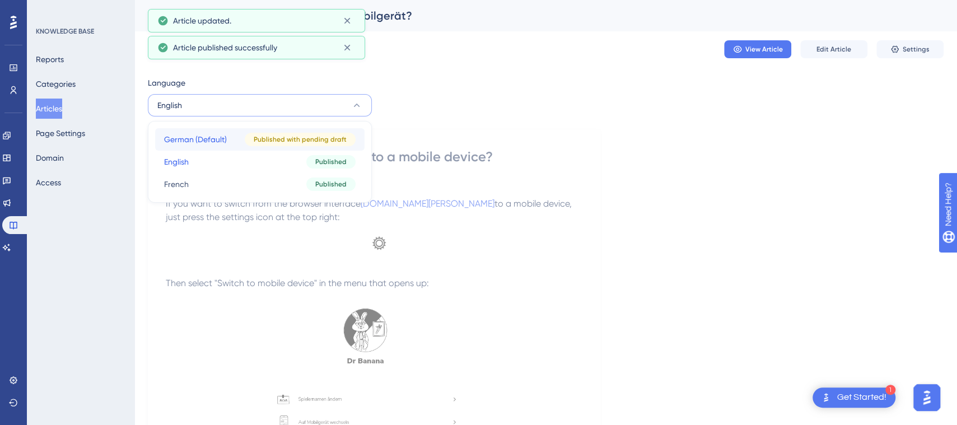
click at [292, 136] on span "Published with pending draft" at bounding box center [300, 139] width 93 height 9
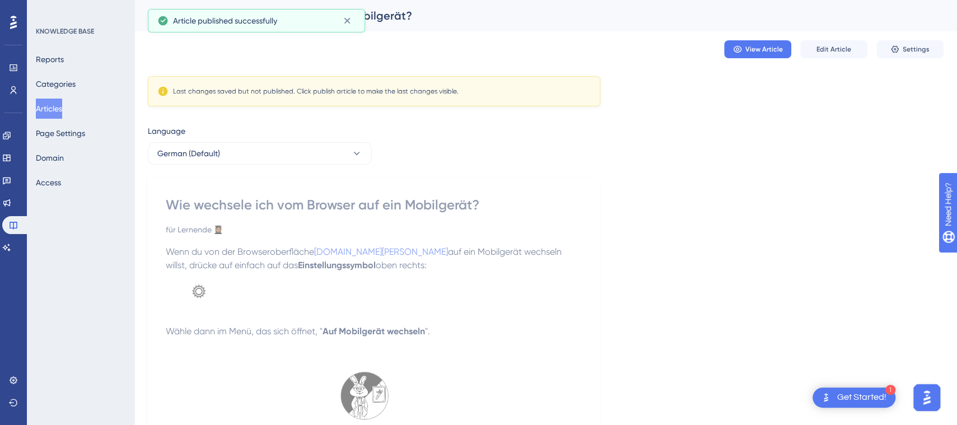
click at [195, 301] on img at bounding box center [194, 296] width 56 height 49
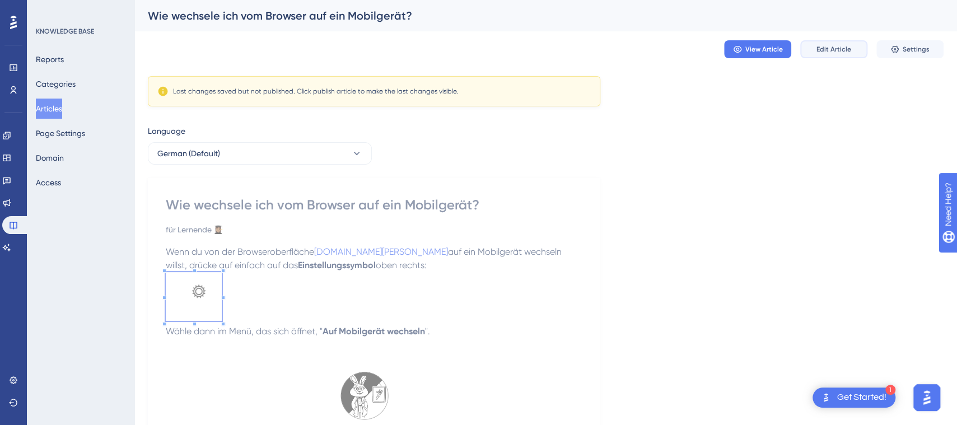
click at [821, 48] on span "Edit Article" at bounding box center [833, 49] width 35 height 9
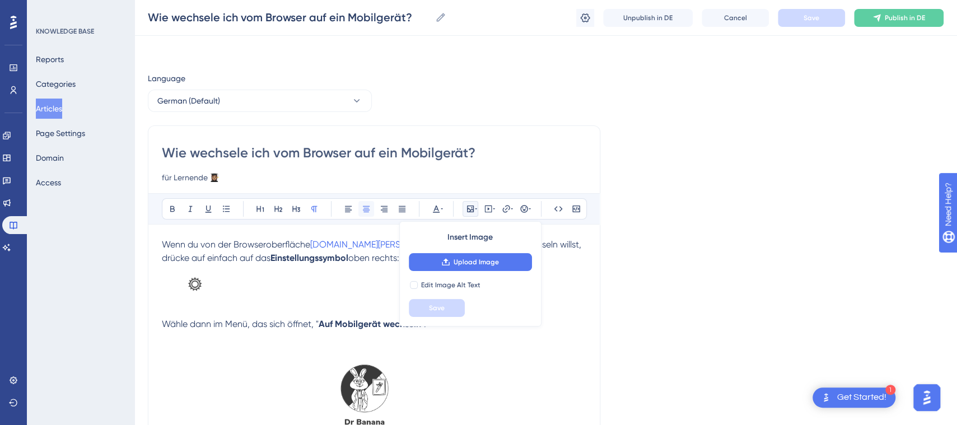
scroll to position [226, 0]
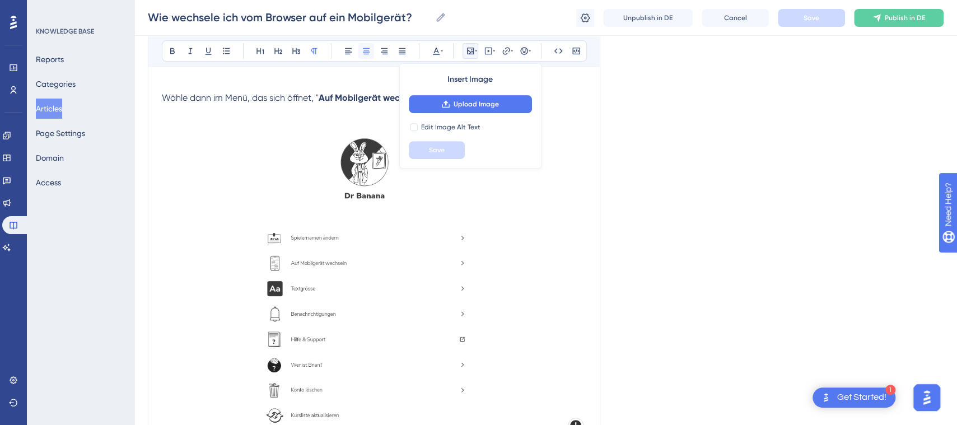
click at [367, 214] on div "Bold Italic Underline Bullet Point Heading 1 Heading 2 Heading 3 Normal Align L…" at bounding box center [374, 200] width 424 height 466
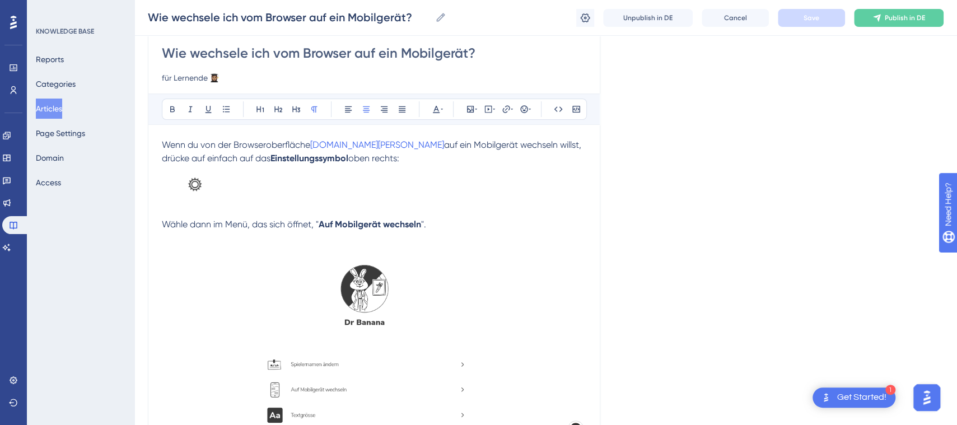
scroll to position [99, 0]
click at [214, 186] on img at bounding box center [190, 190] width 56 height 49
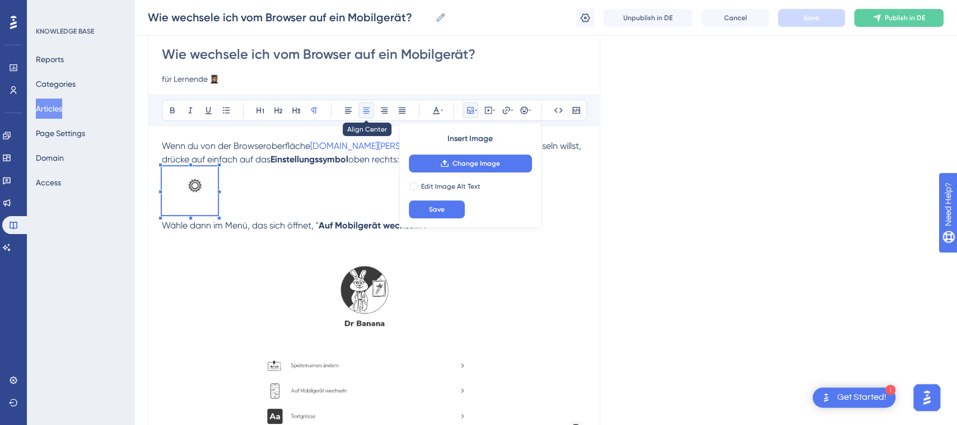
click at [364, 110] on icon at bounding box center [366, 110] width 9 height 9
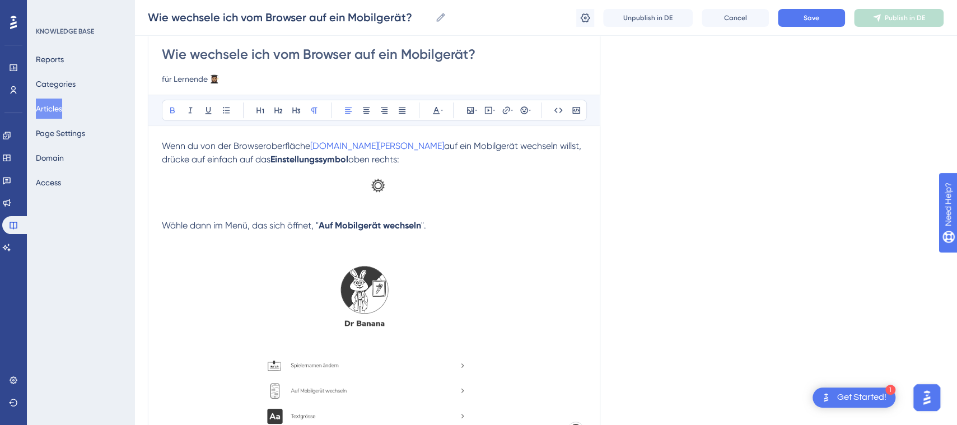
click at [304, 160] on strong "Einstellungssymbol" at bounding box center [309, 159] width 78 height 11
click at [806, 21] on span "Save" at bounding box center [812, 17] width 16 height 9
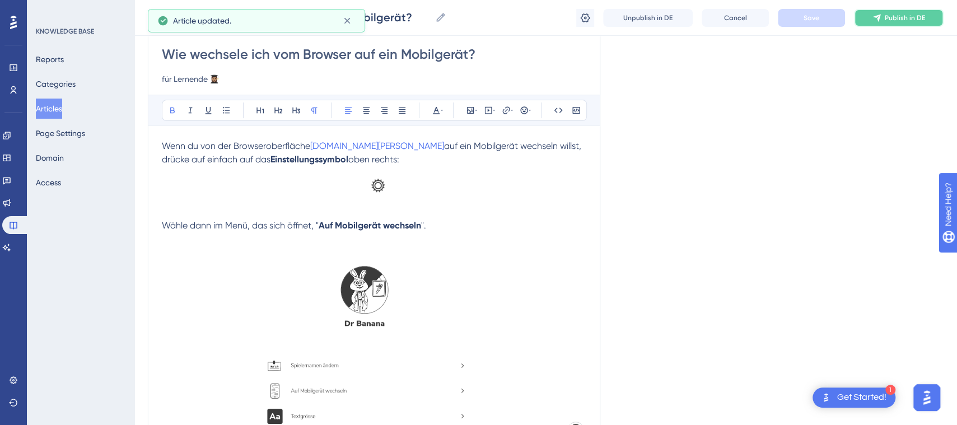
click at [884, 18] on button "Publish in DE" at bounding box center [899, 18] width 90 height 18
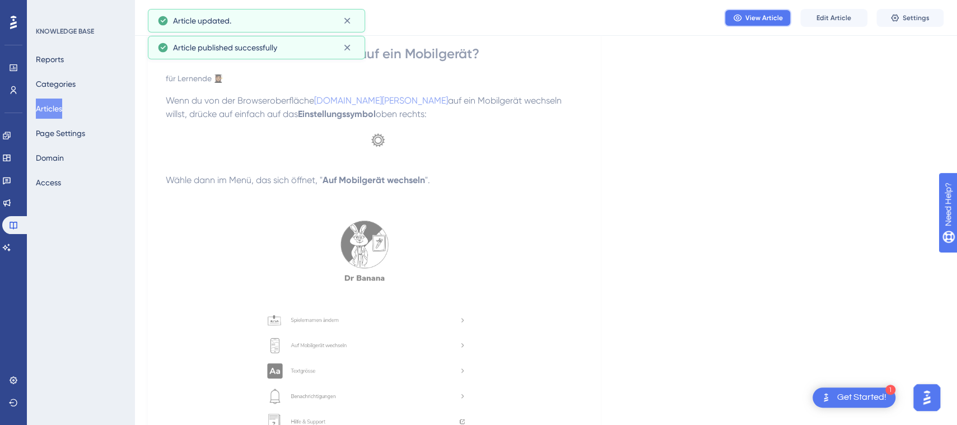
click at [772, 18] on span "View Article" at bounding box center [764, 17] width 38 height 9
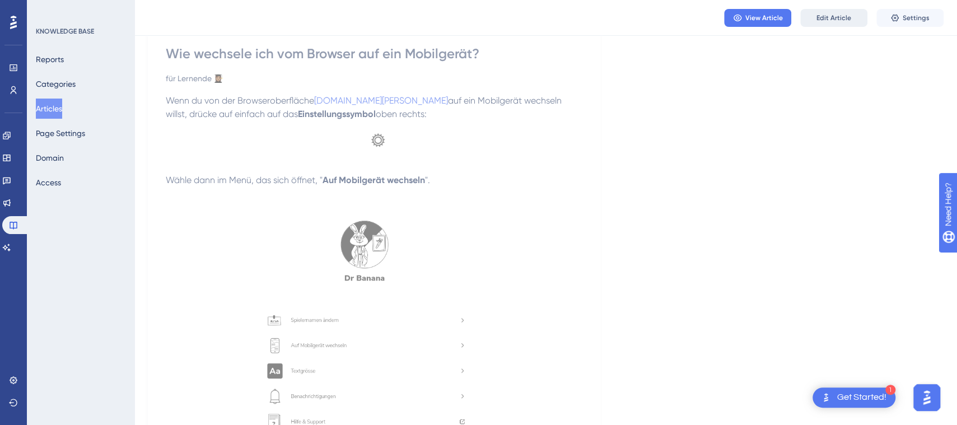
click at [838, 15] on span "Edit Article" at bounding box center [833, 17] width 35 height 9
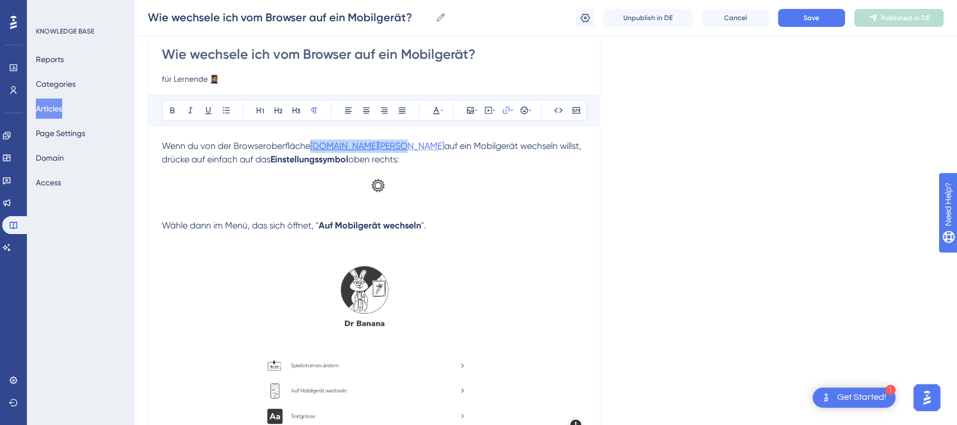
drag, startPoint x: 391, startPoint y: 143, endPoint x: 313, endPoint y: 148, distance: 78.5
click at [313, 148] on p "Wenn du von der Browseroberfläche [DOMAIN_NAME][PERSON_NAME] auf ein Mobilgerät…" at bounding box center [374, 152] width 424 height 27
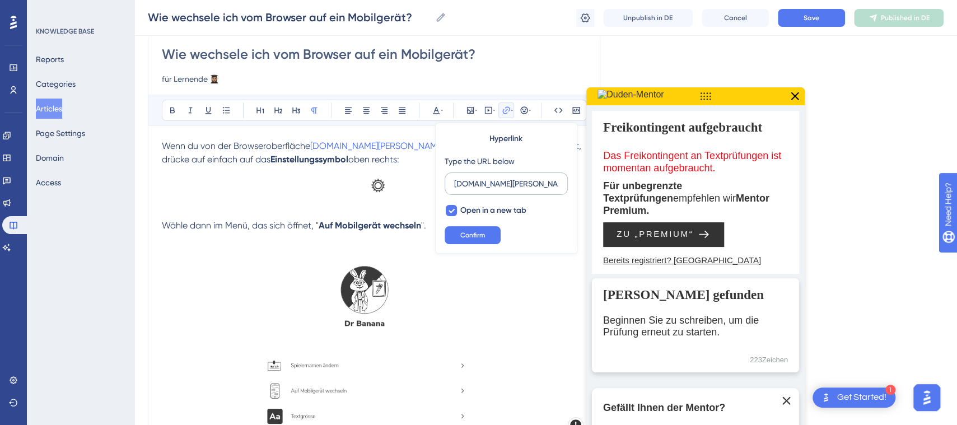
click at [454, 184] on input "[DOMAIN_NAME][PERSON_NAME]" at bounding box center [506, 184] width 104 height 12
drag, startPoint x: 484, startPoint y: 185, endPoint x: 447, endPoint y: 187, distance: 36.4
click at [447, 187] on label "[URL][DOMAIN_NAME]" at bounding box center [506, 183] width 123 height 22
click at [454, 187] on input "[URL][DOMAIN_NAME]" at bounding box center [506, 184] width 104 height 12
type input "[URL][DOMAIN_NAME]"
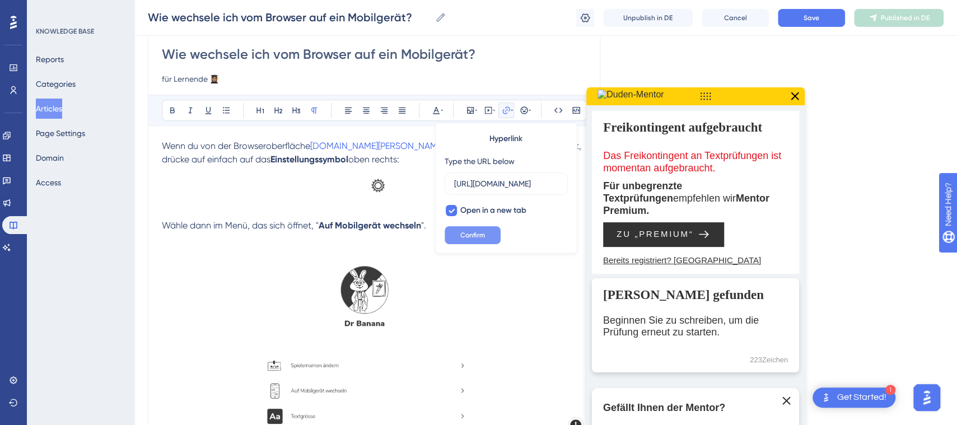
click at [474, 231] on span "Confirm" at bounding box center [472, 235] width 25 height 9
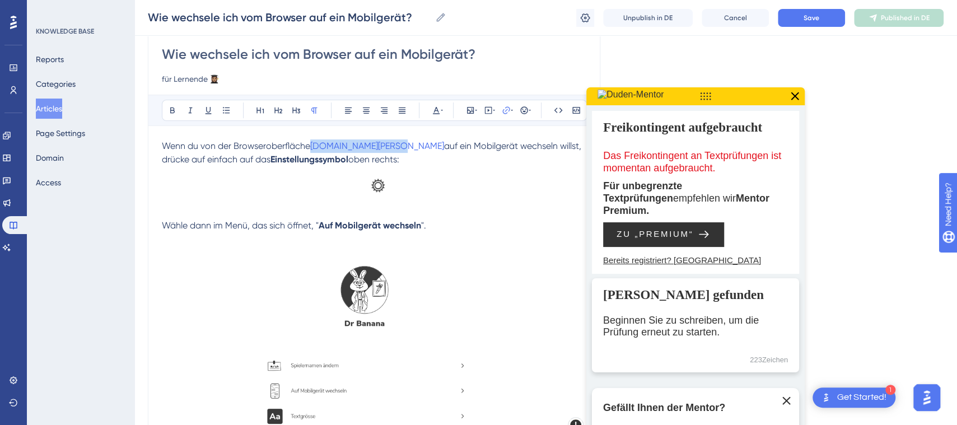
click at [800, 97] on icon at bounding box center [794, 96] width 15 height 15
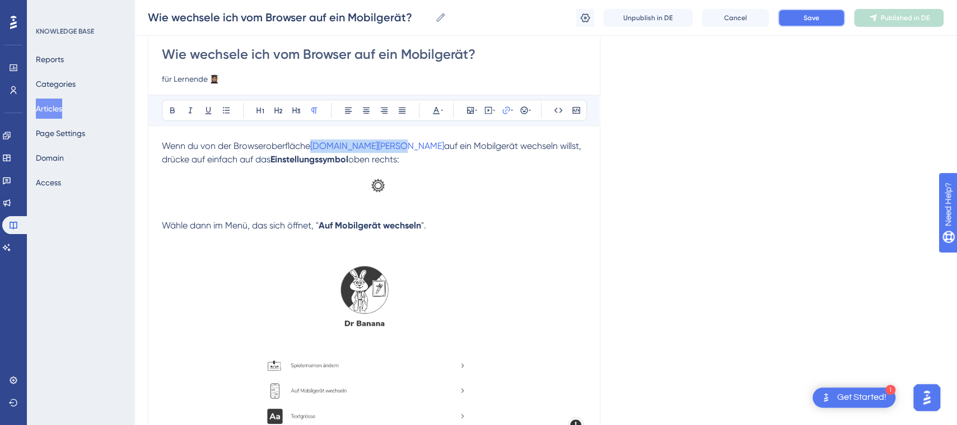
click at [809, 10] on button "Save" at bounding box center [811, 18] width 67 height 18
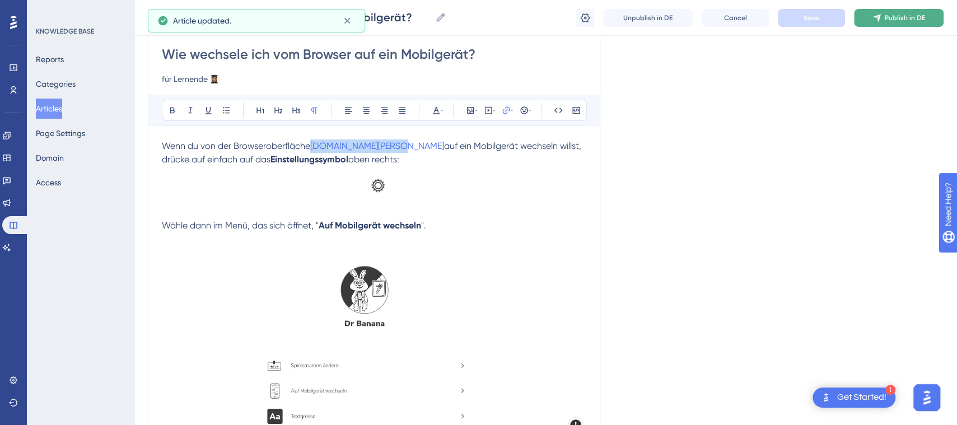
click at [879, 18] on icon at bounding box center [876, 17] width 7 height 7
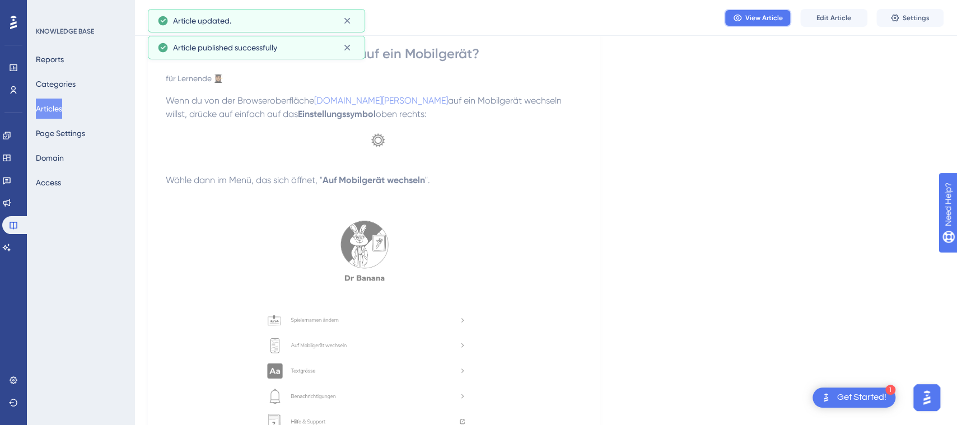
click at [766, 19] on span "View Article" at bounding box center [764, 17] width 38 height 9
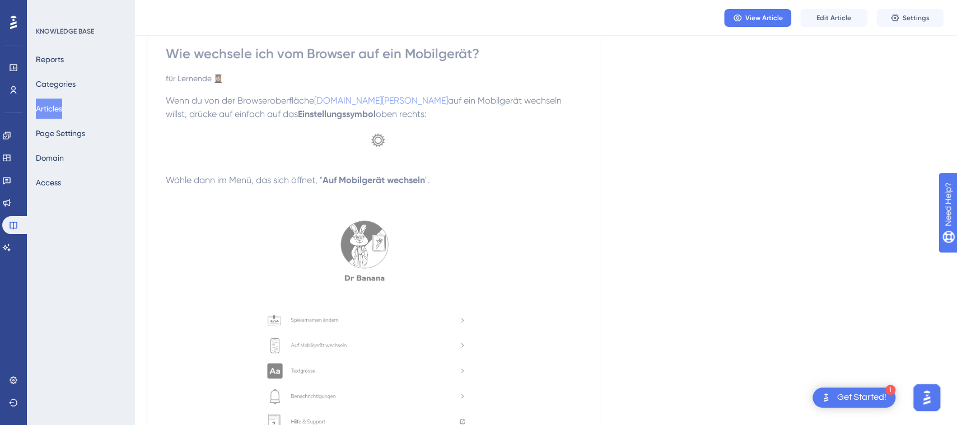
scroll to position [0, 0]
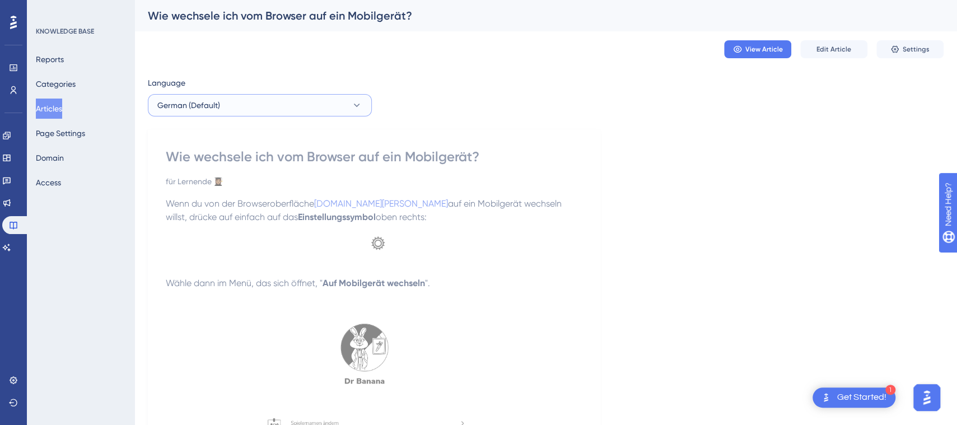
click at [352, 102] on icon at bounding box center [356, 105] width 11 height 11
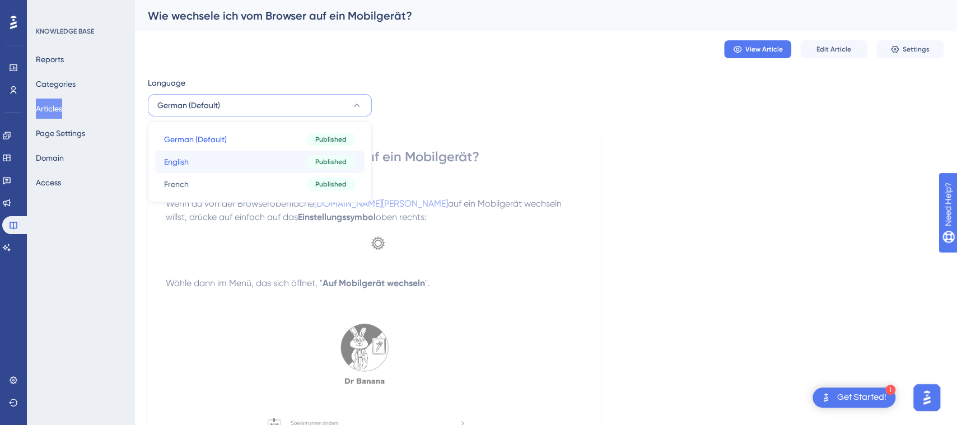
click at [288, 158] on button "English English Published" at bounding box center [259, 162] width 209 height 22
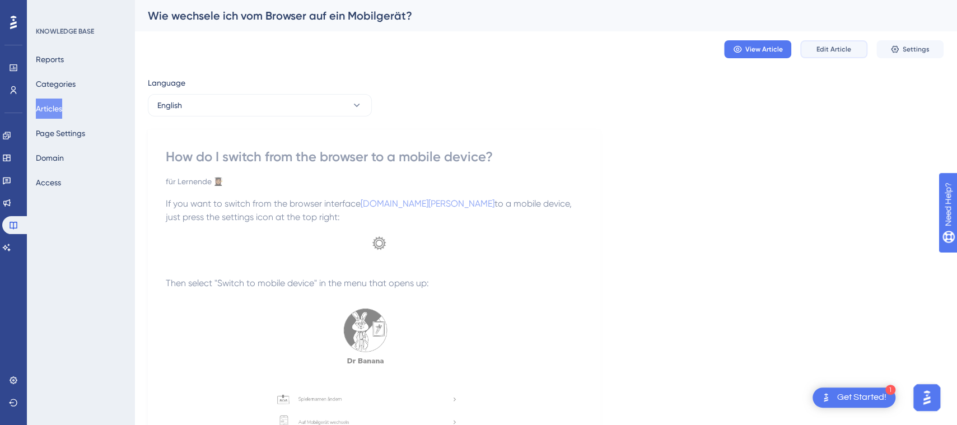
click at [842, 44] on button "Edit Article" at bounding box center [833, 49] width 67 height 18
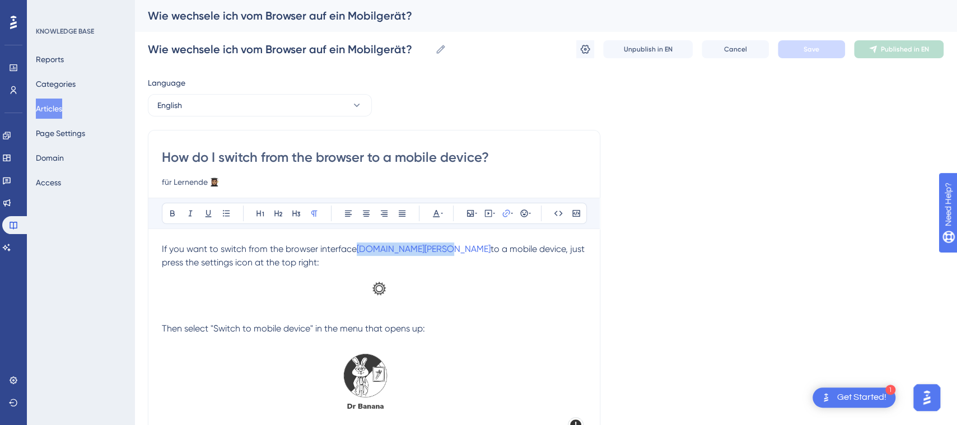
drag, startPoint x: 433, startPoint y: 249, endPoint x: 358, endPoint y: 254, distance: 75.2
click at [358, 254] on p "If you want to switch from the browser interface [DOMAIN_NAME][PERSON_NAME] to …" at bounding box center [374, 255] width 424 height 27
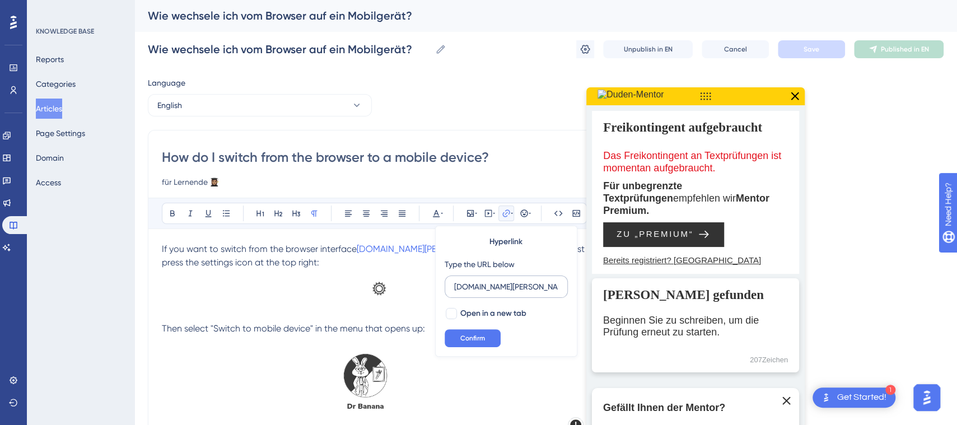
click at [454, 288] on input "[DOMAIN_NAME][PERSON_NAME]" at bounding box center [506, 287] width 104 height 12
type input "[URL][DOMAIN_NAME]"
click at [447, 310] on div at bounding box center [451, 313] width 11 height 11
checkbox input "true"
click at [479, 335] on span "Confirm" at bounding box center [472, 338] width 25 height 9
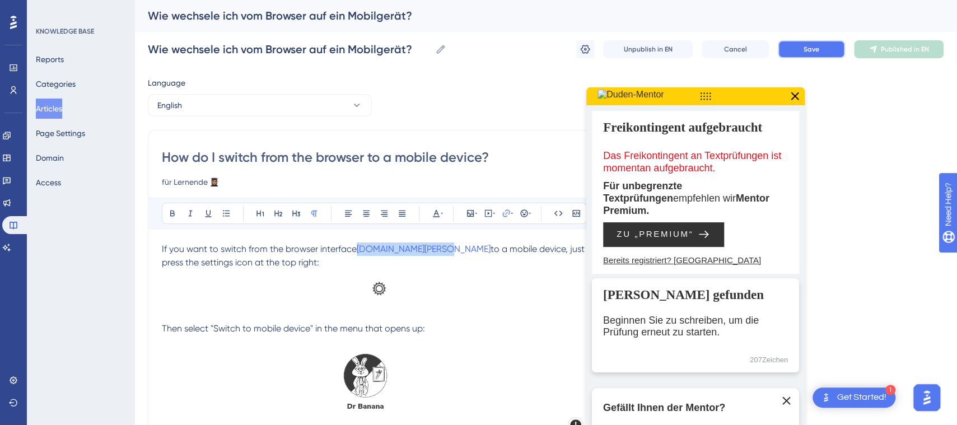
click at [831, 42] on button "Save" at bounding box center [811, 49] width 67 height 18
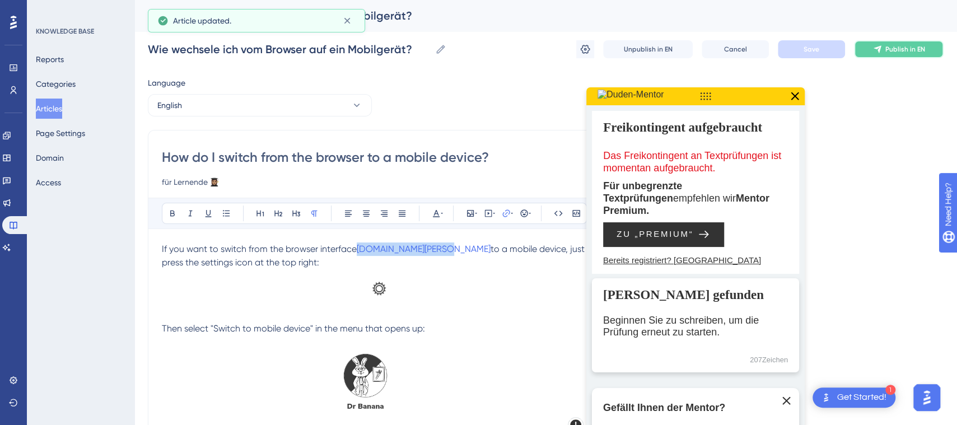
click at [902, 50] on span "Publish in EN" at bounding box center [905, 49] width 40 height 9
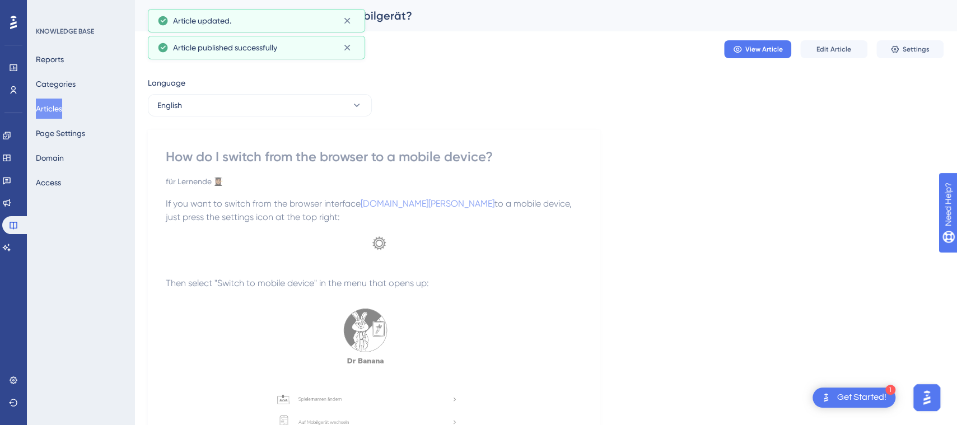
click at [790, 97] on div "Language English How do I switch from the browser to a mobile device? für Lerne…" at bounding box center [546, 337] width 796 height 522
click at [228, 106] on button "English" at bounding box center [260, 105] width 224 height 22
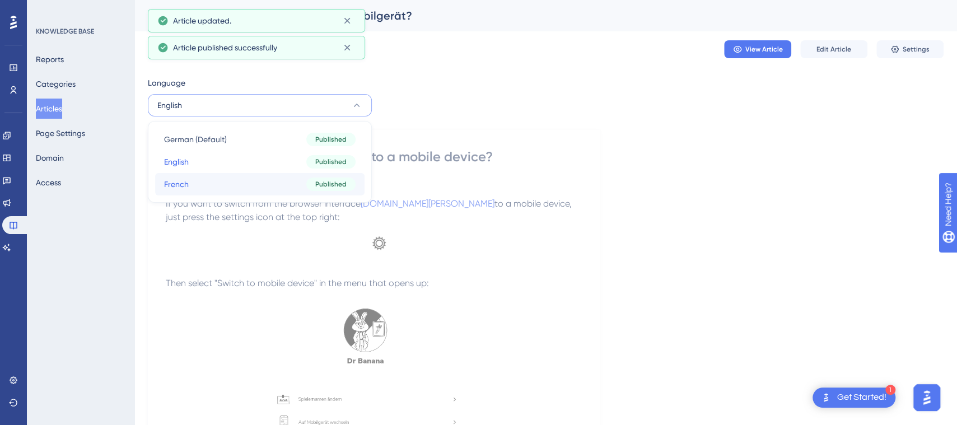
click at [219, 181] on button "French French Published" at bounding box center [259, 184] width 209 height 22
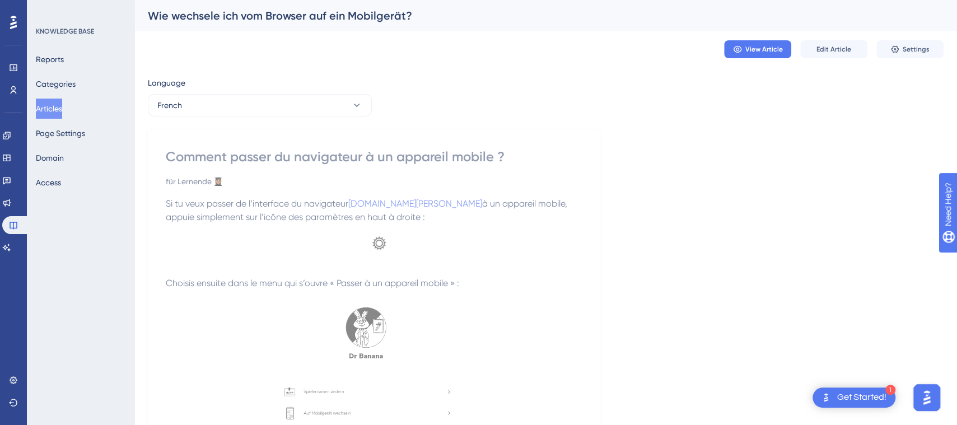
click at [424, 229] on p at bounding box center [374, 250] width 417 height 53
click at [849, 39] on div "View Article Edit Article Settings" at bounding box center [546, 49] width 796 height 36
click at [846, 44] on button "Edit Article" at bounding box center [833, 49] width 67 height 18
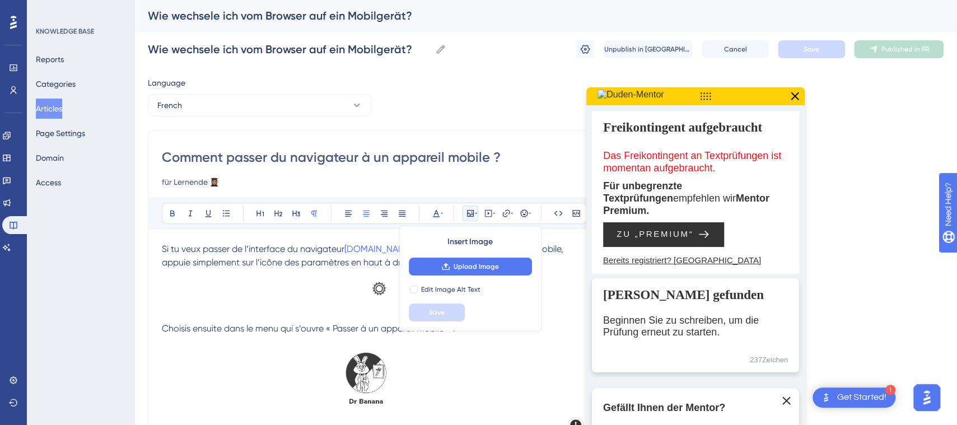
click at [307, 273] on p at bounding box center [374, 295] width 424 height 53
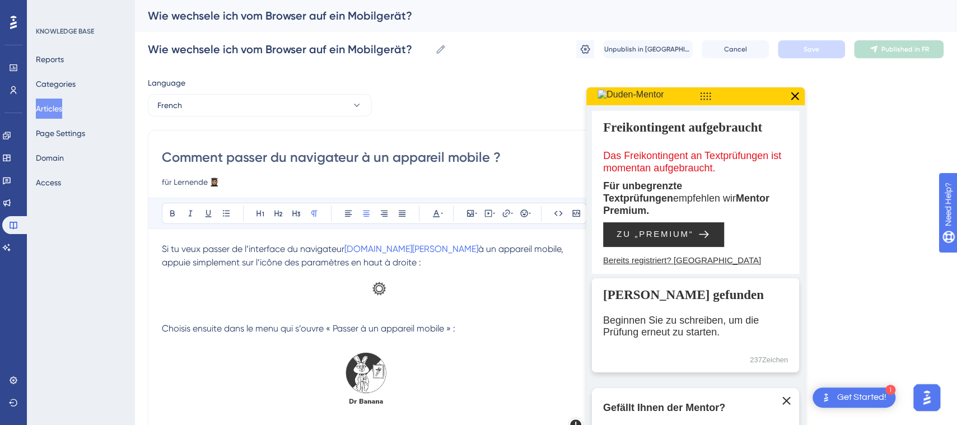
click at [276, 227] on div "Bold Italic Underline Bullet Point Heading 1 Heading 2 Heading 3 Normal Align L…" at bounding box center [373, 213] width 451 height 31
drag, startPoint x: 395, startPoint y: 244, endPoint x: 348, endPoint y: 249, distance: 47.3
click at [348, 249] on p "Si tu veux passer de l’interface du navigateur [DOMAIN_NAME][PERSON_NAME] à un …" at bounding box center [374, 255] width 424 height 27
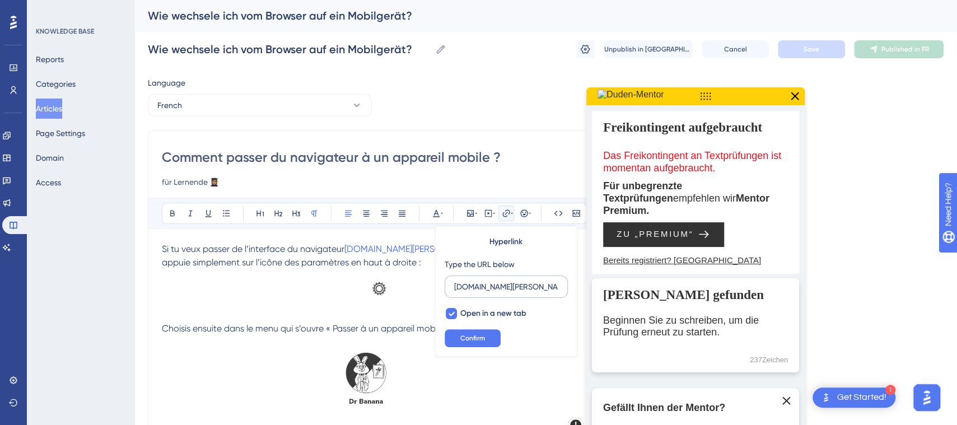
click at [455, 285] on input "[DOMAIN_NAME][PERSON_NAME]" at bounding box center [506, 287] width 104 height 12
type input "[URL][DOMAIN_NAME]"
click at [470, 335] on span "Confirm" at bounding box center [472, 338] width 25 height 9
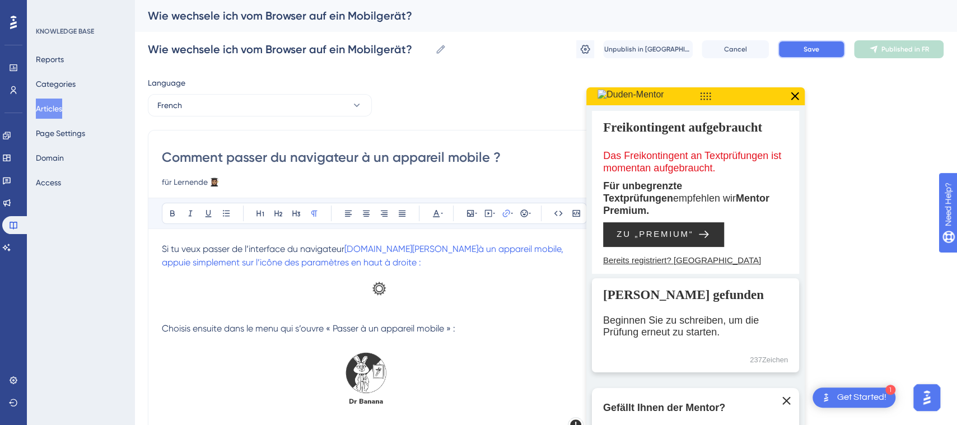
click at [824, 45] on button "Save" at bounding box center [811, 49] width 67 height 18
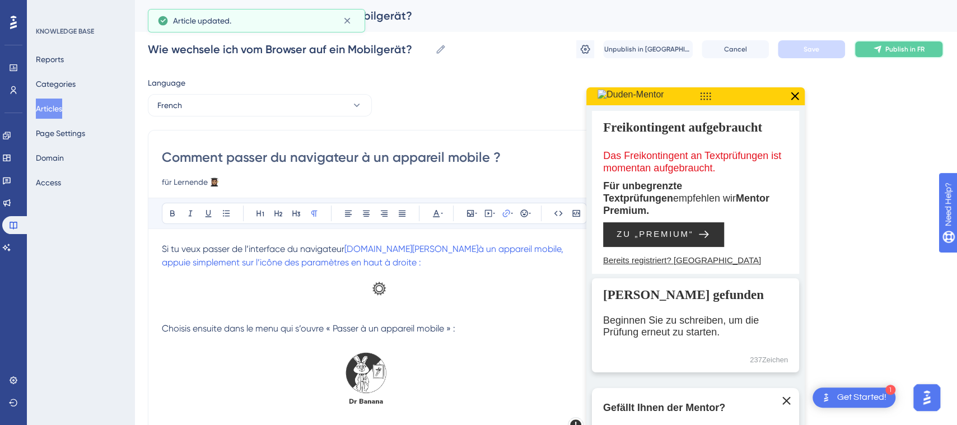
click at [895, 50] on span "Publish in FR" at bounding box center [904, 49] width 39 height 9
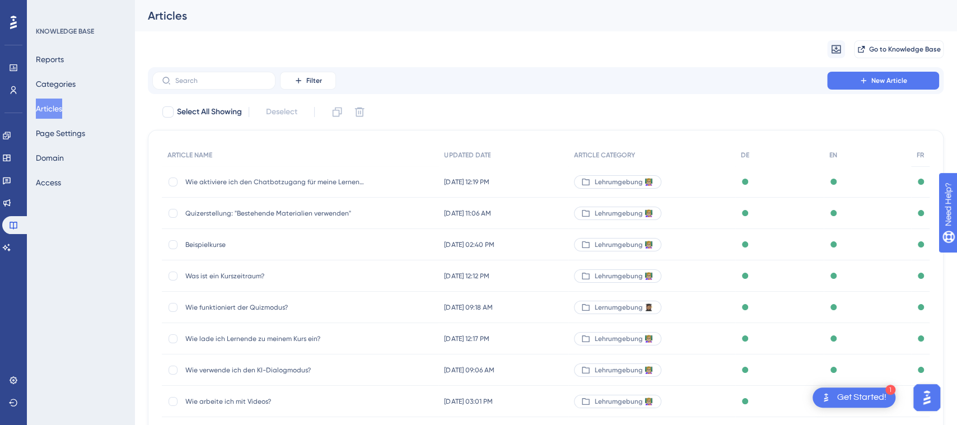
scroll to position [151, 0]
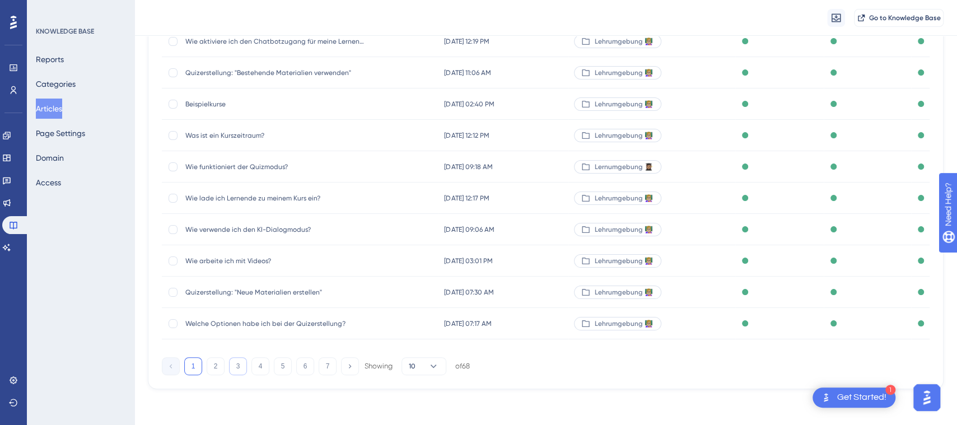
click at [235, 371] on button "3" at bounding box center [238, 366] width 18 height 18
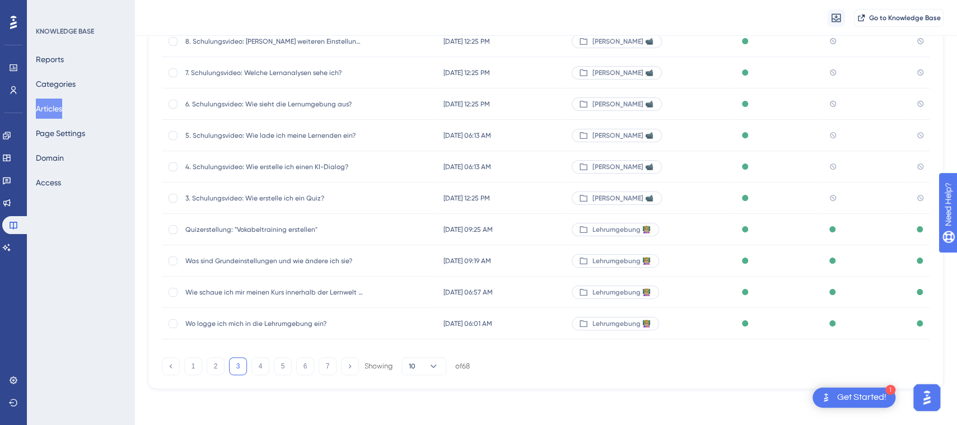
scroll to position [144, 0]
click at [301, 376] on button "6" at bounding box center [305, 367] width 18 height 18
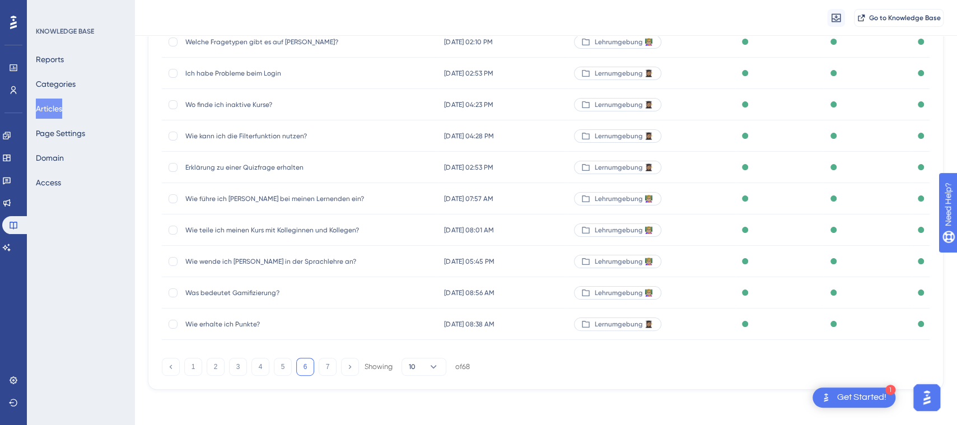
click at [297, 324] on span "Wie erhalte ich Punkte?" at bounding box center [274, 324] width 179 height 9
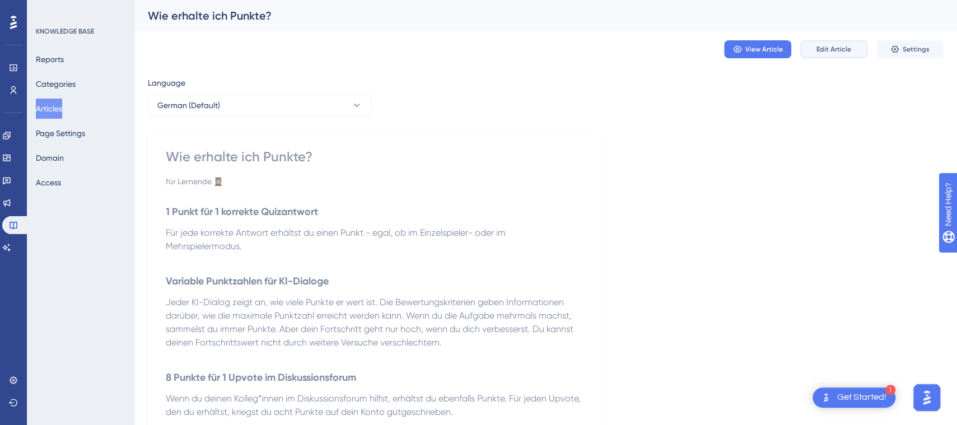
click at [820, 48] on span "Edit Article" at bounding box center [833, 49] width 35 height 9
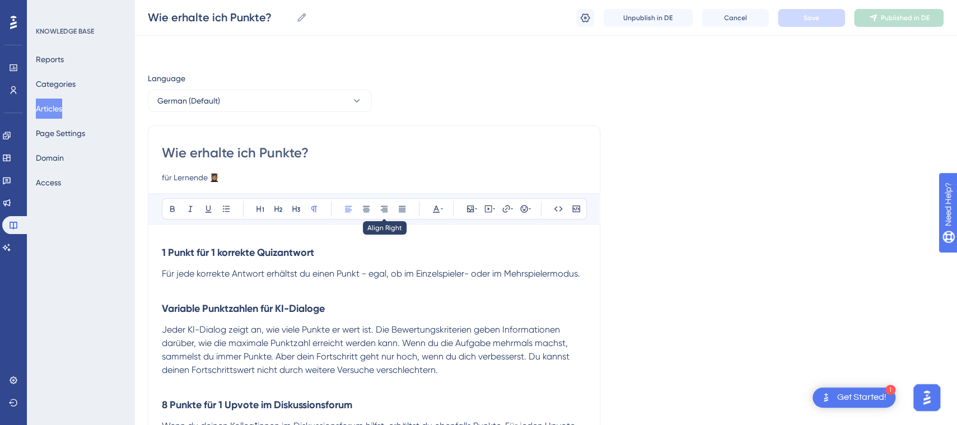
scroll to position [69, 0]
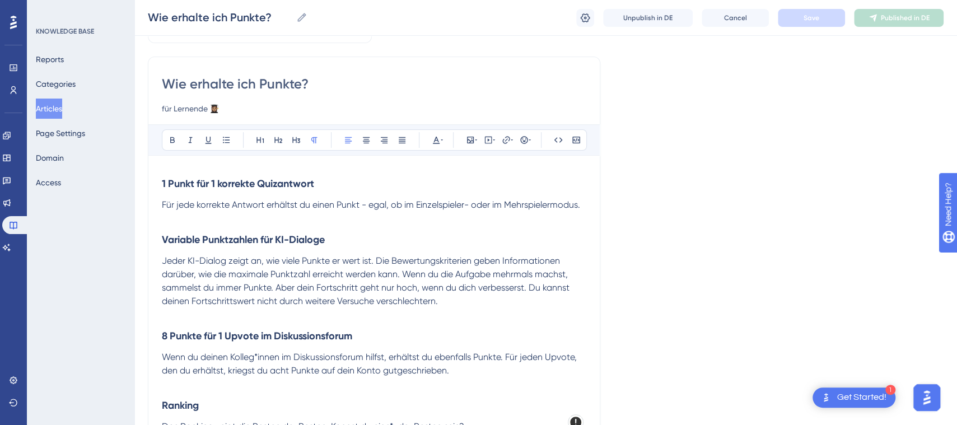
drag, startPoint x: 231, startPoint y: 109, endPoint x: 144, endPoint y: 104, distance: 87.0
click at [144, 104] on div "Performance Users Engagement Widgets Feedback Product Updates Knowledge Base AI…" at bounding box center [545, 231] width 823 height 601
